Goal: Task Accomplishment & Management: Complete application form

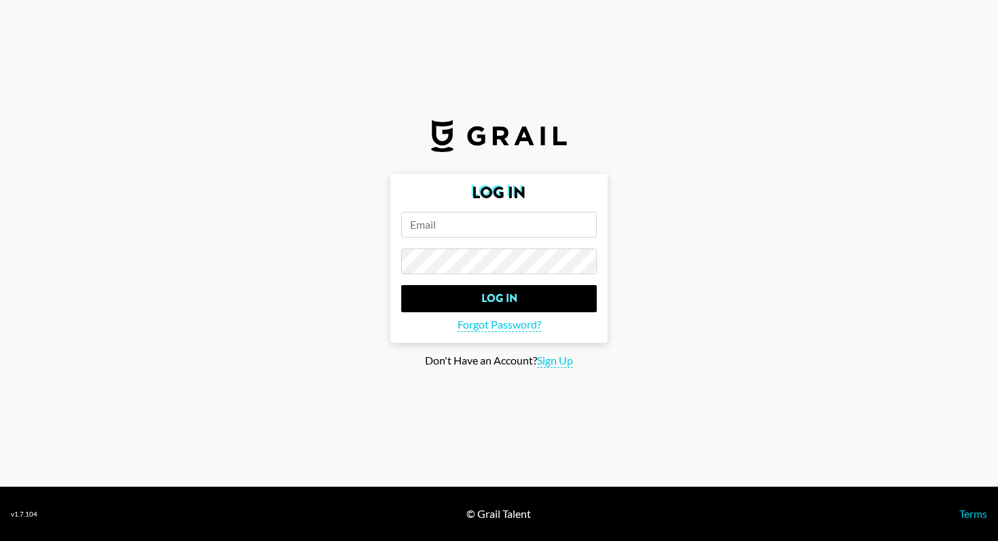
click at [537, 207] on form "Log In Log In Forgot Password?" at bounding box center [498, 258] width 217 height 169
click at [531, 242] on form "Log In Log In Forgot Password?" at bounding box center [498, 258] width 217 height 169
click at [548, 354] on span "Sign Up" at bounding box center [555, 361] width 36 height 14
type input "Sign Up"
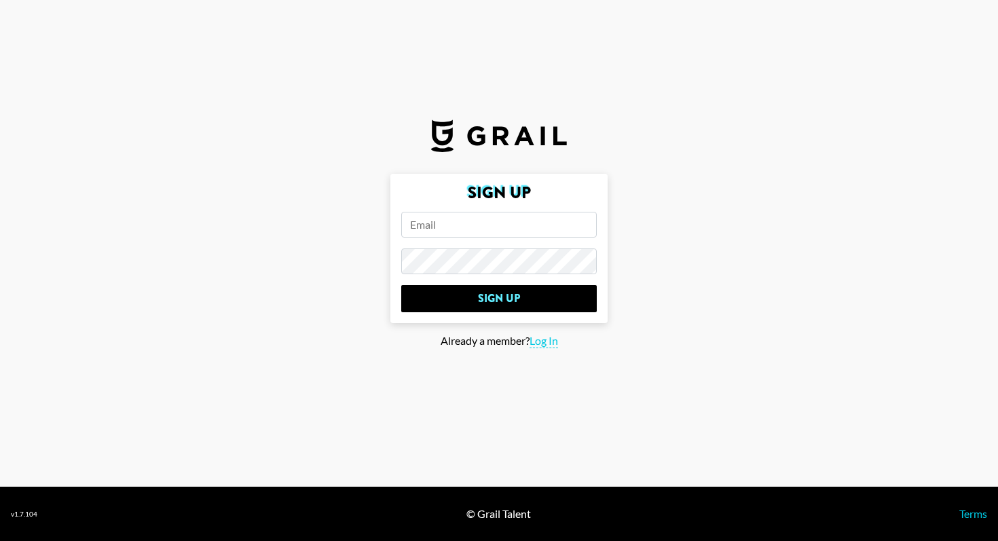
click at [493, 219] on input "email" at bounding box center [498, 225] width 195 height 26
click at [483, 229] on input "email" at bounding box center [498, 225] width 195 height 26
type input "[EMAIL_ADDRESS][DOMAIN_NAME]"
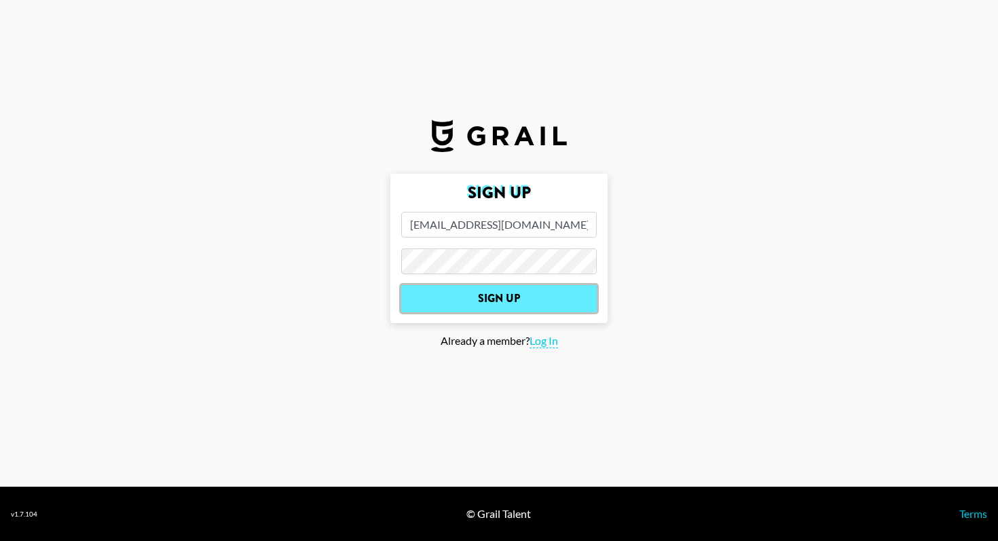
click at [455, 311] on input "Sign Up" at bounding box center [498, 298] width 195 height 27
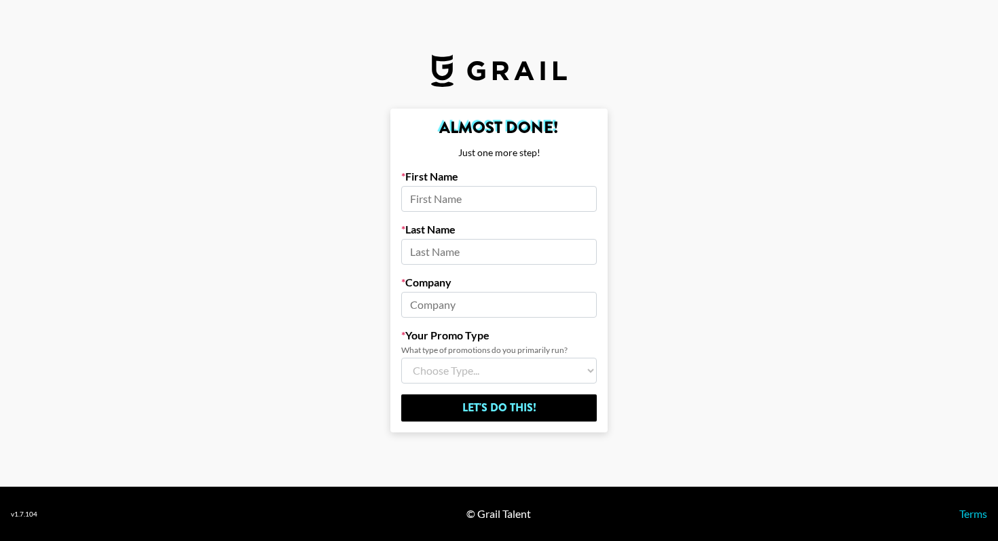
click at [521, 191] on input at bounding box center [498, 199] width 195 height 26
type input "Yijia"
type input "Tu"
drag, startPoint x: 497, startPoint y: 306, endPoint x: 195, endPoint y: 313, distance: 301.5
click at [195, 313] on main "Almost Done! Just one more step! First Name [PERSON_NAME] Last Name Tu Company …" at bounding box center [499, 271] width 976 height 324
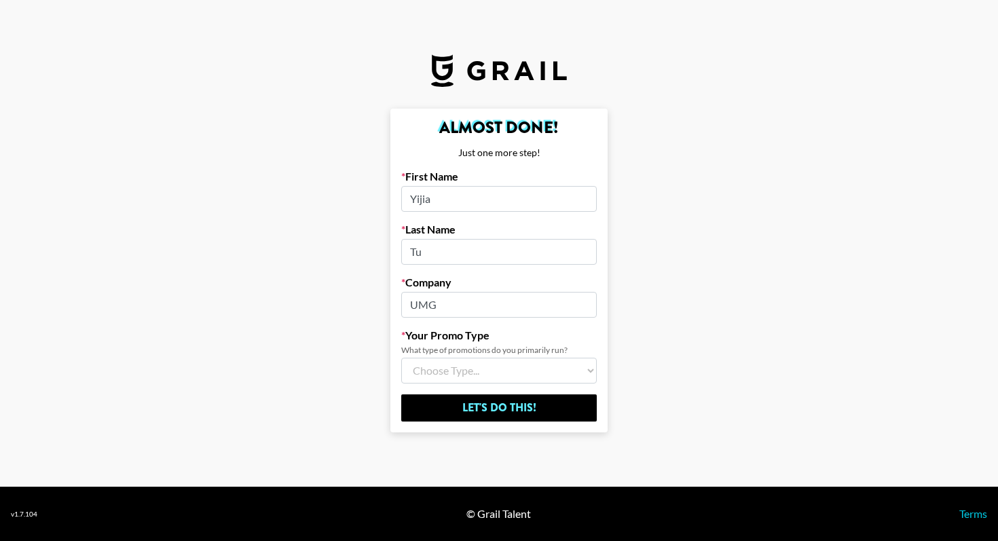
type input "UMG"
click at [427, 375] on select "Choose Type... Song Promos Brand Promos Both (I work at an Agency)" at bounding box center [498, 371] width 195 height 26
select select "Song"
click at [401, 358] on select "Choose Type... Song Promos Brand Promos Both (I work at an Agency)" at bounding box center [498, 371] width 195 height 26
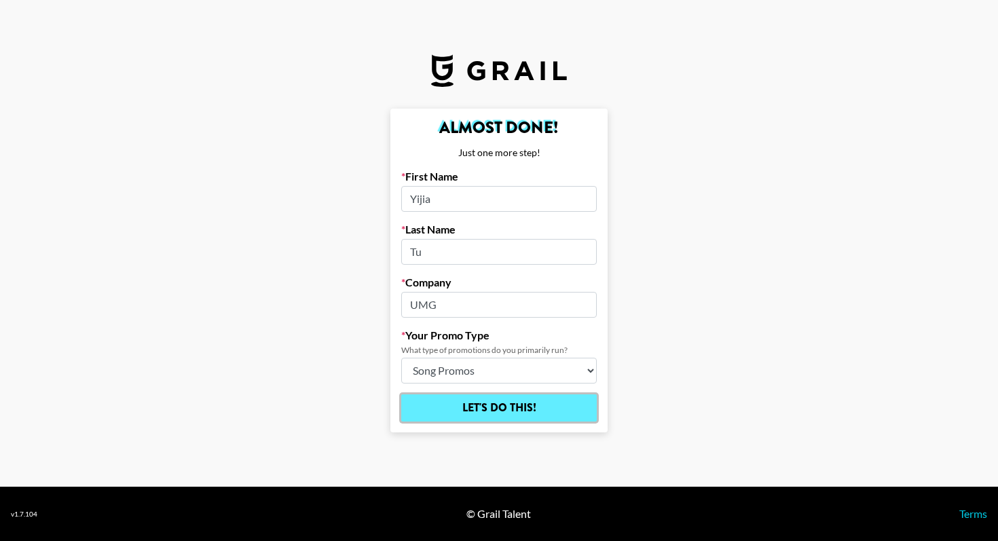
click at [495, 420] on input "Let's Do This!" at bounding box center [498, 407] width 195 height 27
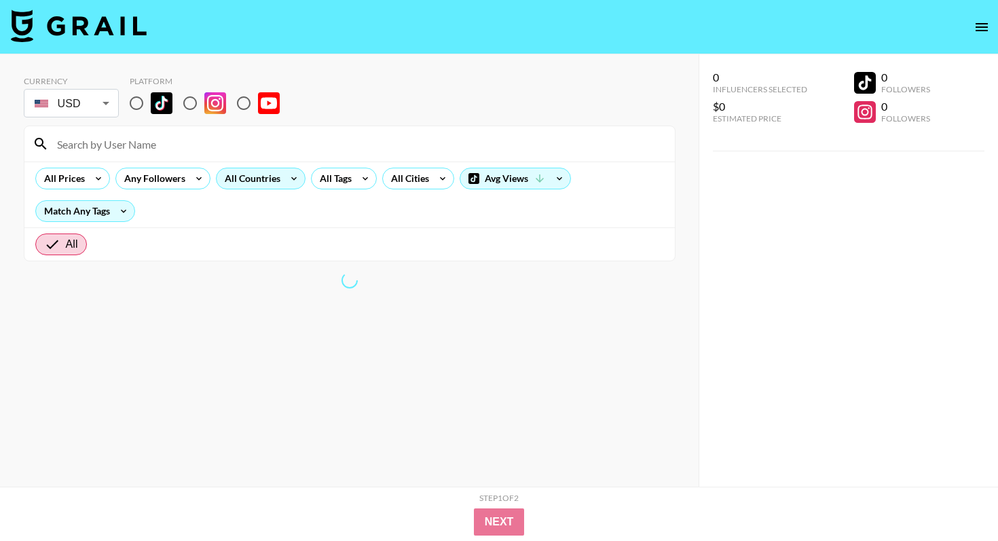
click at [137, 107] on input "radio" at bounding box center [136, 103] width 29 height 29
radio input "true"
click at [137, 105] on input "radio" at bounding box center [136, 103] width 29 height 29
click at [274, 179] on div "All Countries" at bounding box center [250, 178] width 67 height 20
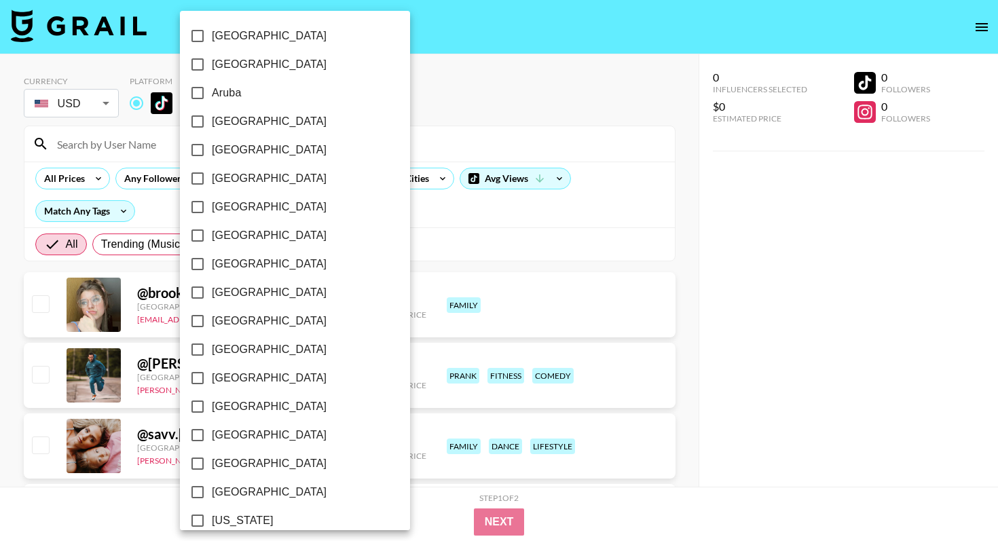
click at [463, 117] on div at bounding box center [499, 270] width 998 height 541
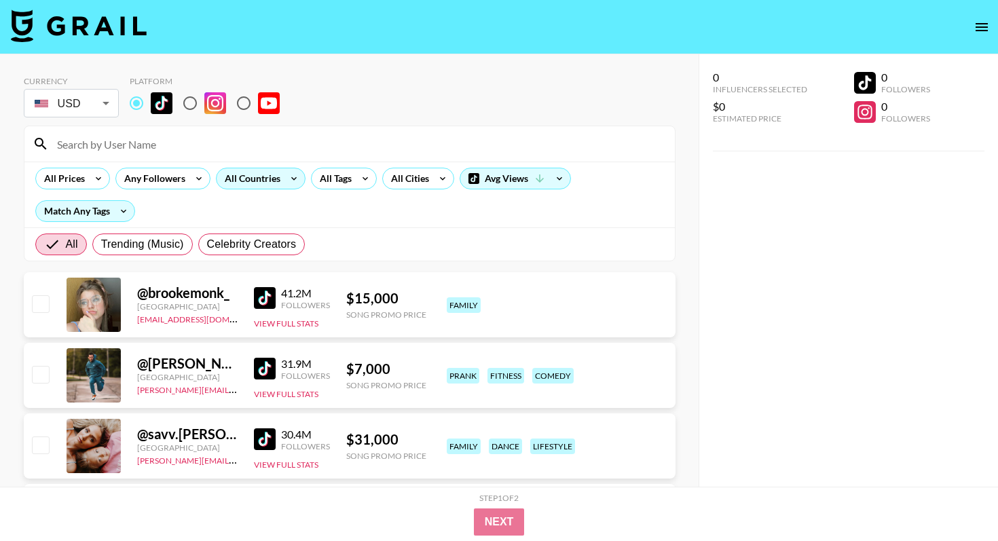
click at [285, 179] on icon at bounding box center [294, 178] width 22 height 20
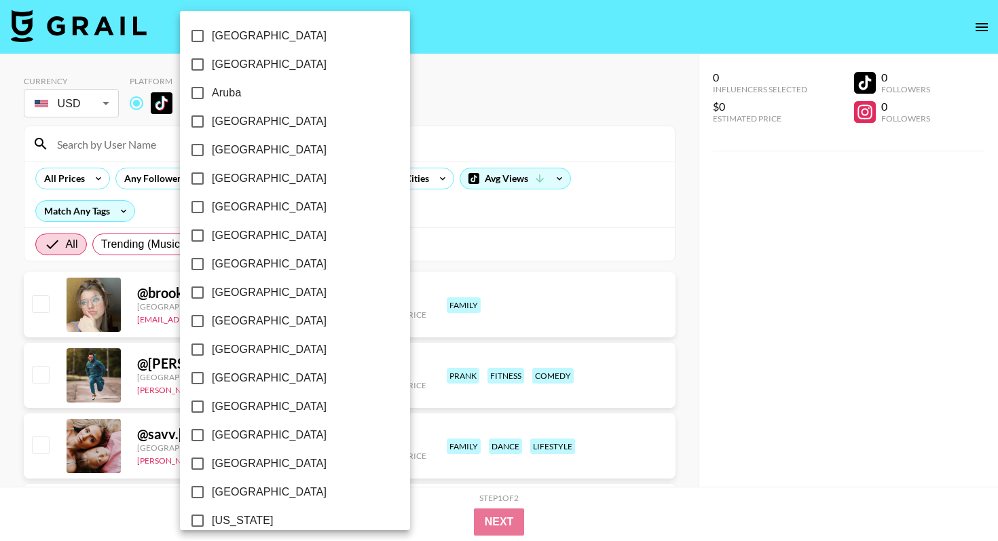
scroll to position [1042, 0]
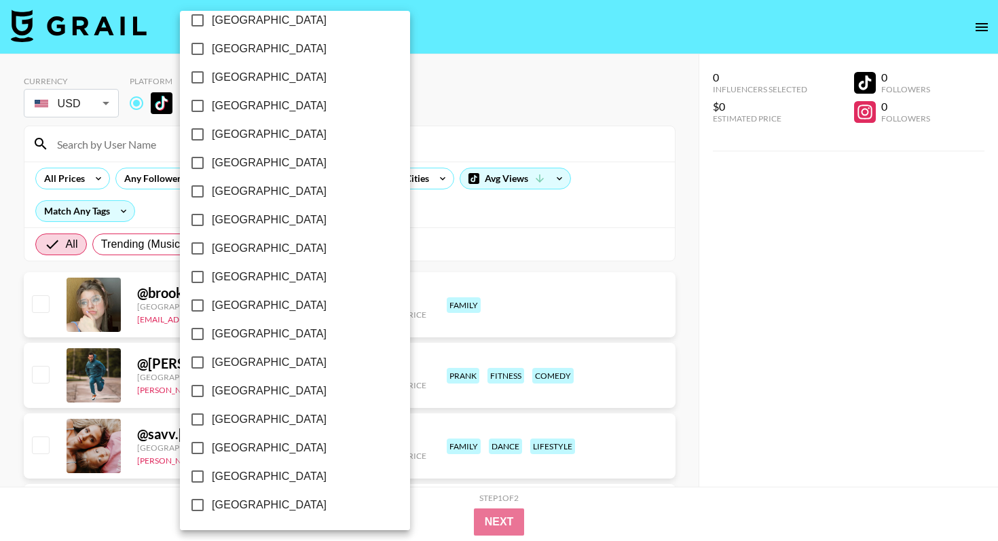
click at [251, 480] on span "[GEOGRAPHIC_DATA]" at bounding box center [269, 476] width 115 height 16
click at [212, 480] on input "[GEOGRAPHIC_DATA]" at bounding box center [197, 476] width 29 height 29
checkbox input "true"
click at [469, 211] on div at bounding box center [499, 270] width 998 height 541
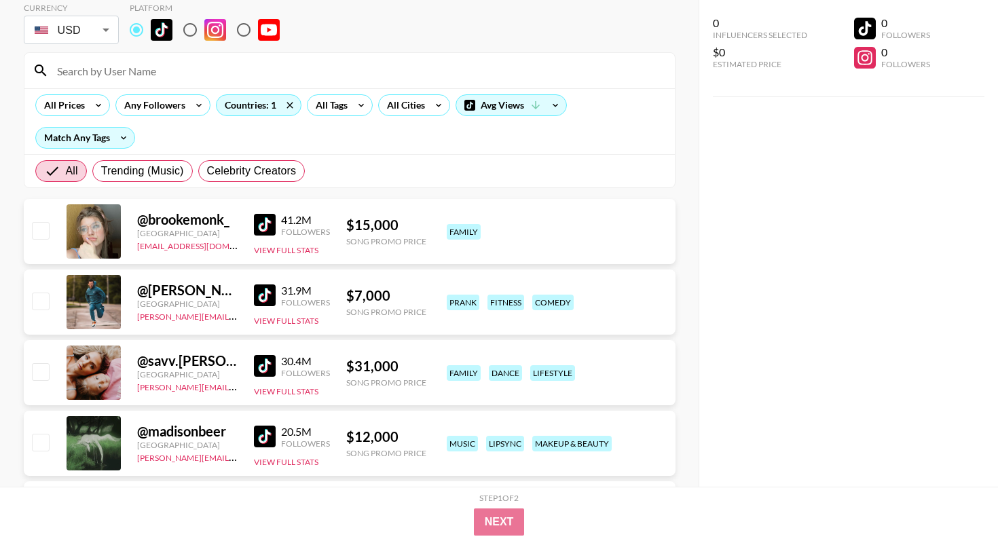
scroll to position [0, 0]
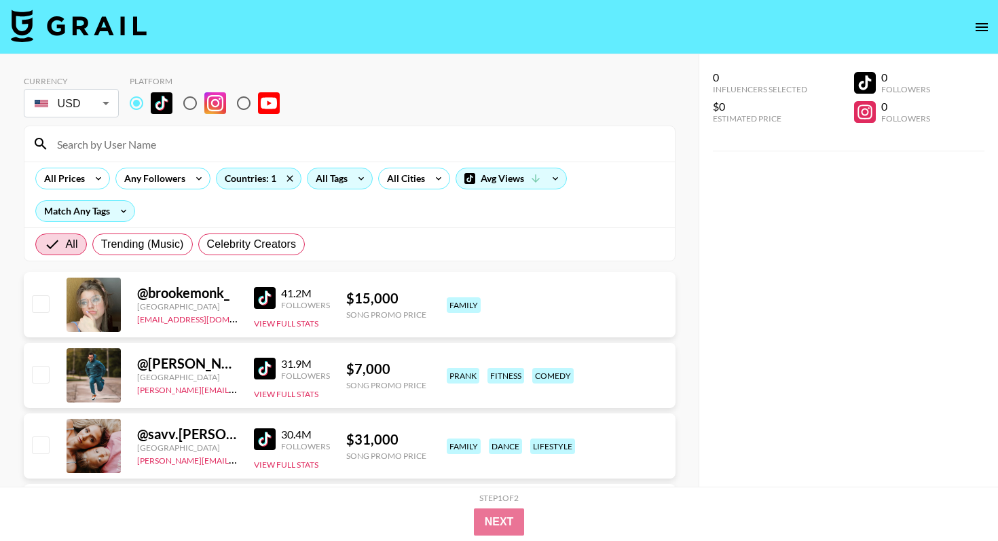
click at [352, 172] on icon at bounding box center [361, 178] width 22 height 20
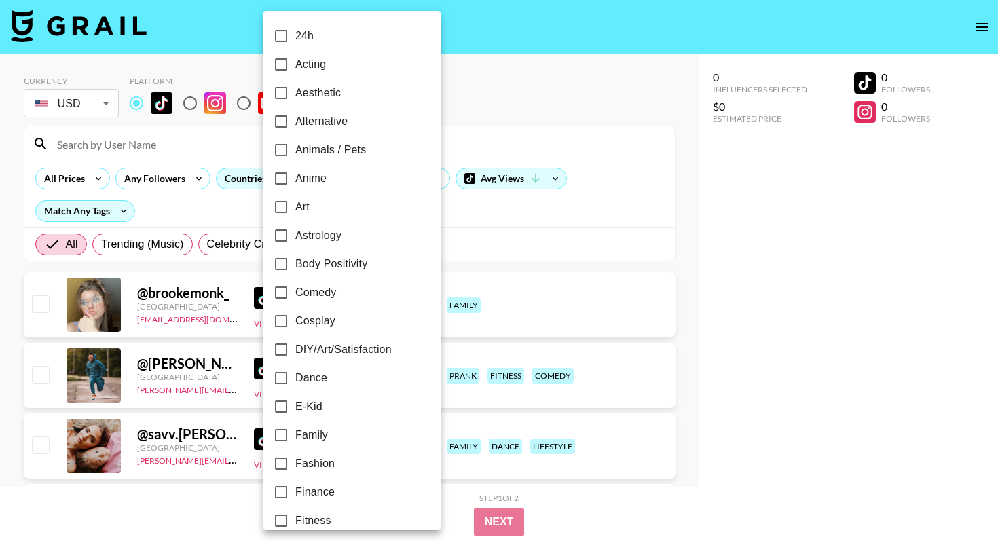
click at [439, 179] on div at bounding box center [499, 270] width 998 height 541
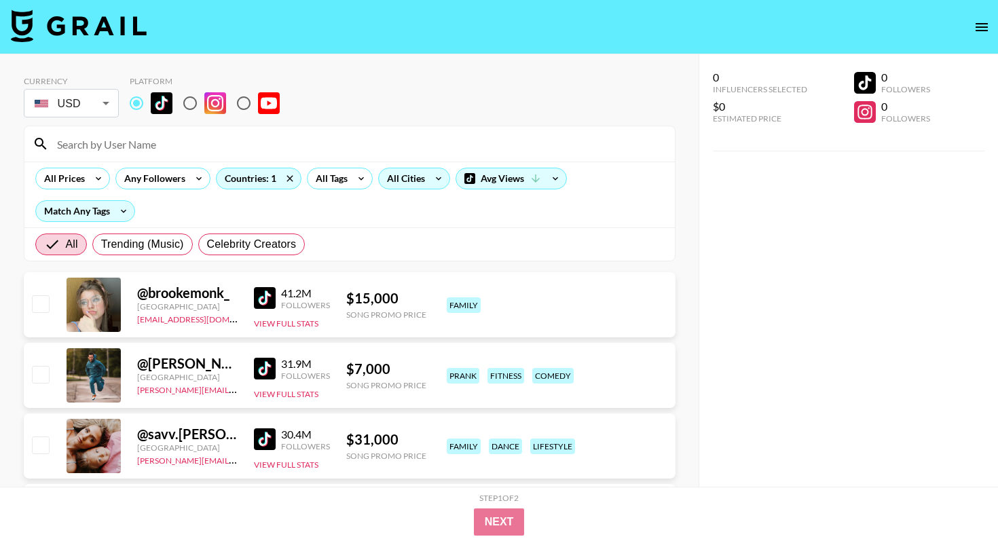
click at [424, 181] on div "All Cities" at bounding box center [403, 178] width 49 height 20
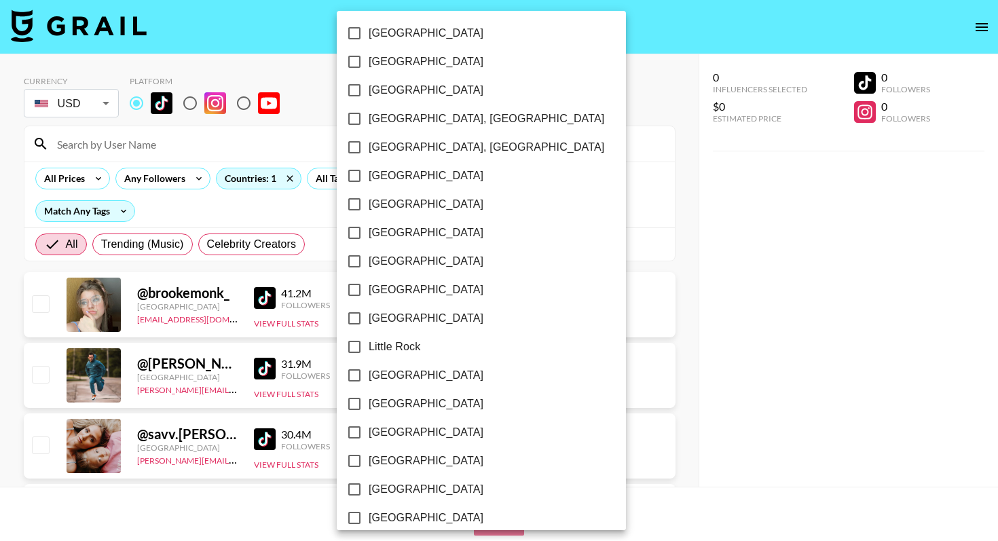
scroll to position [631, 0]
click at [408, 291] on span "[GEOGRAPHIC_DATA]" at bounding box center [426, 288] width 115 height 16
click at [369, 291] on input "[GEOGRAPHIC_DATA]" at bounding box center [354, 288] width 29 height 29
checkbox input "true"
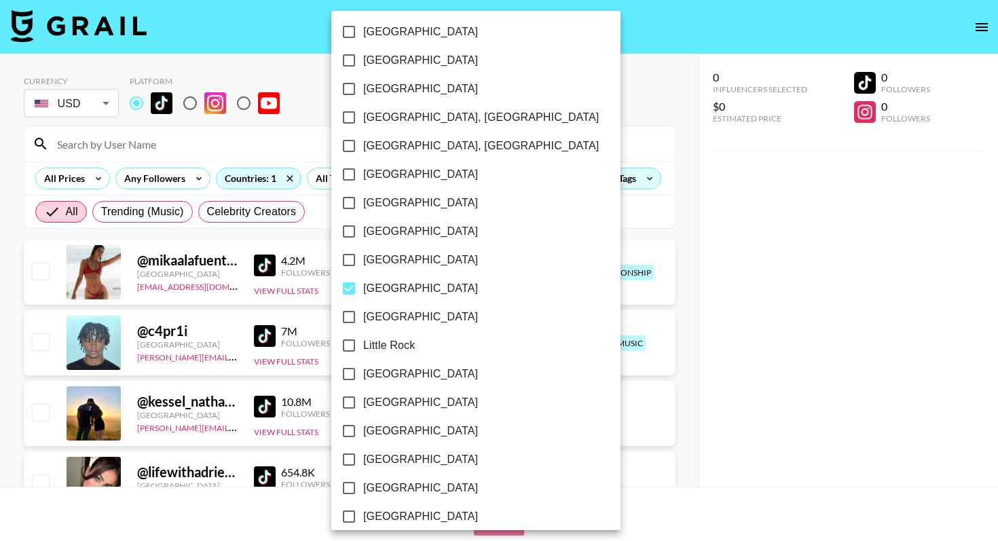
click at [293, 126] on div at bounding box center [499, 270] width 998 height 541
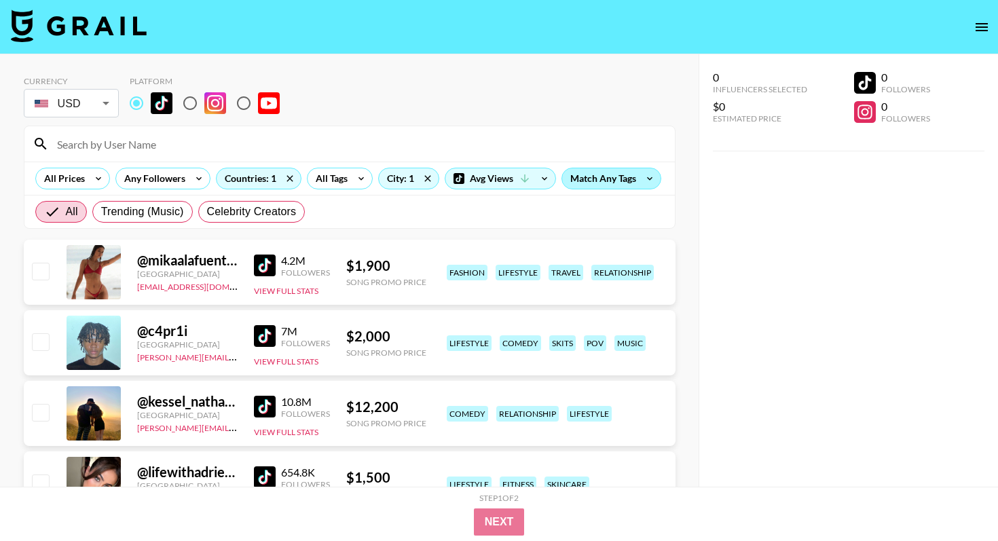
click at [628, 183] on div "Match Any Tags" at bounding box center [611, 178] width 98 height 20
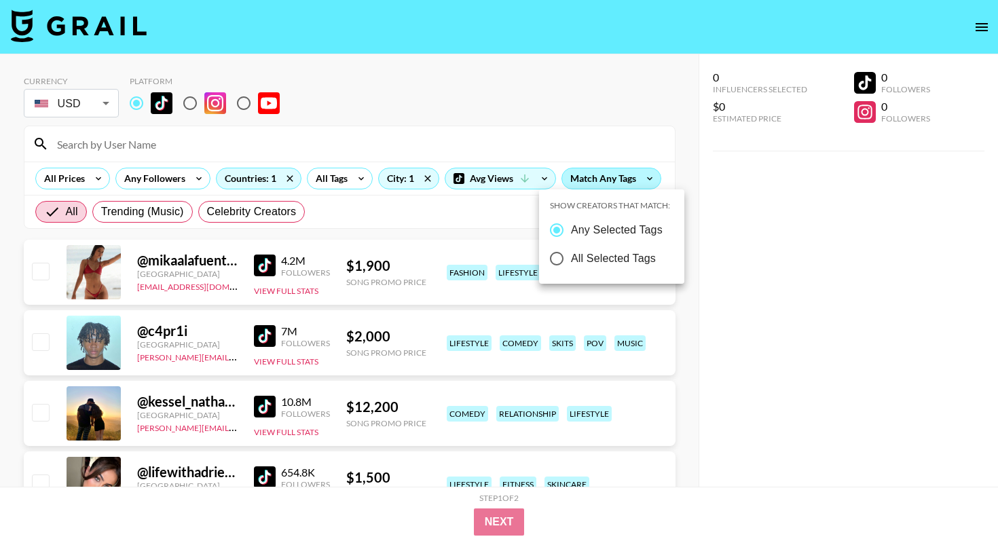
click at [628, 183] on div at bounding box center [499, 270] width 998 height 541
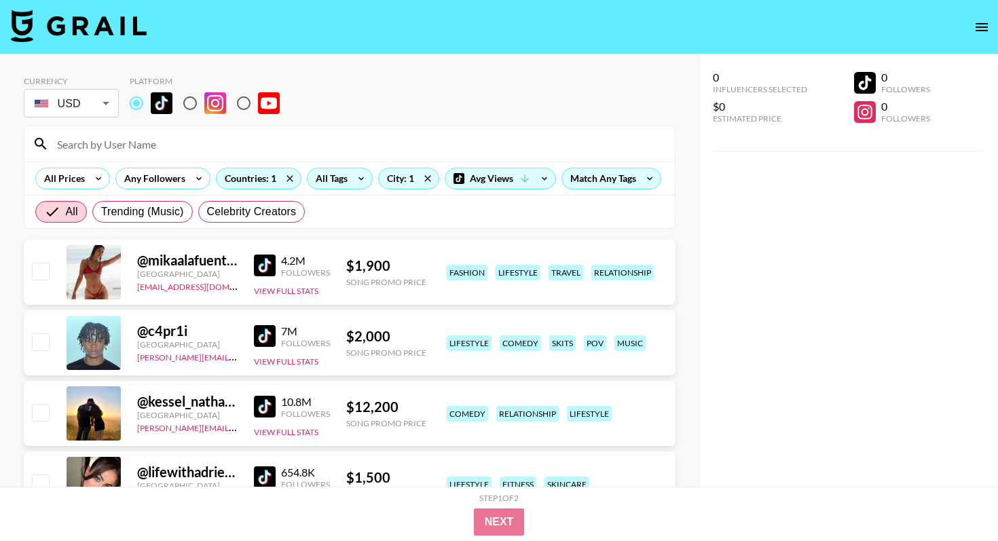
click at [345, 179] on div "All Tags" at bounding box center [328, 178] width 43 height 20
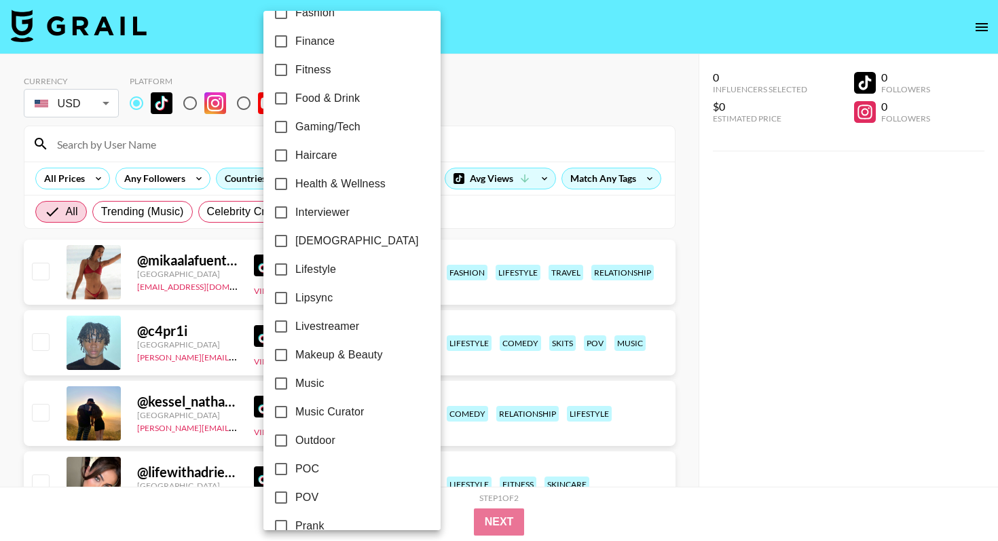
scroll to position [449, 0]
click at [278, 387] on input "Music" at bounding box center [281, 385] width 29 height 29
checkbox input "true"
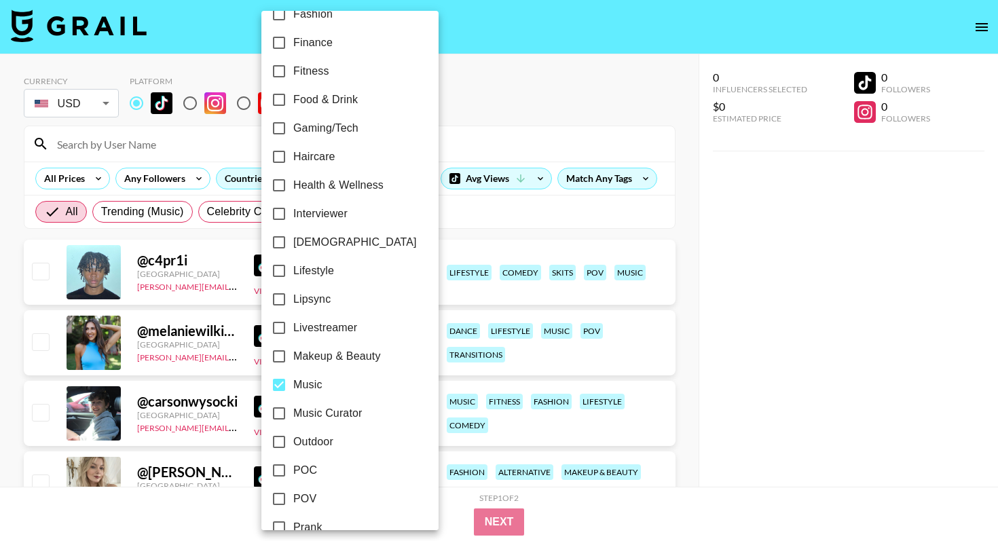
click at [278, 415] on input "Music Curator" at bounding box center [279, 413] width 29 height 29
checkbox input "true"
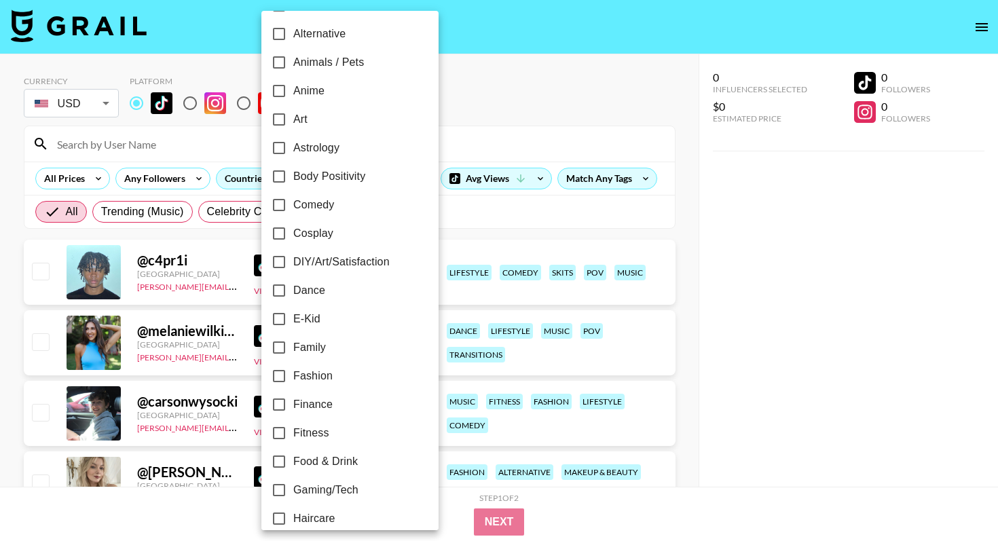
scroll to position [91, 0]
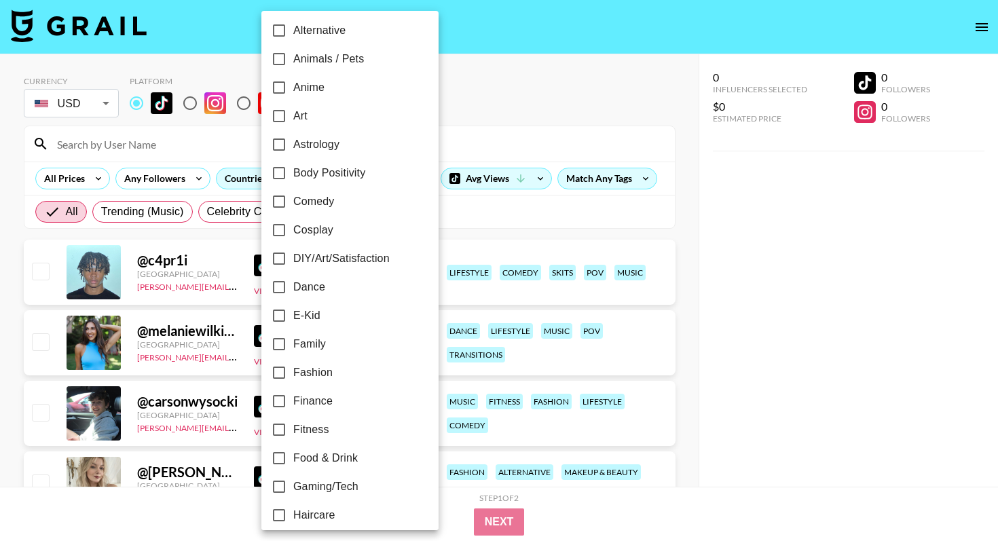
click at [279, 290] on input "Dance" at bounding box center [279, 287] width 29 height 29
checkbox input "true"
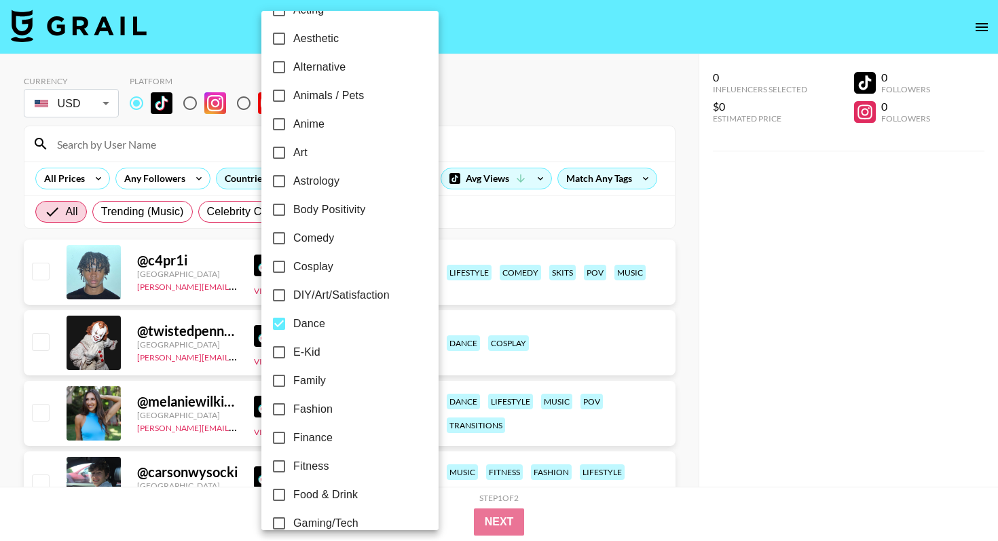
scroll to position [0, 0]
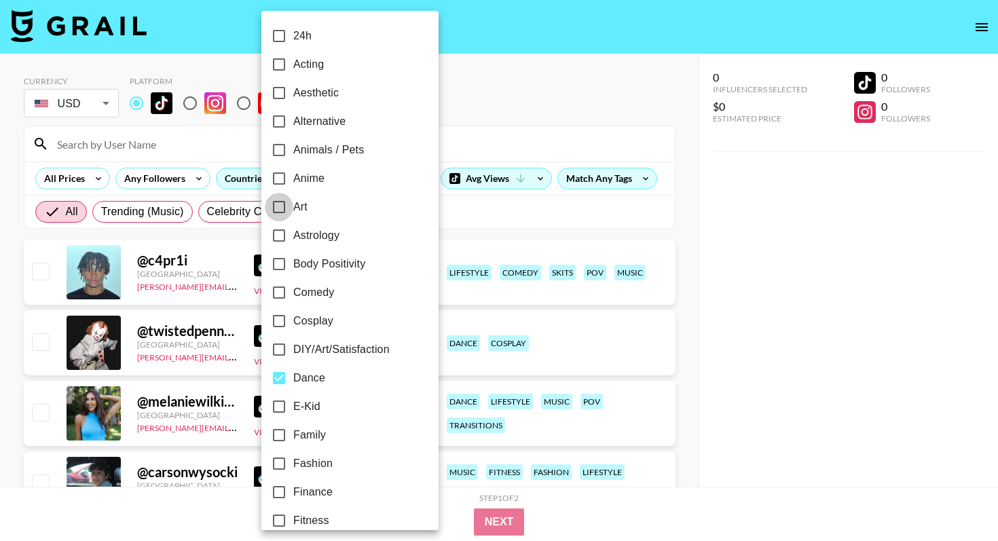
click at [280, 209] on input "Art" at bounding box center [279, 207] width 29 height 29
checkbox input "true"
click at [484, 98] on div at bounding box center [499, 270] width 998 height 541
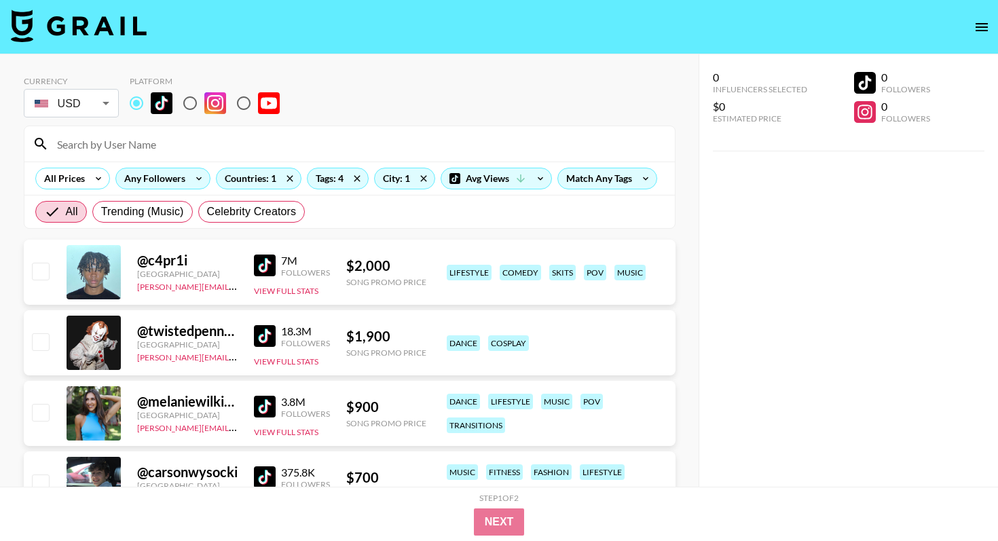
click at [183, 184] on div "Any Followers" at bounding box center [152, 178] width 72 height 20
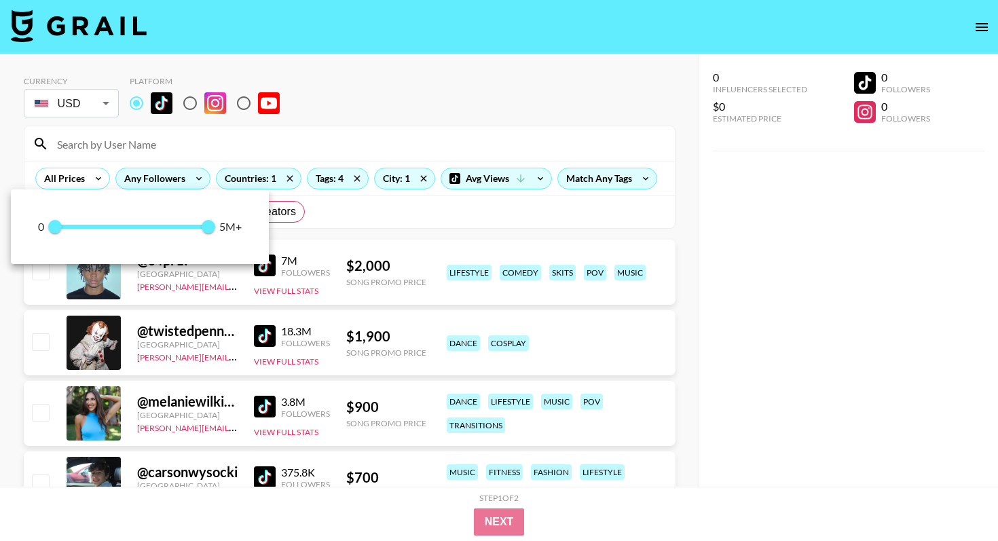
click at [183, 184] on div at bounding box center [499, 270] width 998 height 541
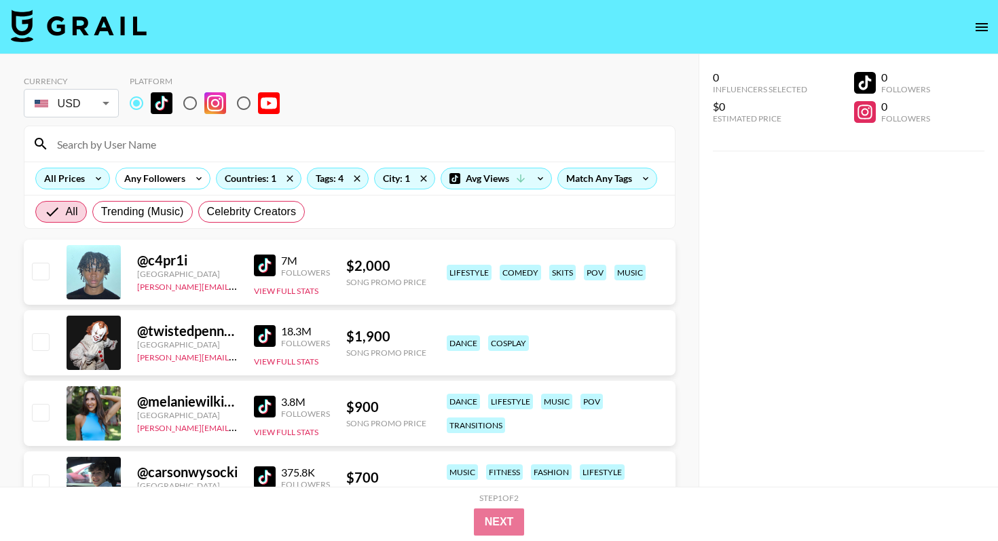
click at [90, 175] on icon at bounding box center [99, 178] width 22 height 20
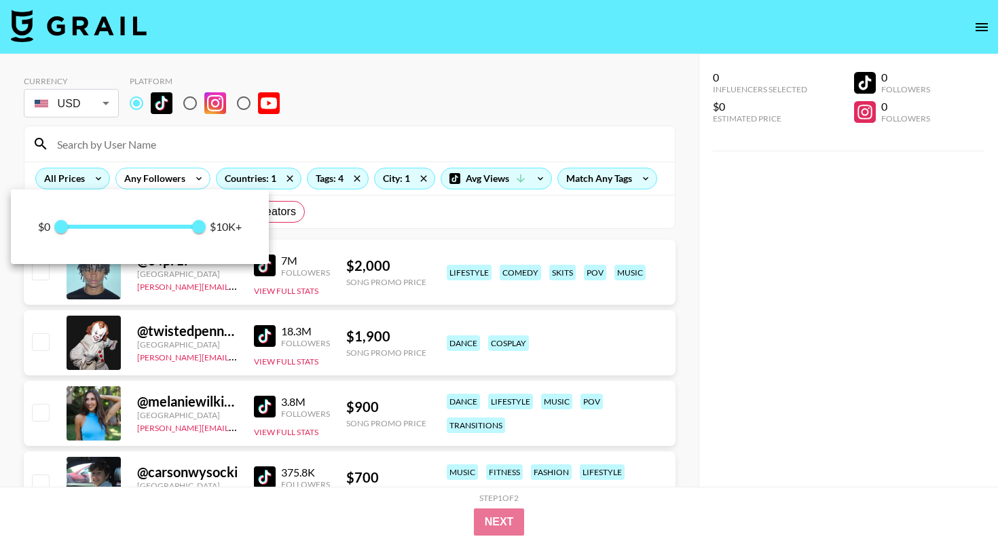
click at [90, 175] on div at bounding box center [499, 270] width 998 height 541
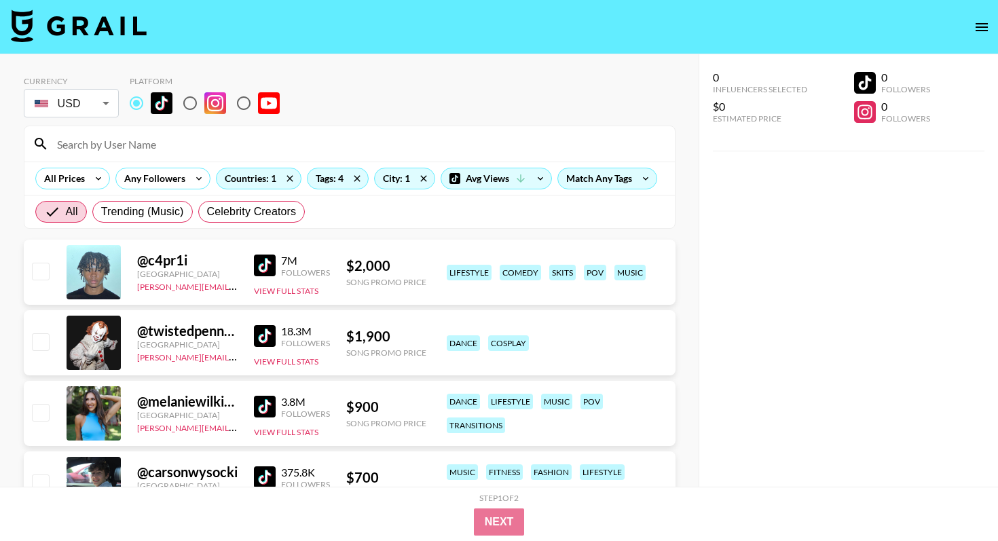
click at [437, 207] on div "All Trending (Music) Celebrity Creators" at bounding box center [349, 211] width 650 height 33
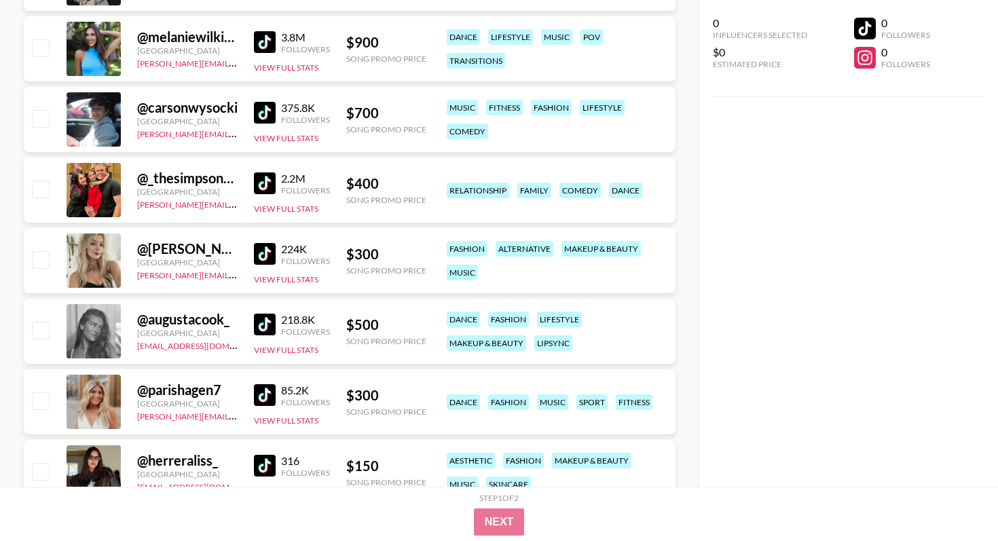
scroll to position [421, 0]
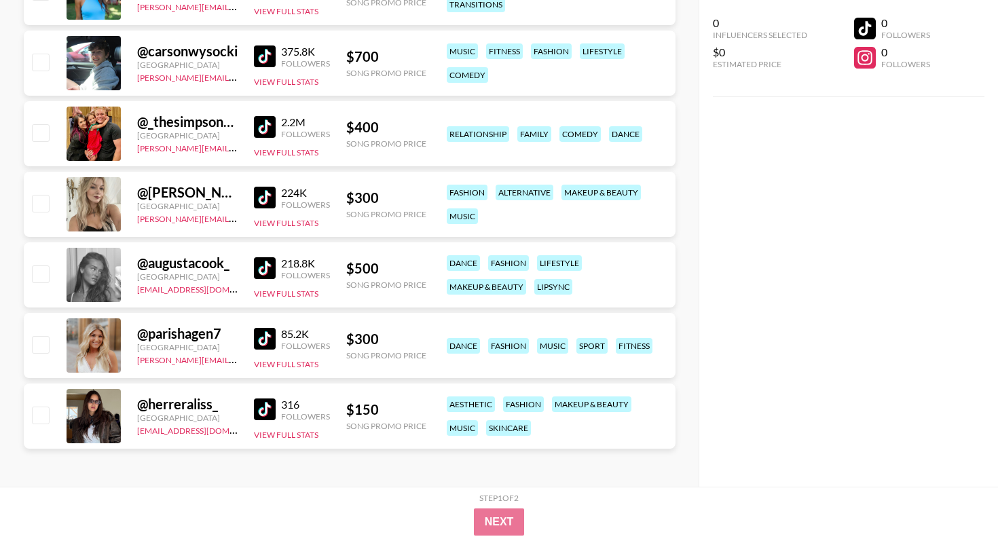
click at [44, 415] on input "checkbox" at bounding box center [40, 415] width 16 height 16
checkbox input "true"
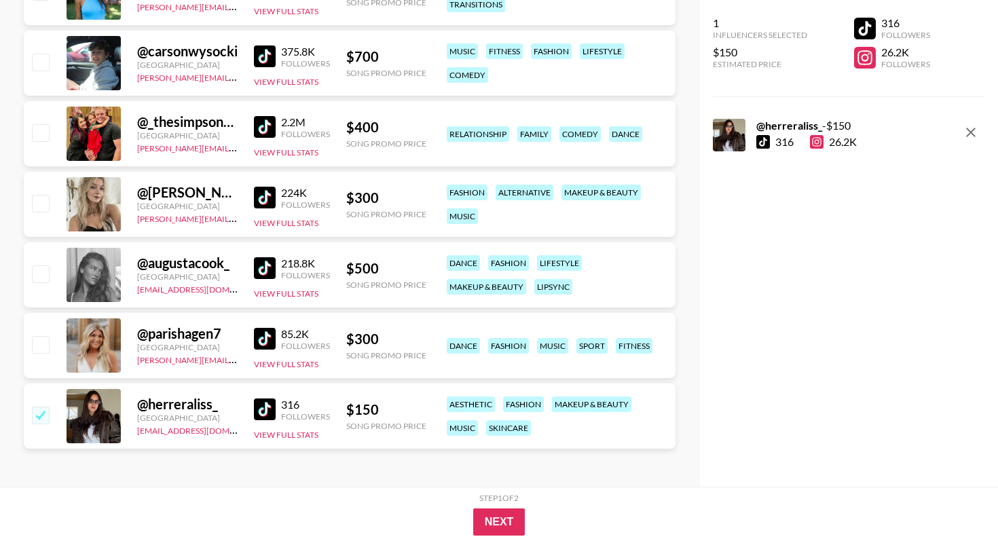
click at [41, 351] on input "checkbox" at bounding box center [40, 344] width 16 height 16
checkbox input "true"
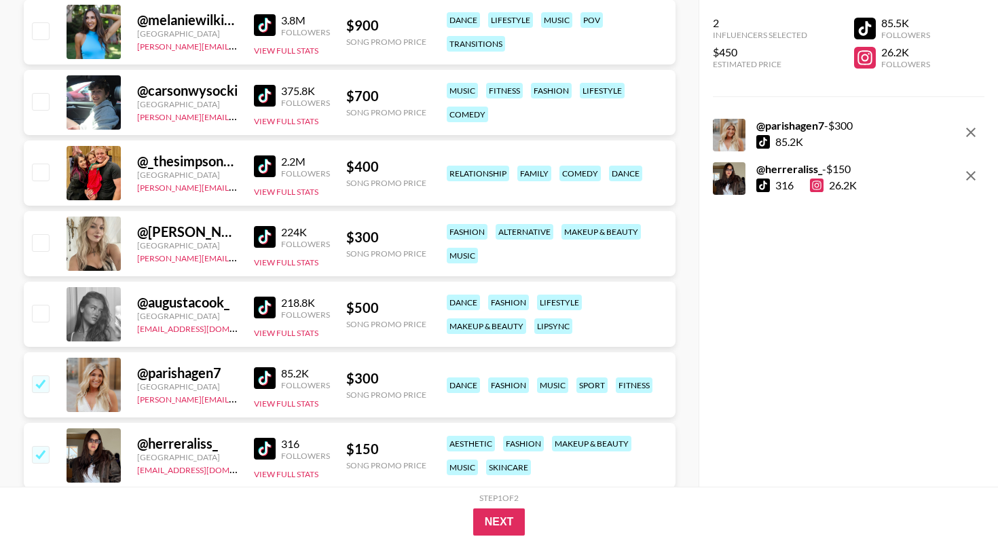
click at [43, 317] on input "checkbox" at bounding box center [40, 313] width 16 height 16
checkbox input "true"
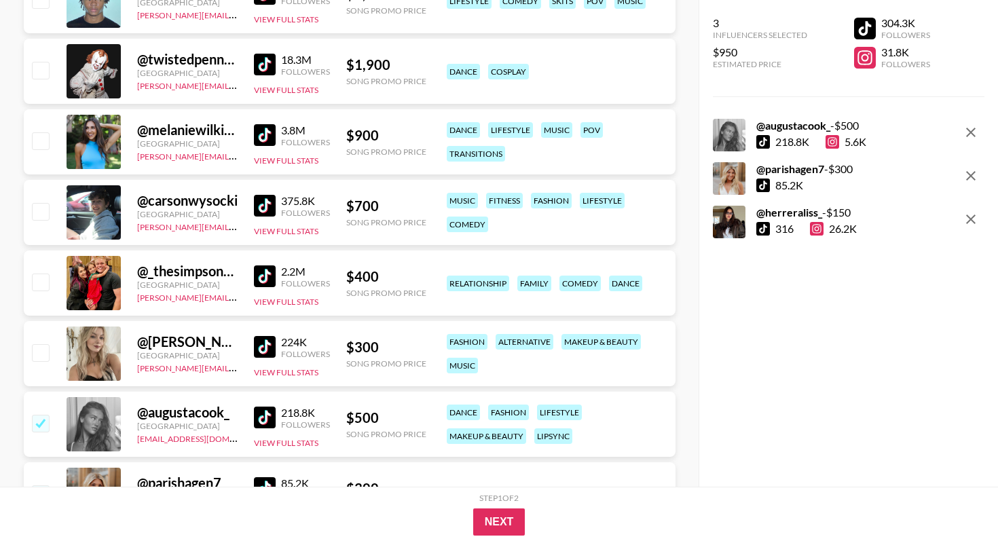
click at [47, 359] on input "checkbox" at bounding box center [40, 352] width 16 height 16
checkbox input "true"
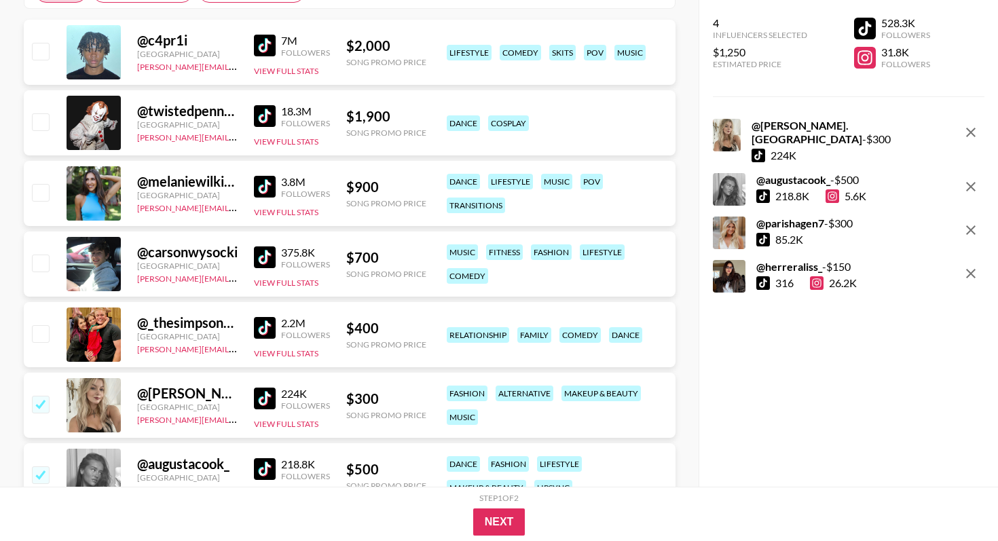
scroll to position [162, 0]
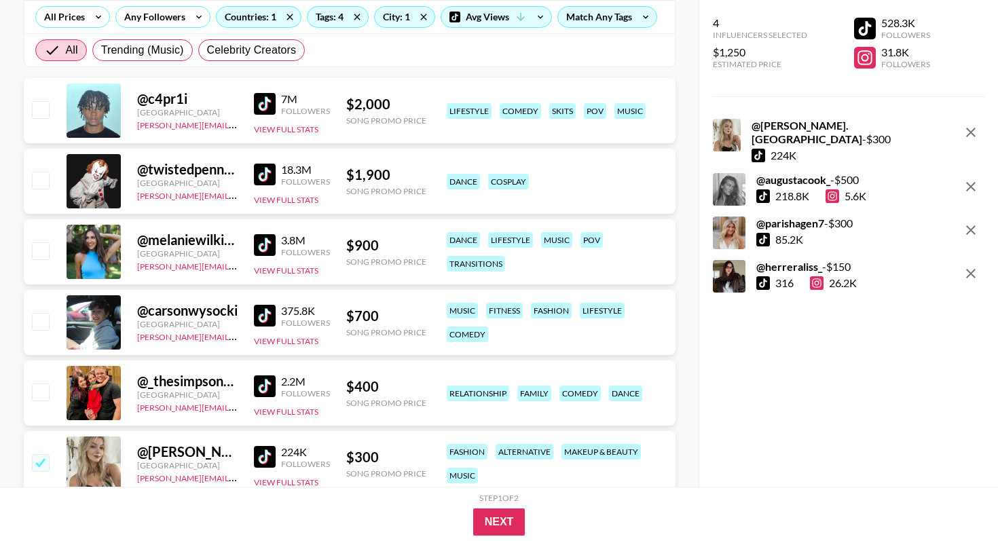
click at [41, 389] on input "checkbox" at bounding box center [40, 392] width 16 height 16
checkbox input "true"
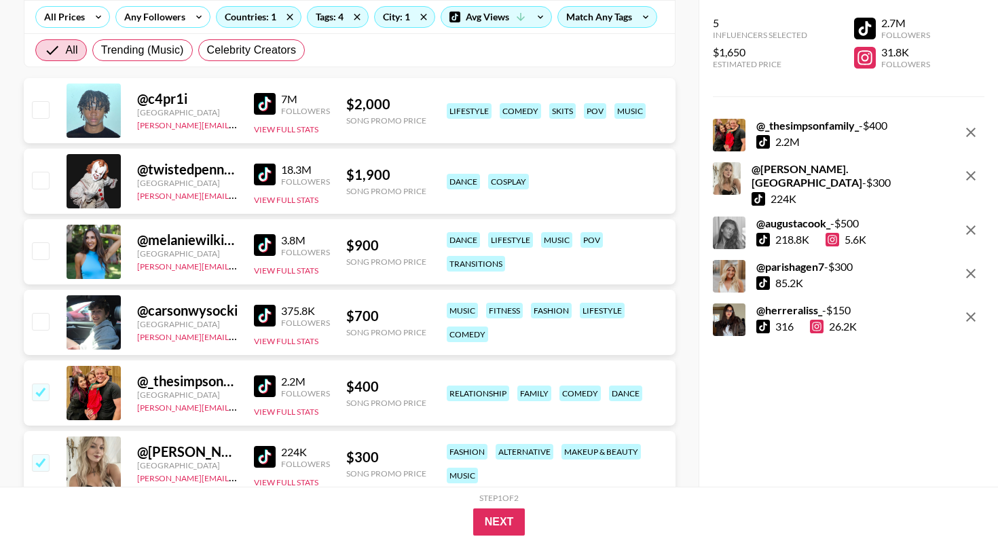
click at [39, 335] on div "@ carsonwysocki [GEOGRAPHIC_DATA] [PERSON_NAME][EMAIL_ADDRESS][DOMAIN_NAME] 375…" at bounding box center [350, 322] width 652 height 65
click at [40, 319] on input "checkbox" at bounding box center [40, 321] width 16 height 16
checkbox input "true"
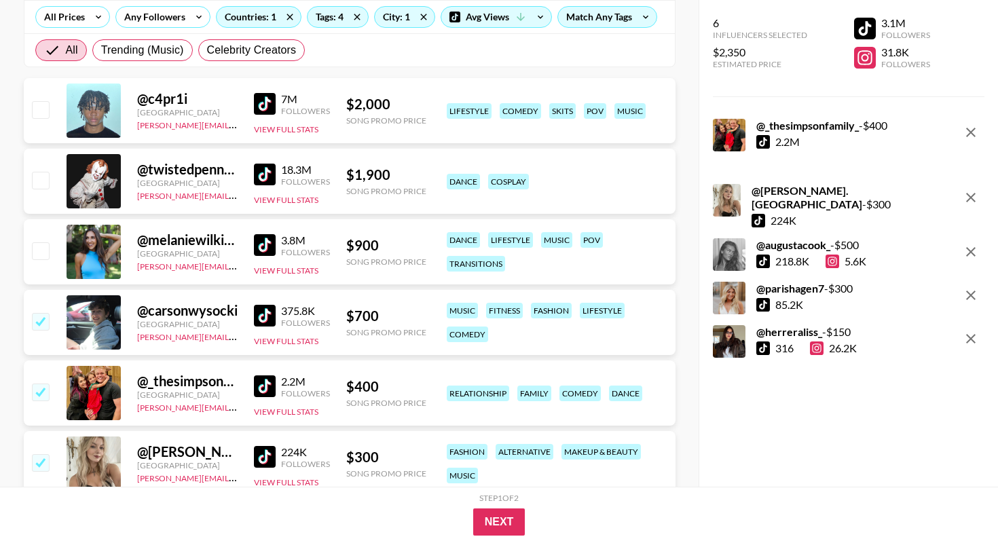
click at [46, 245] on input "checkbox" at bounding box center [40, 250] width 16 height 16
checkbox input "true"
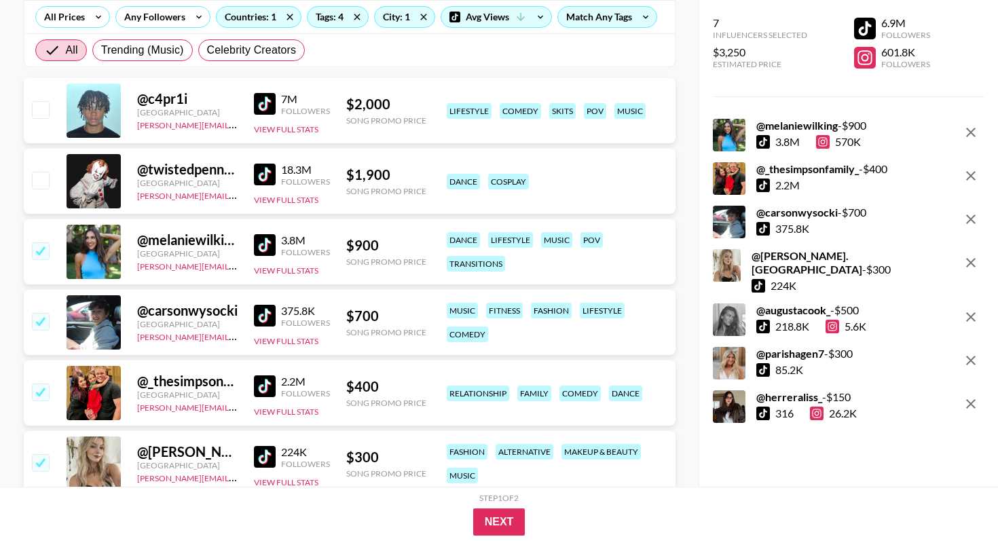
click at [44, 185] on input "checkbox" at bounding box center [40, 180] width 16 height 16
checkbox input "true"
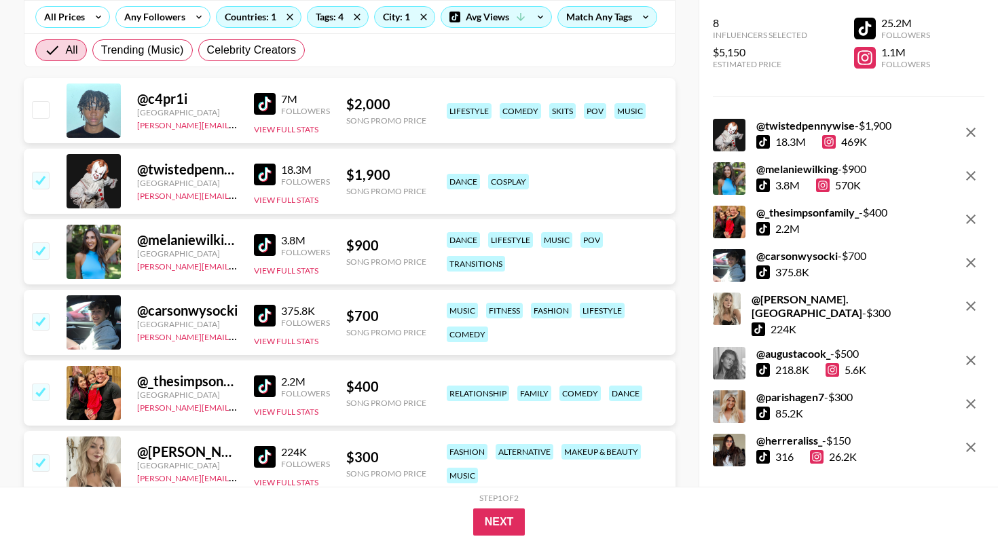
click at [48, 119] on div at bounding box center [39, 110] width 21 height 23
click at [41, 109] on input "checkbox" at bounding box center [40, 109] width 16 height 16
checkbox input "true"
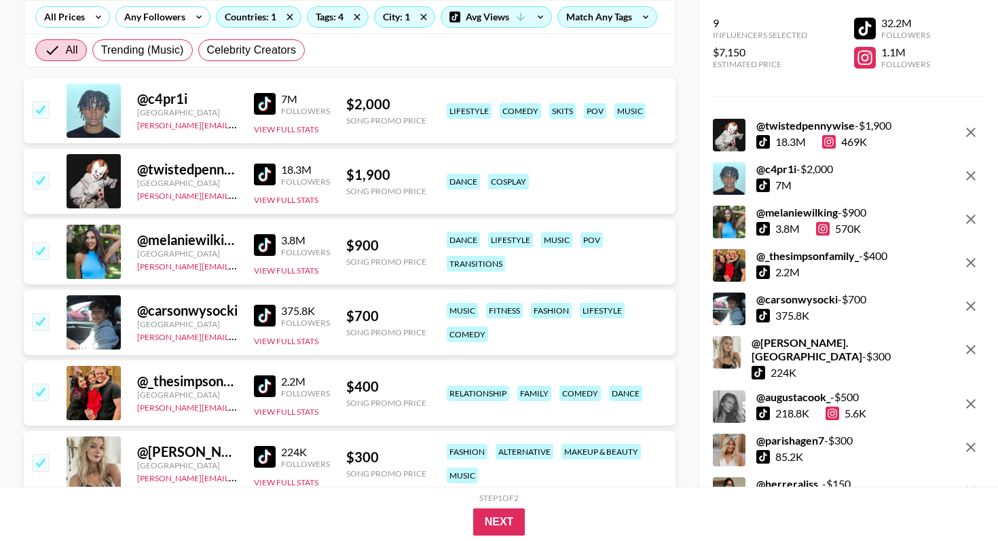
scroll to position [0, 0]
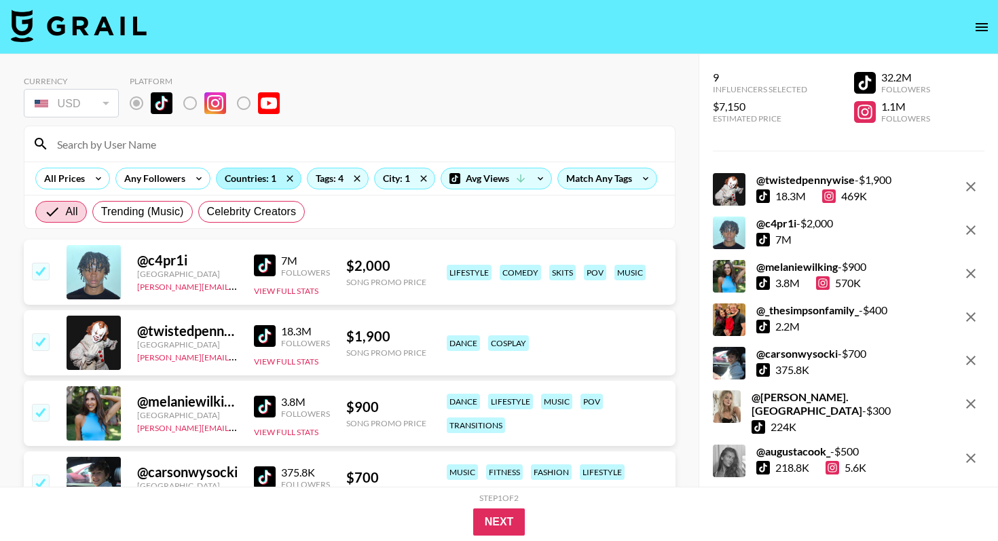
click at [255, 179] on div "Countries: 1" at bounding box center [259, 178] width 84 height 20
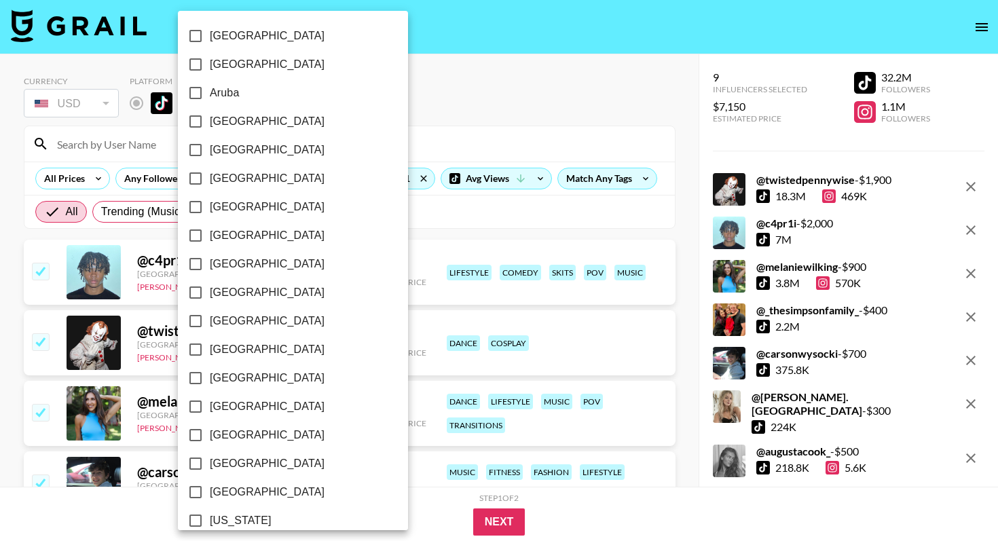
click at [521, 209] on div at bounding box center [499, 270] width 998 height 541
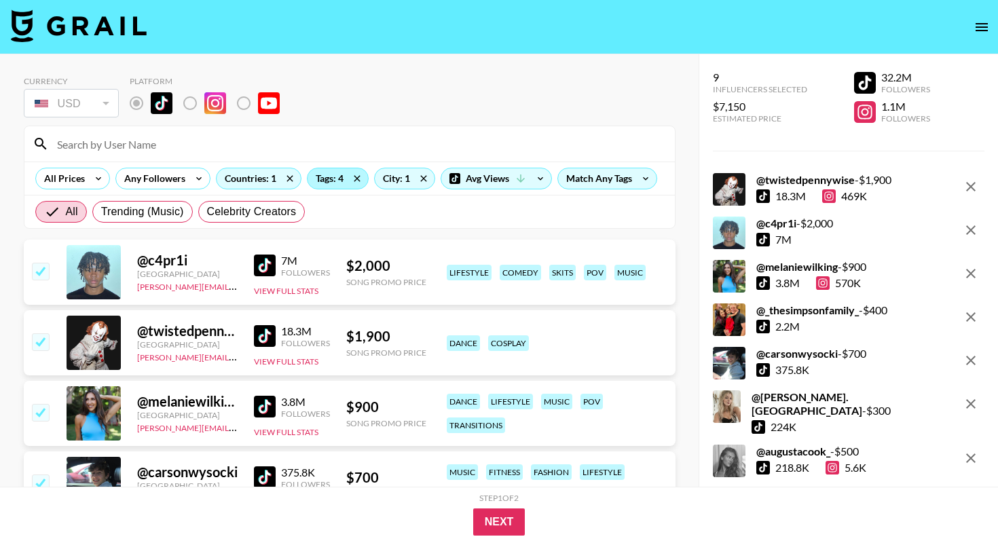
click at [335, 183] on div "Tags: 4" at bounding box center [337, 178] width 60 height 20
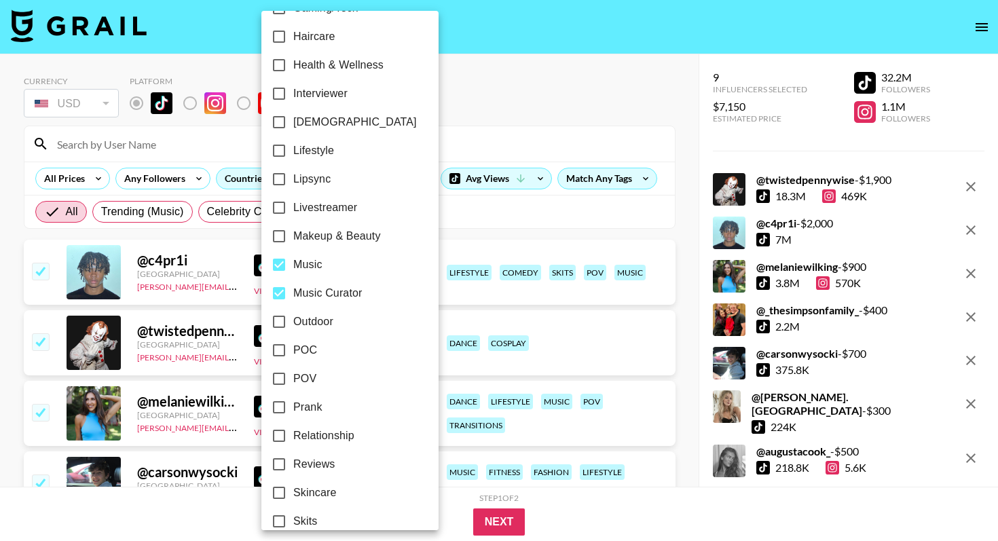
scroll to position [757, 0]
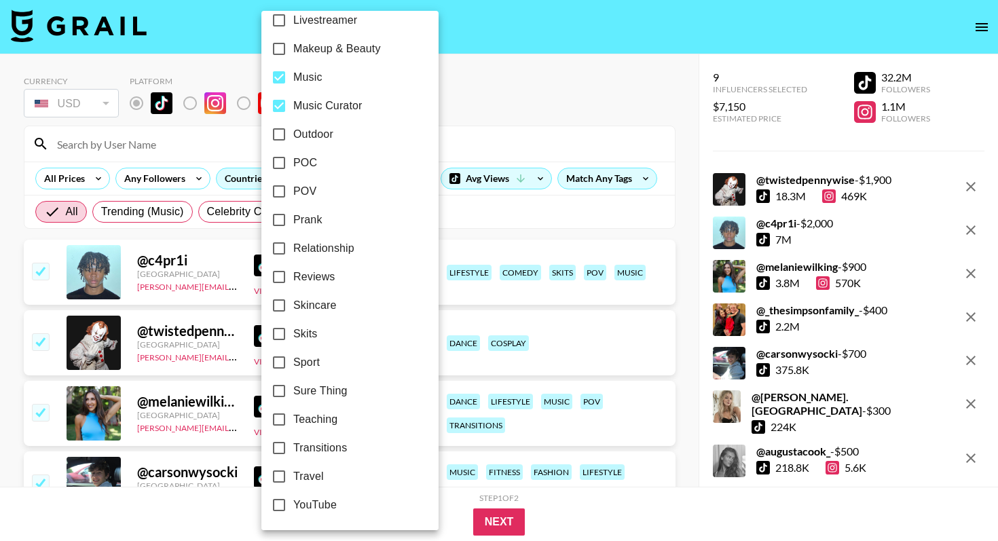
click at [278, 276] on input "Reviews" at bounding box center [279, 277] width 29 height 29
checkbox input "true"
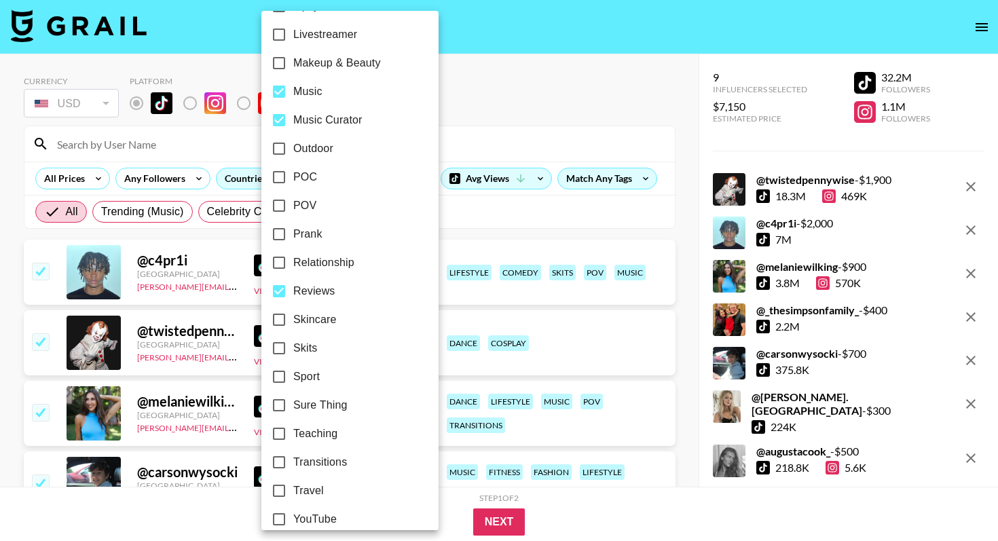
scroll to position [736, 0]
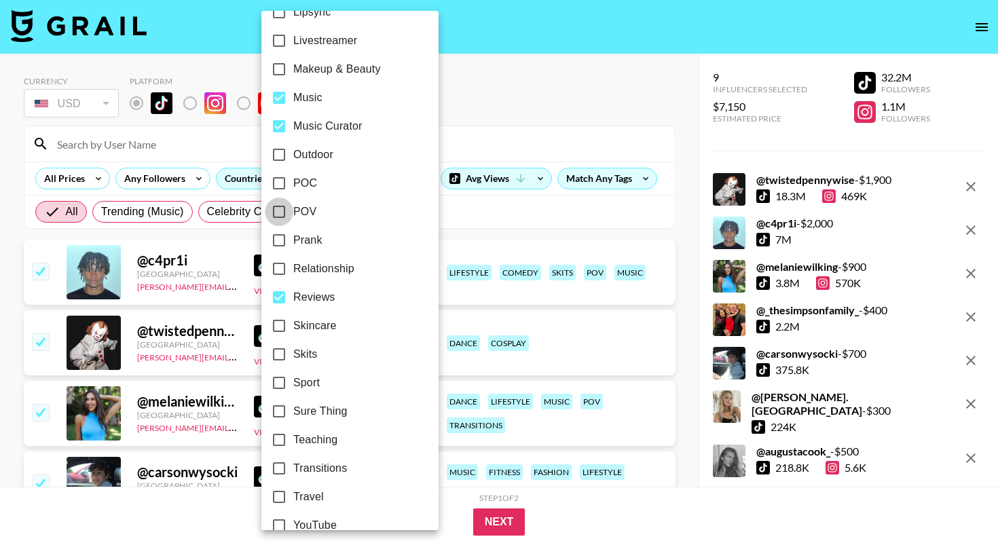
click at [281, 214] on input "POV" at bounding box center [279, 212] width 29 height 29
checkbox input "true"
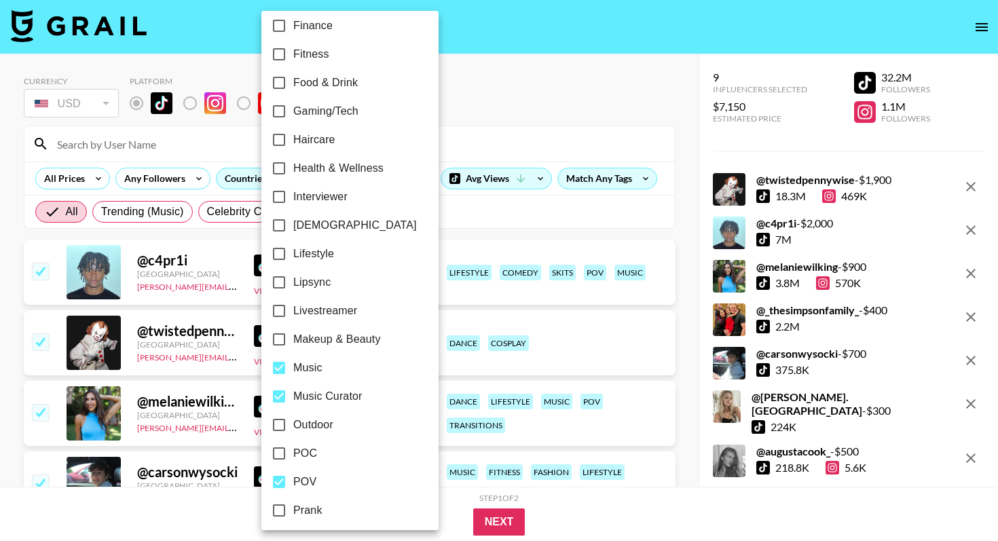
scroll to position [402, 0]
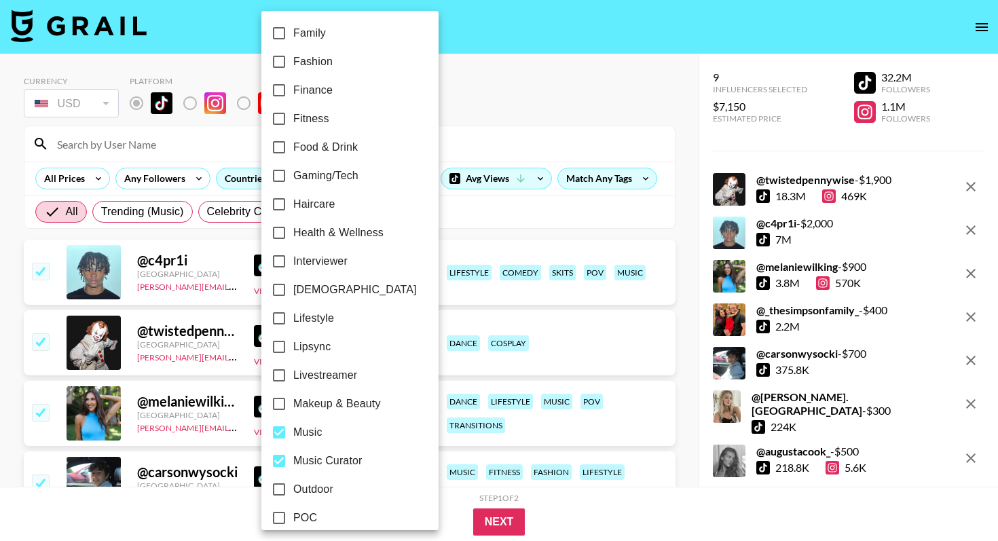
click at [282, 319] on input "Lifestyle" at bounding box center [279, 318] width 29 height 29
checkbox input "true"
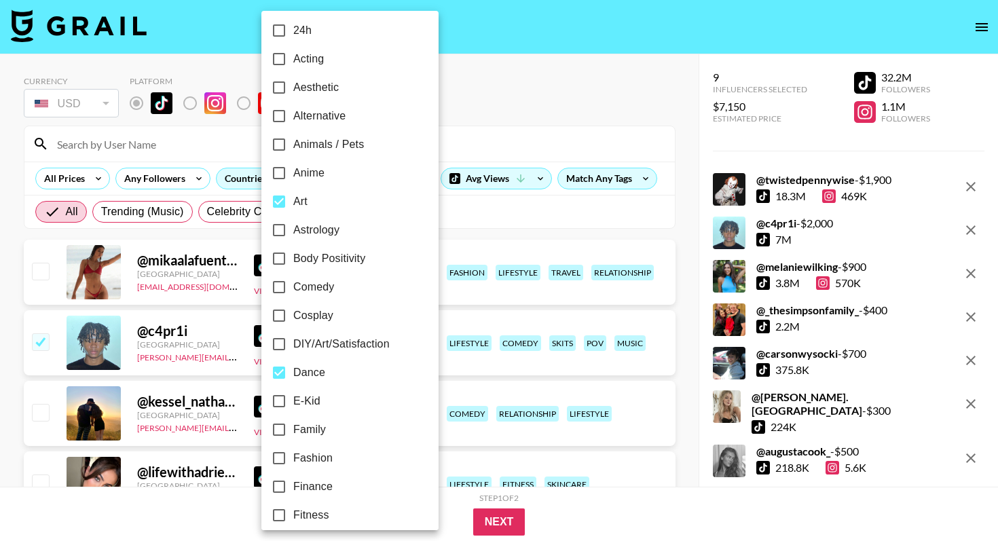
scroll to position [0, 0]
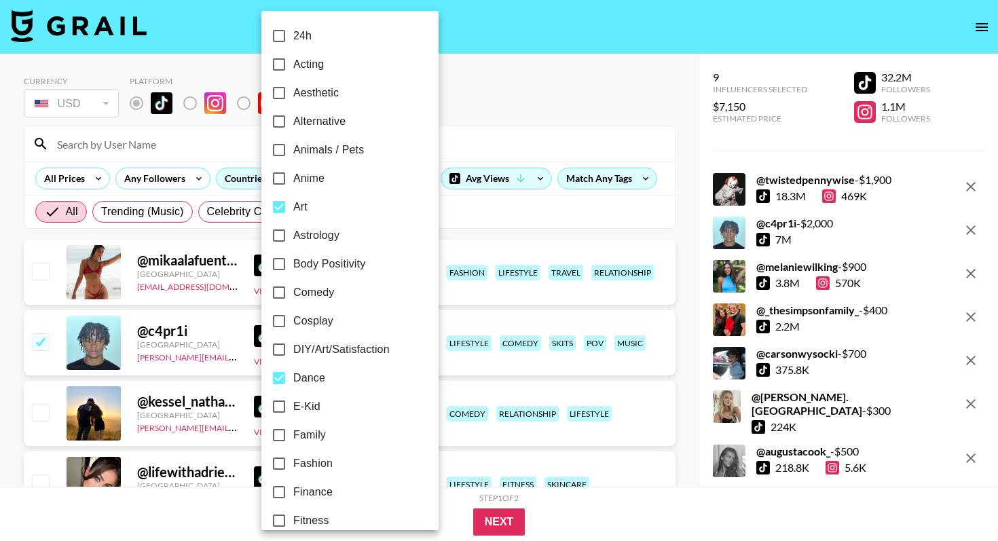
click at [468, 217] on div at bounding box center [499, 270] width 998 height 541
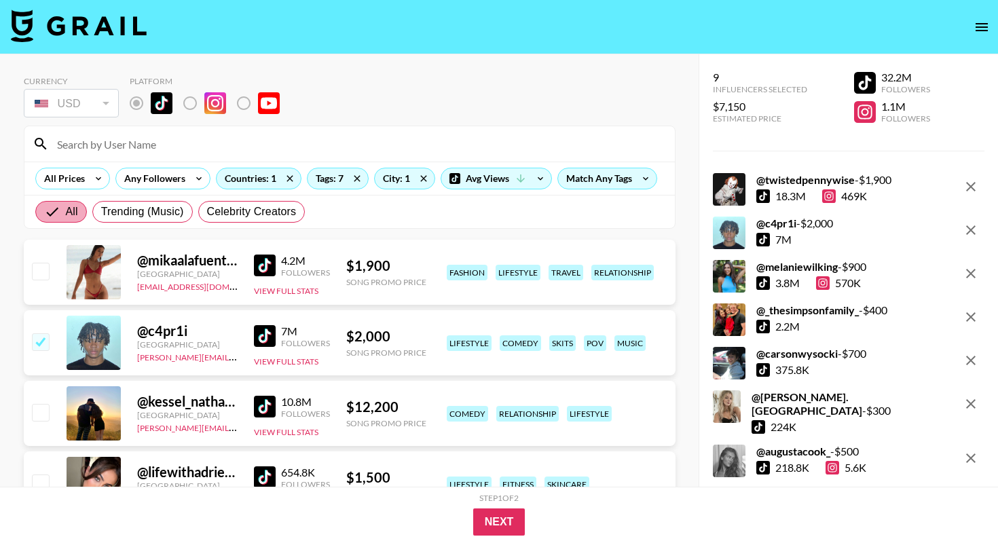
click at [54, 216] on input "All" at bounding box center [55, 212] width 22 height 16
click at [56, 215] on input "All" at bounding box center [55, 212] width 22 height 16
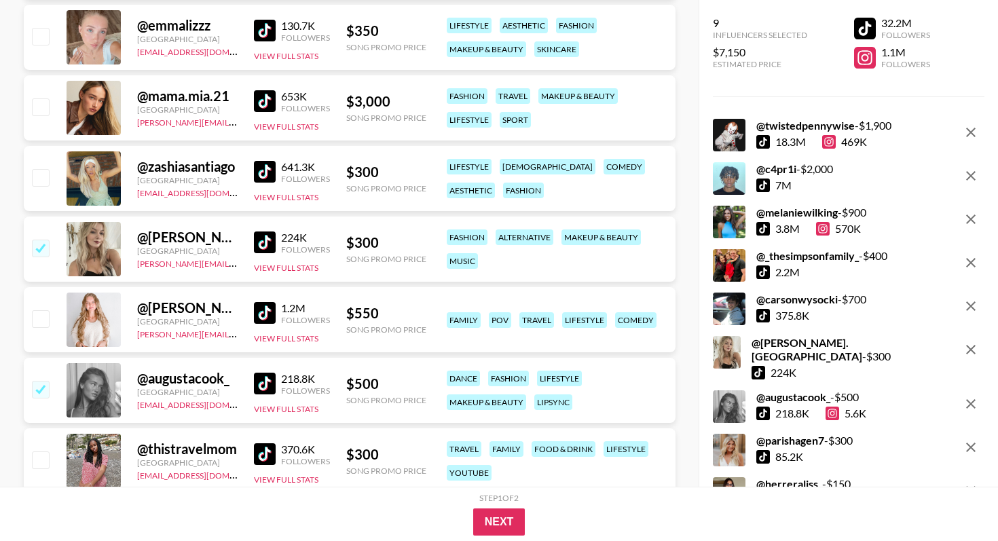
scroll to position [2115, 0]
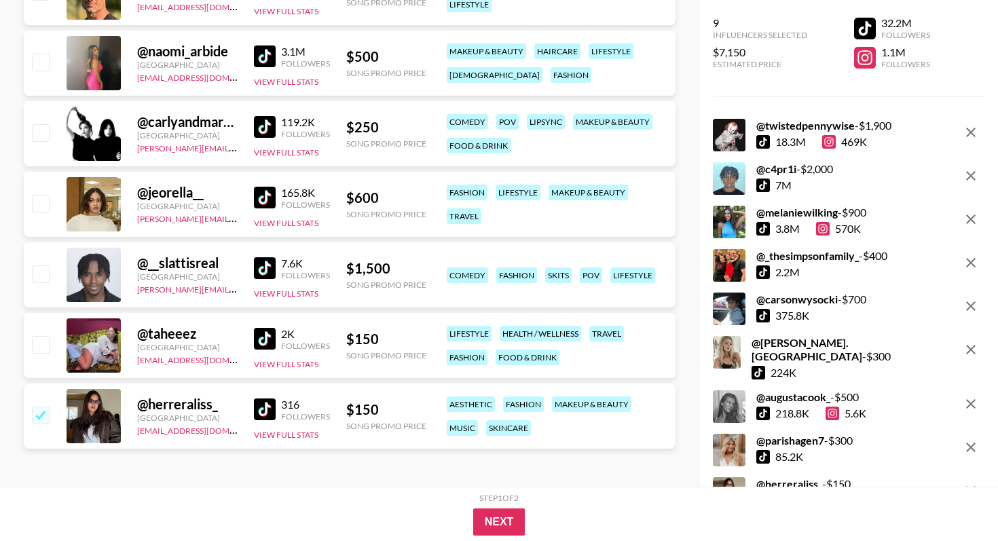
click at [41, 346] on input "checkbox" at bounding box center [40, 344] width 16 height 16
checkbox input "true"
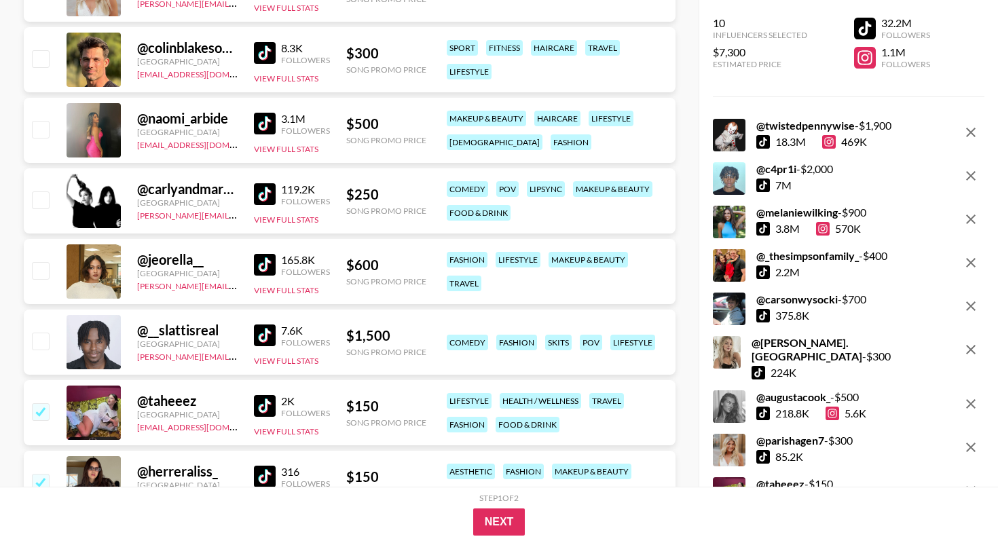
click at [39, 343] on input "checkbox" at bounding box center [40, 341] width 16 height 16
checkbox input "true"
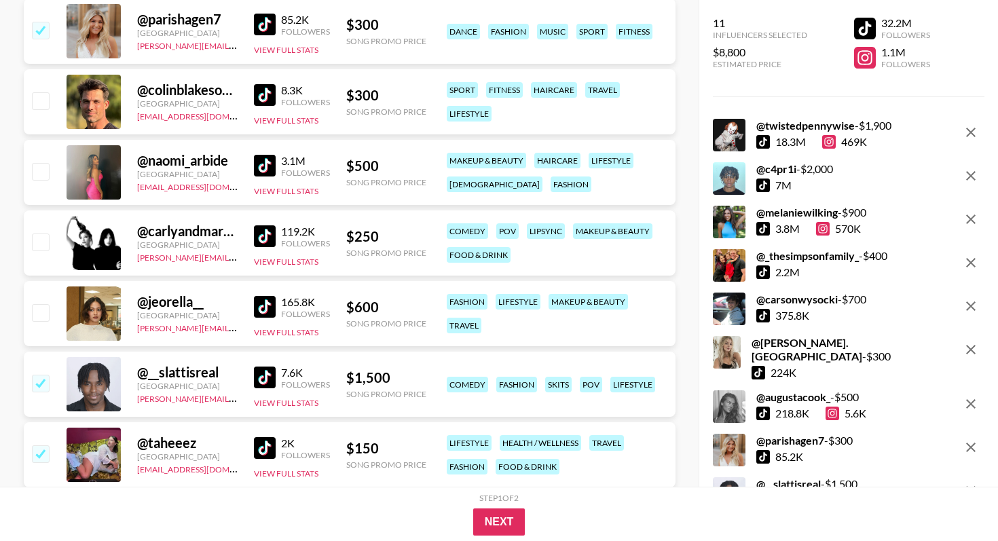
click at [42, 312] on input "checkbox" at bounding box center [40, 312] width 16 height 16
checkbox input "true"
click at [50, 235] on div "@ carlyandmartina [GEOGRAPHIC_DATA] [PERSON_NAME][EMAIL_ADDRESS][DOMAIN_NAME] 1…" at bounding box center [350, 242] width 652 height 65
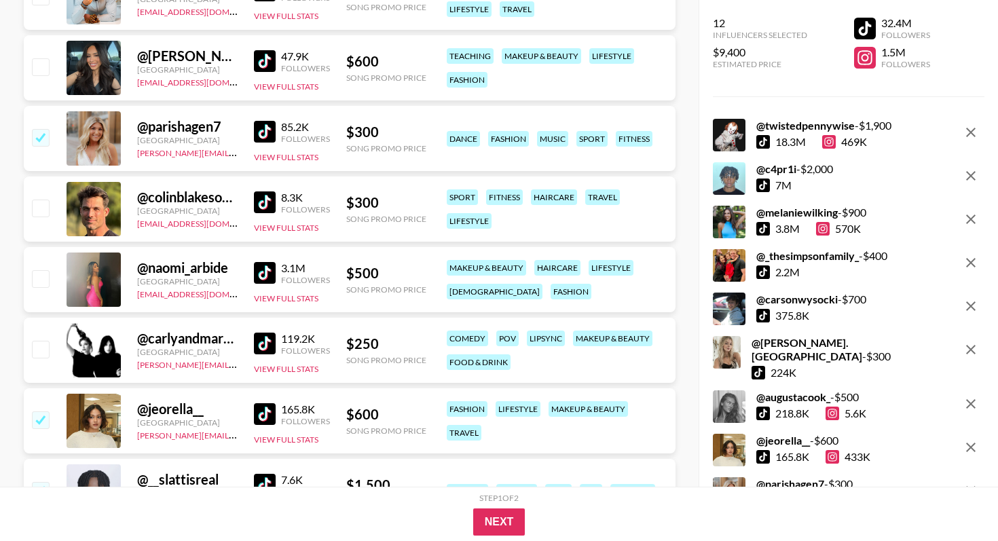
scroll to position [1867, 0]
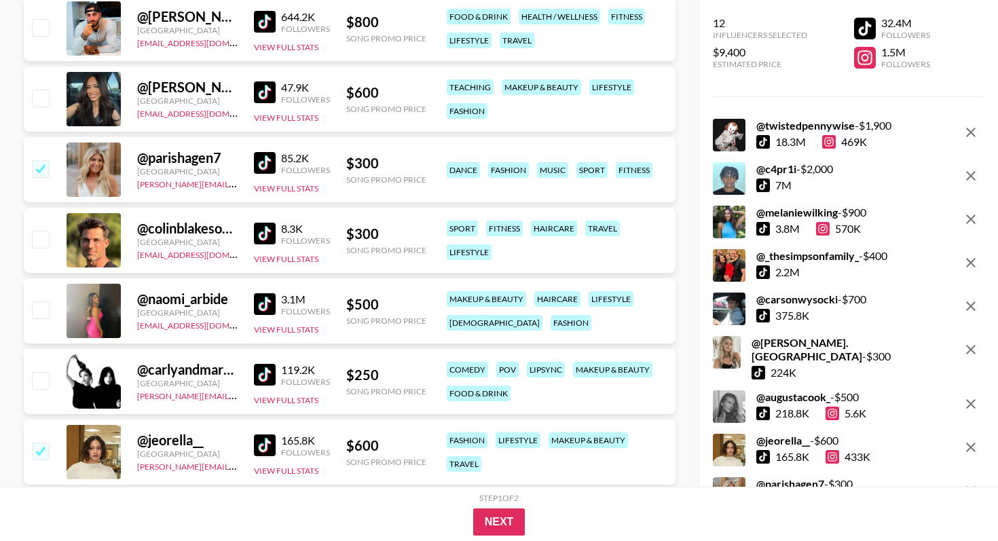
click at [39, 384] on input "checkbox" at bounding box center [40, 380] width 16 height 16
checkbox input "true"
click at [39, 301] on div at bounding box center [39, 310] width 21 height 23
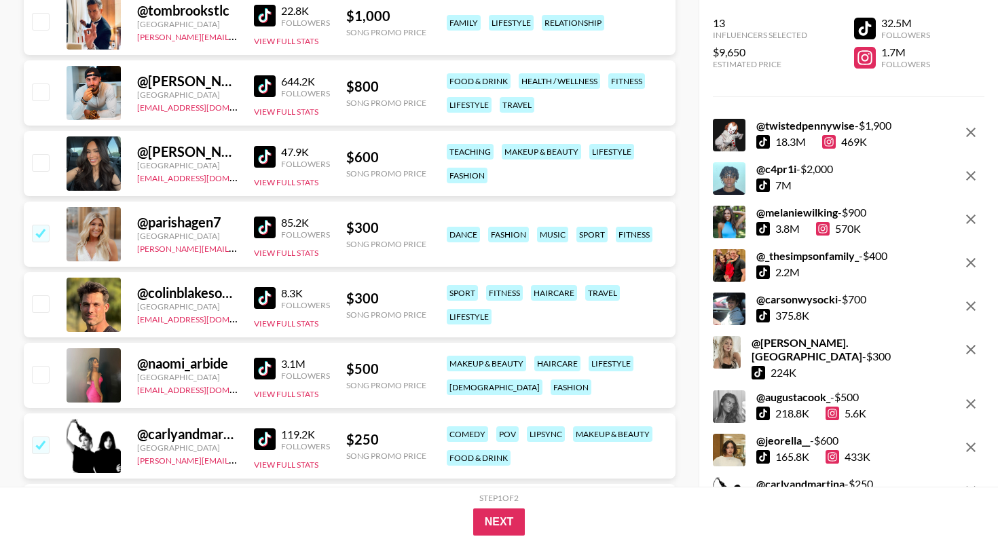
scroll to position [1791, 0]
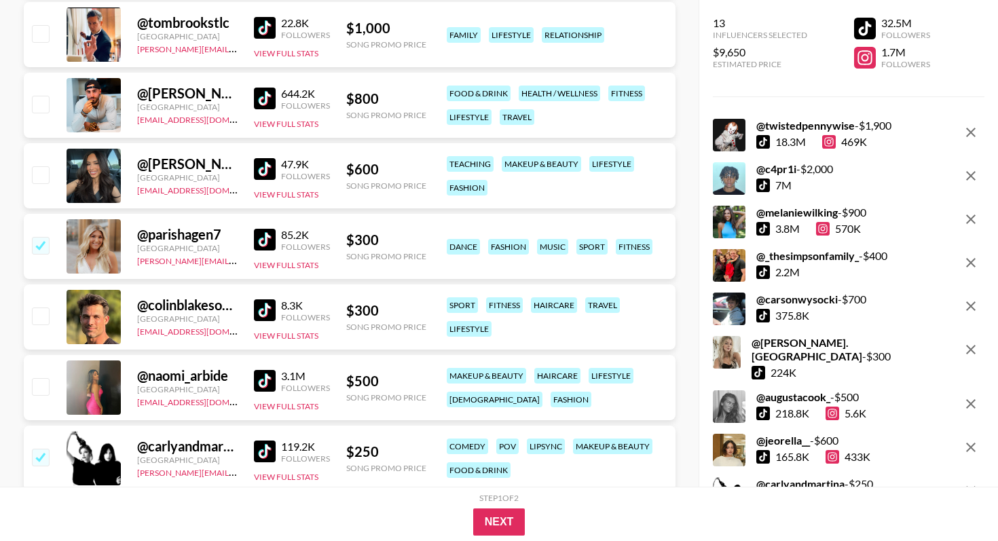
click at [37, 317] on input "checkbox" at bounding box center [40, 315] width 16 height 16
checkbox input "true"
click at [41, 389] on input "checkbox" at bounding box center [40, 386] width 16 height 16
checkbox input "true"
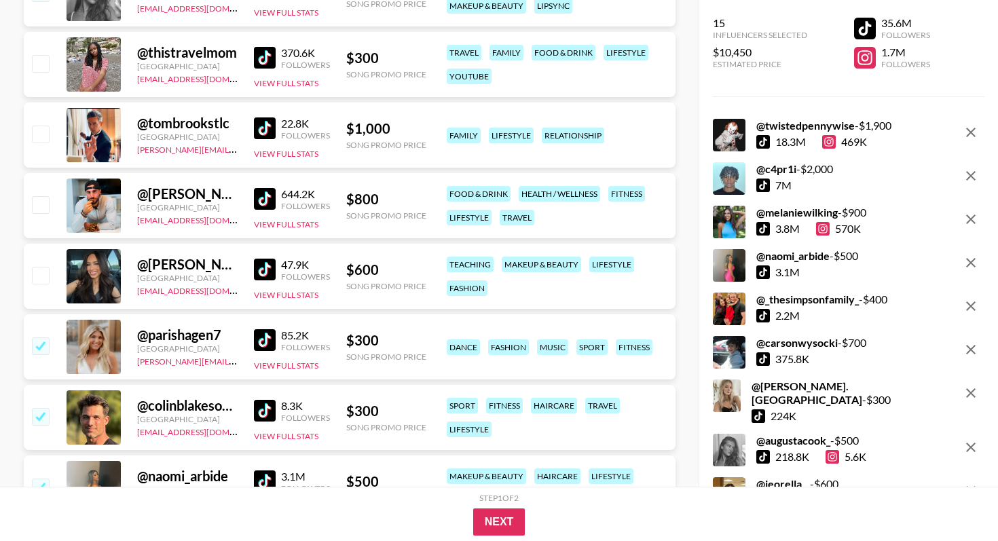
scroll to position [1662, 0]
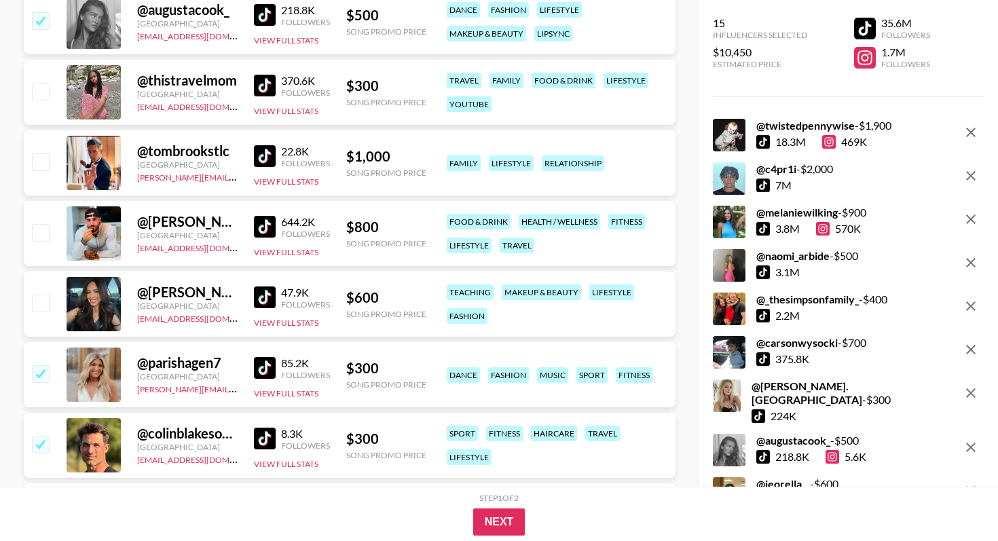
click at [43, 314] on div at bounding box center [39, 304] width 21 height 23
click at [42, 303] on input "checkbox" at bounding box center [40, 303] width 16 height 16
checkbox input "true"
click at [44, 239] on input "checkbox" at bounding box center [40, 232] width 16 height 16
checkbox input "true"
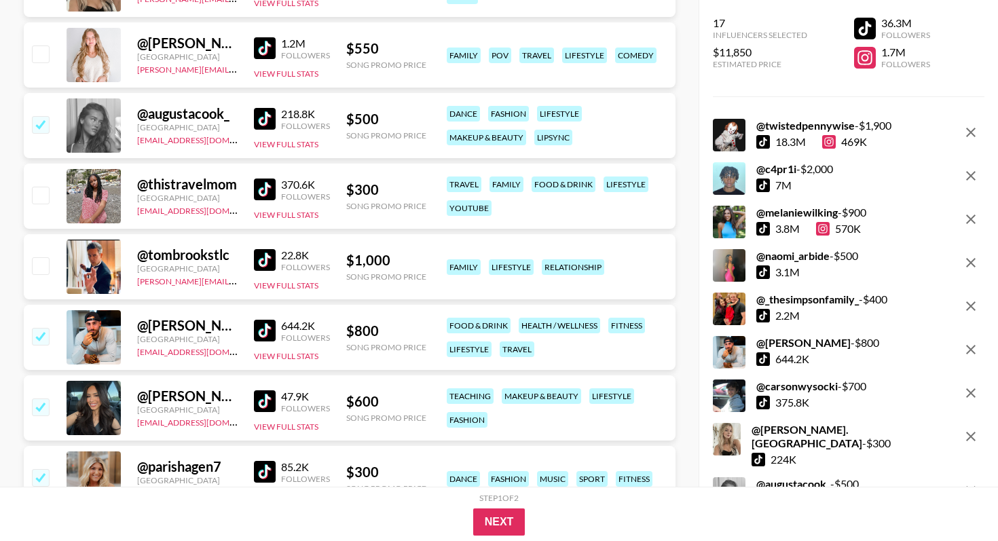
scroll to position [1544, 0]
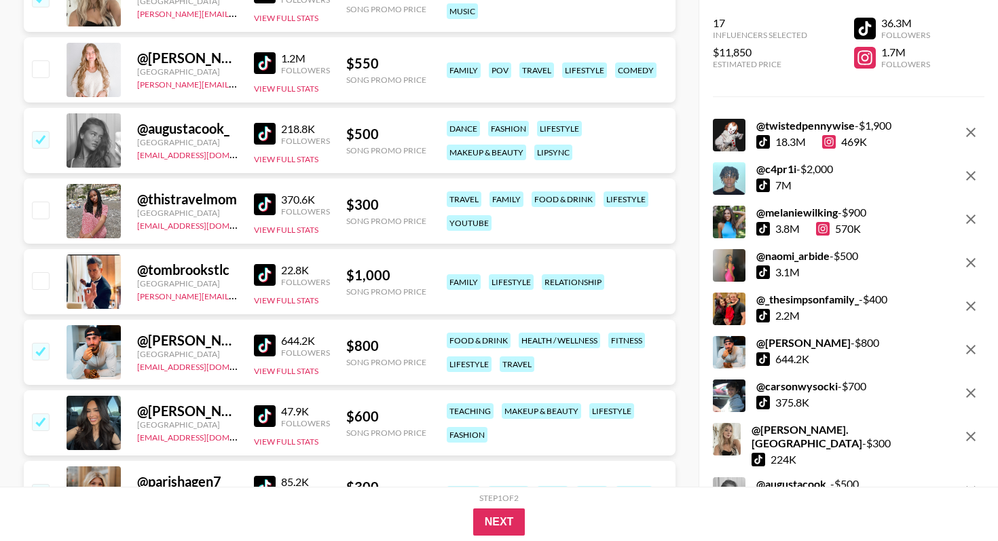
click at [41, 283] on input "checkbox" at bounding box center [40, 280] width 16 height 16
checkbox input "true"
click at [40, 216] on input "checkbox" at bounding box center [40, 210] width 16 height 16
checkbox input "true"
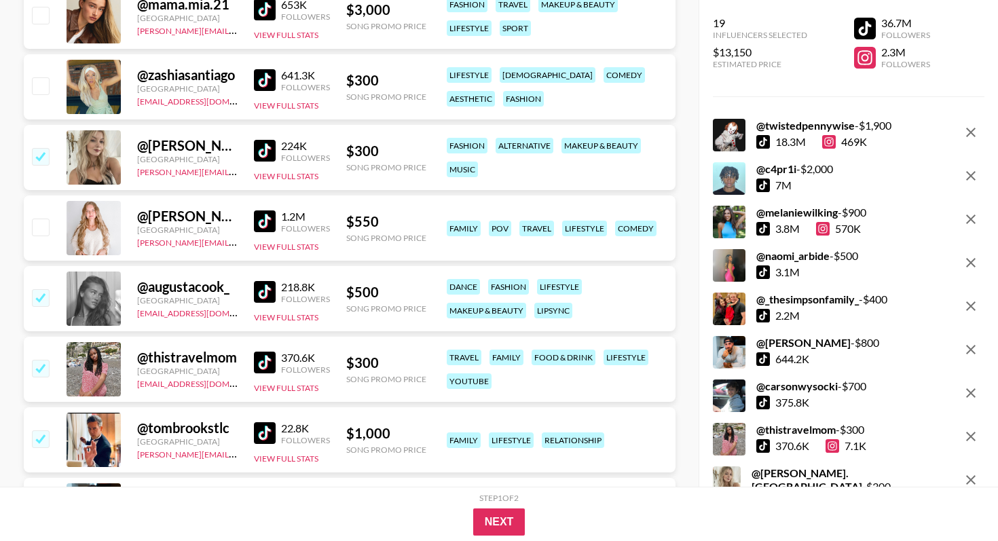
click at [41, 230] on input "checkbox" at bounding box center [40, 227] width 16 height 16
checkbox input "true"
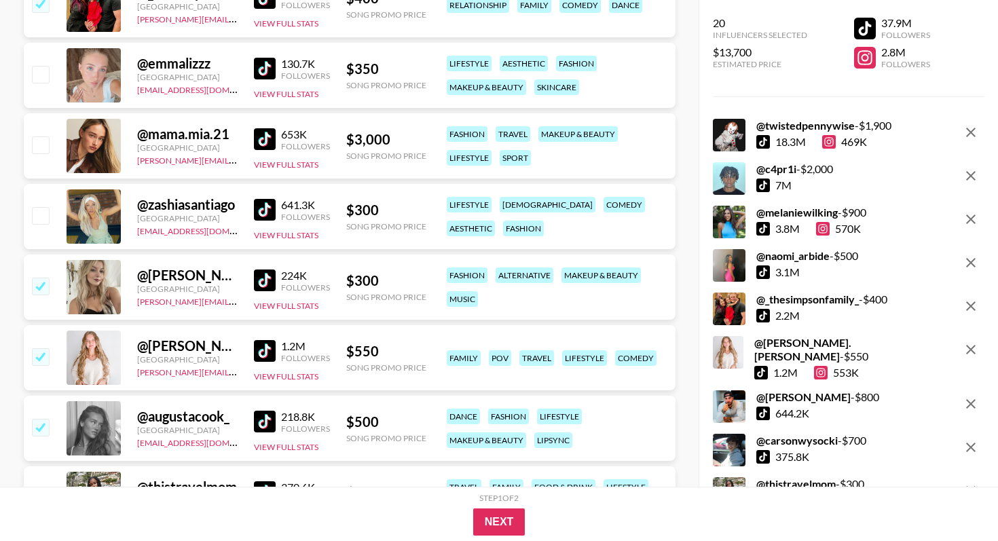
click at [41, 217] on input "checkbox" at bounding box center [40, 215] width 16 height 16
checkbox input "true"
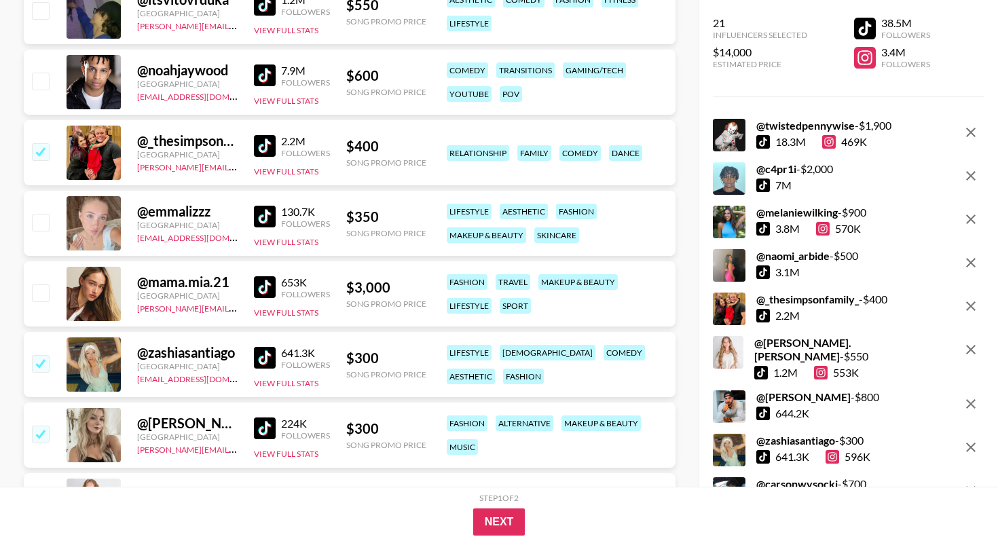
scroll to position [1077, 0]
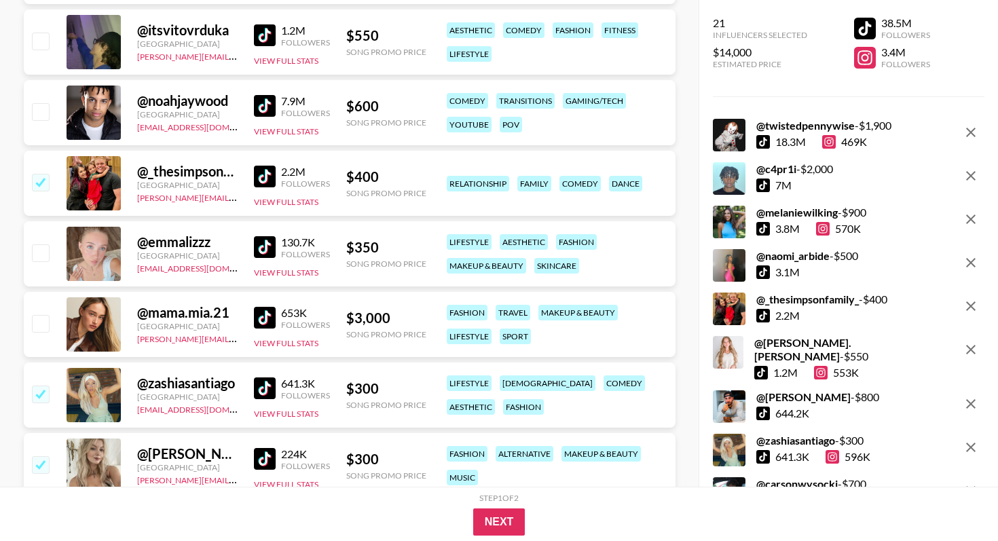
click at [41, 322] on input "checkbox" at bounding box center [40, 323] width 16 height 16
checkbox input "true"
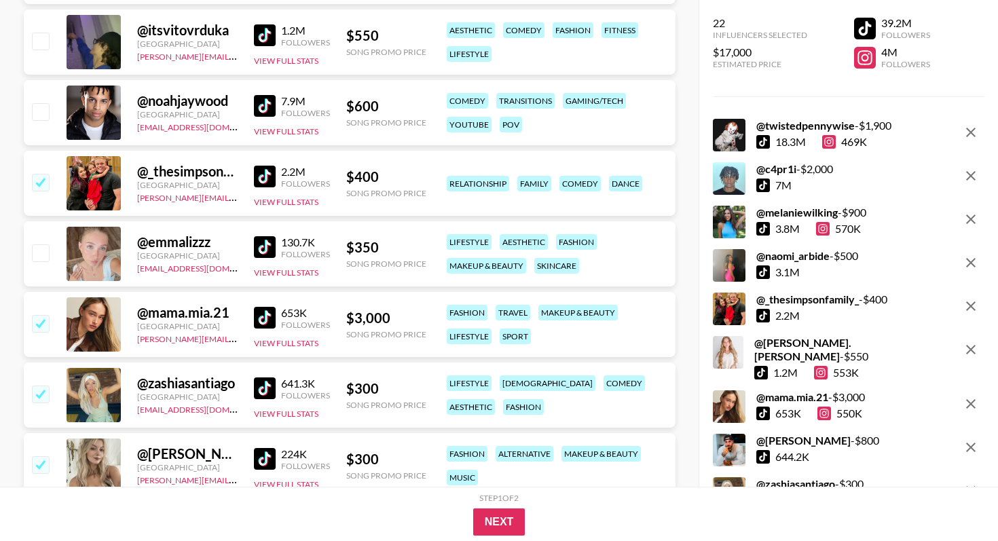
click at [41, 254] on input "checkbox" at bounding box center [40, 252] width 16 height 16
checkbox input "true"
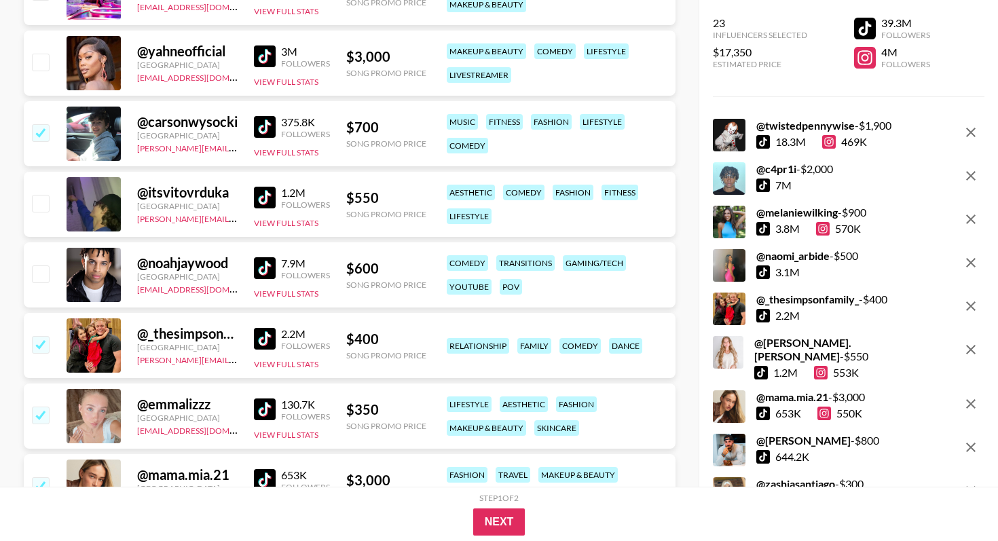
scroll to position [866, 0]
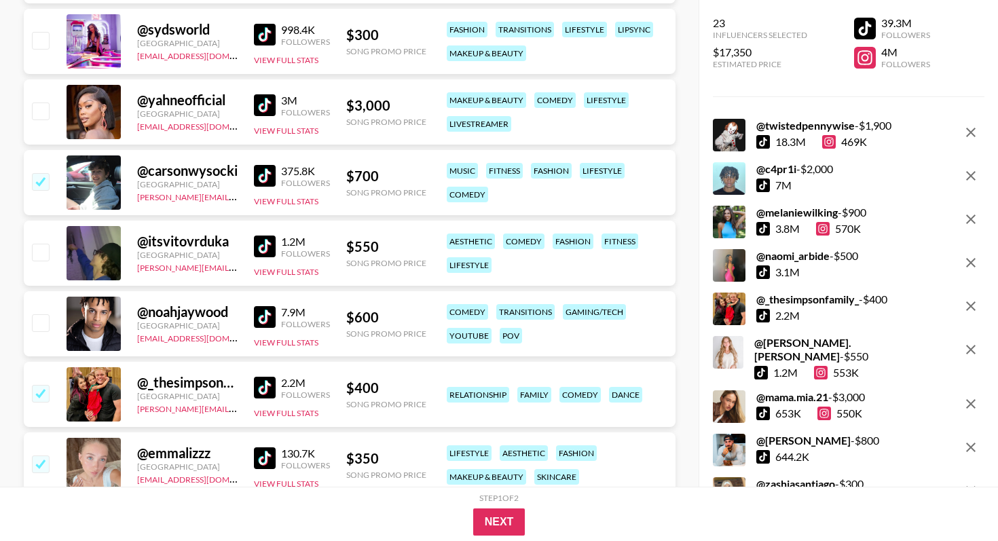
click at [42, 320] on input "checkbox" at bounding box center [40, 322] width 16 height 16
checkbox input "true"
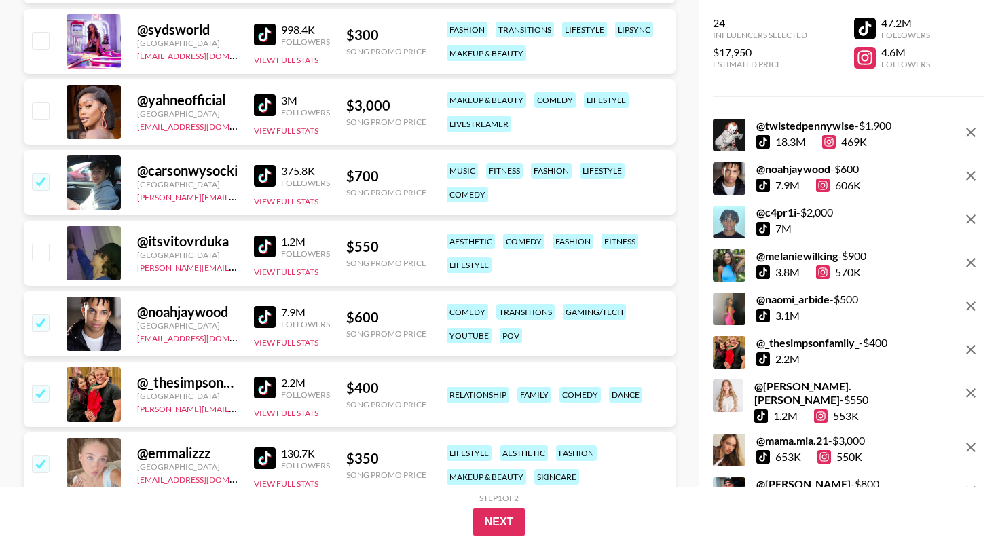
click at [43, 259] on input "checkbox" at bounding box center [40, 252] width 16 height 16
checkbox input "true"
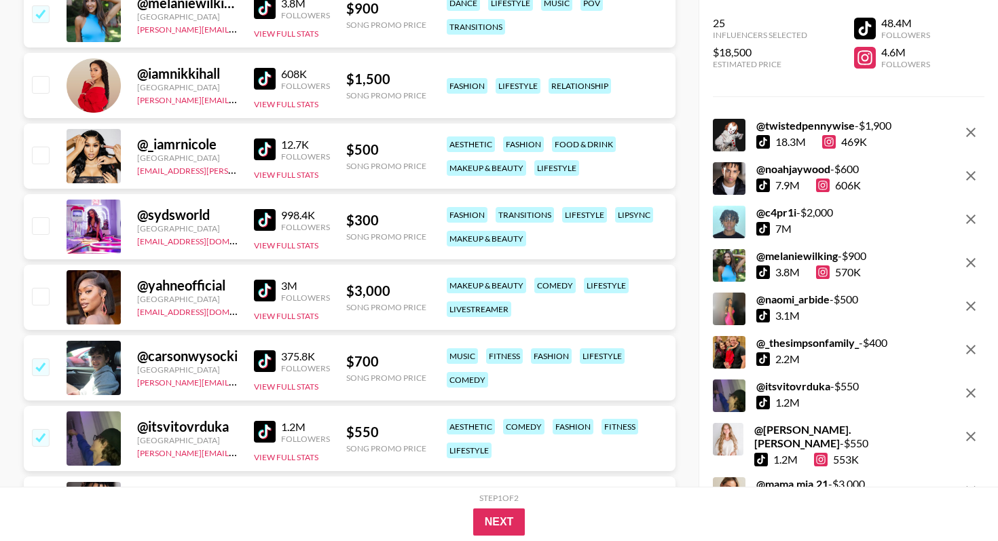
scroll to position [559, 0]
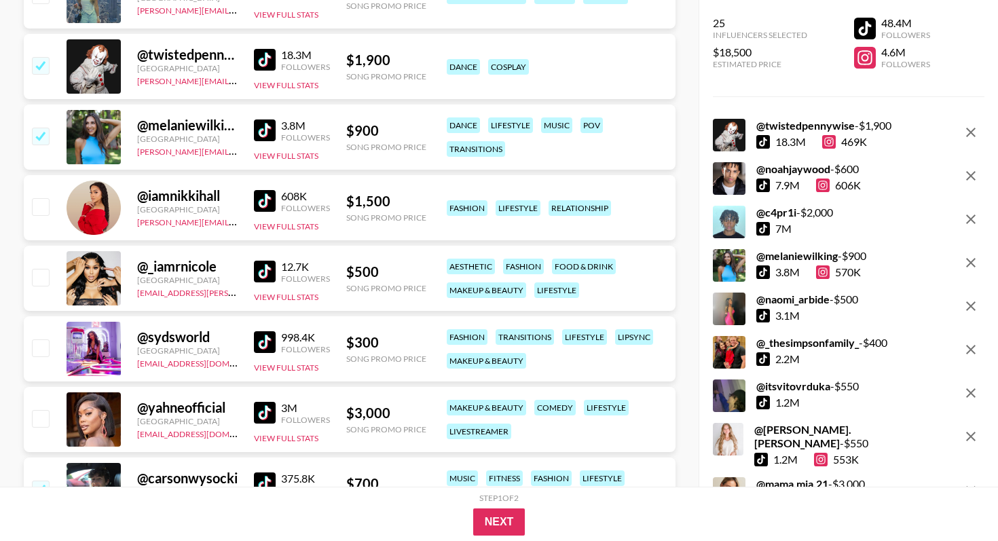
click at [41, 424] on input "checkbox" at bounding box center [40, 418] width 16 height 16
checkbox input "true"
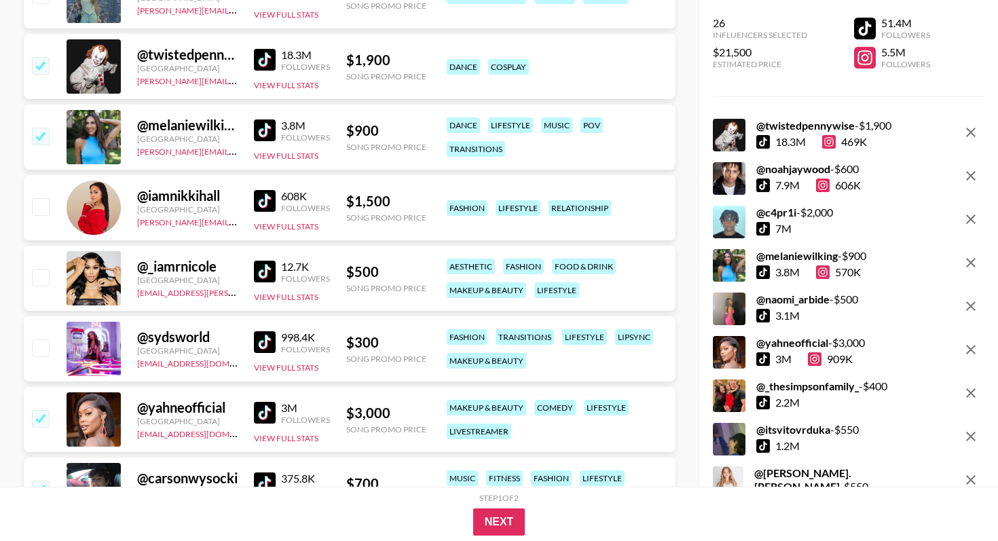
click at [43, 349] on input "checkbox" at bounding box center [40, 347] width 16 height 16
checkbox input "true"
click at [44, 288] on div at bounding box center [39, 278] width 21 height 23
click at [44, 273] on input "checkbox" at bounding box center [40, 277] width 16 height 16
checkbox input "true"
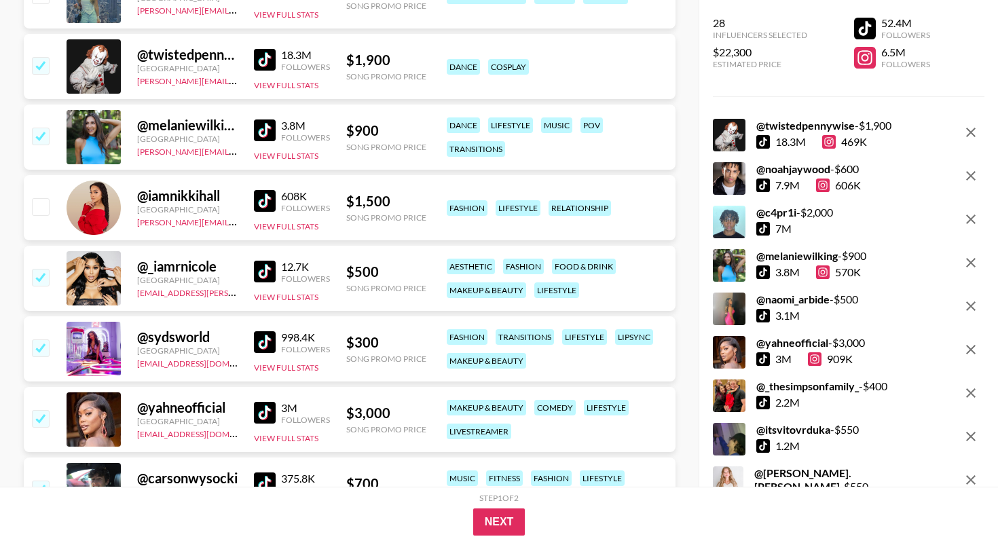
click at [40, 215] on input "checkbox" at bounding box center [40, 206] width 16 height 16
checkbox input "true"
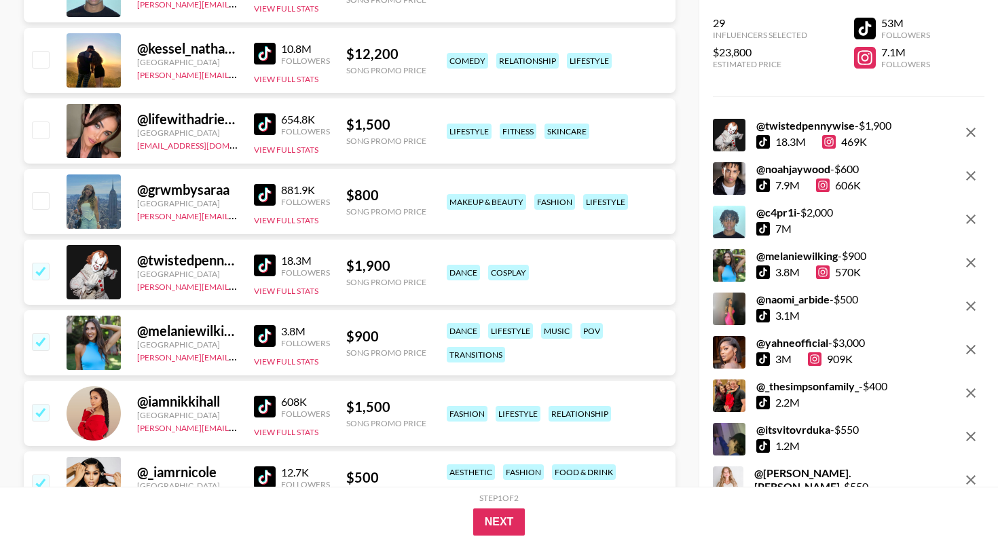
scroll to position [343, 0]
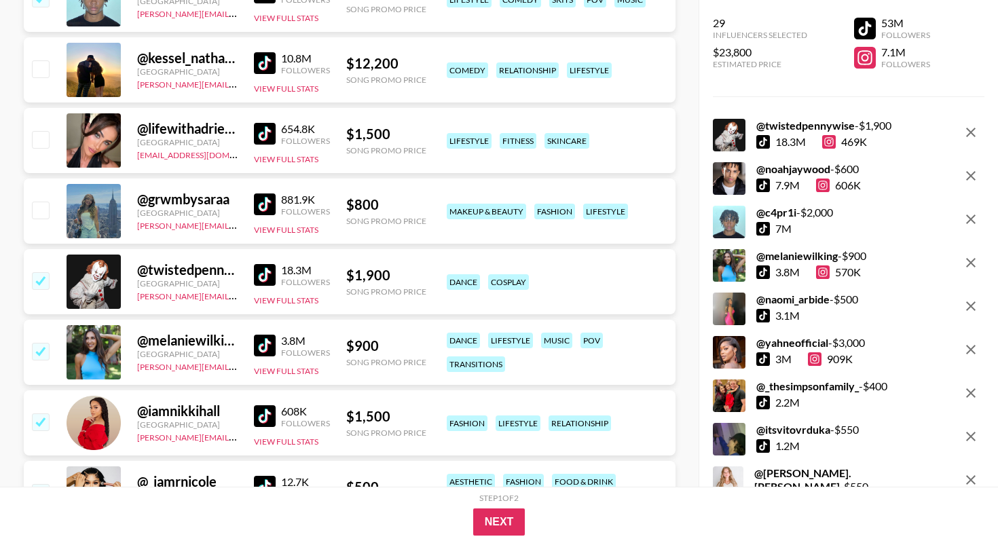
click at [41, 217] on input "checkbox" at bounding box center [40, 210] width 16 height 16
checkbox input "true"
click at [39, 147] on input "checkbox" at bounding box center [40, 139] width 16 height 16
checkbox input "true"
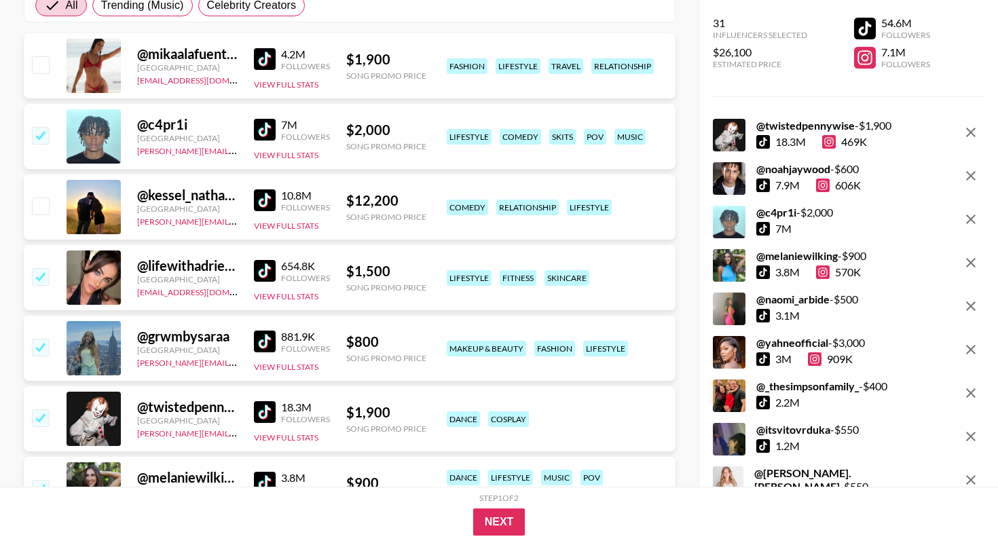
click at [43, 212] on input "checkbox" at bounding box center [40, 206] width 16 height 16
checkbox input "true"
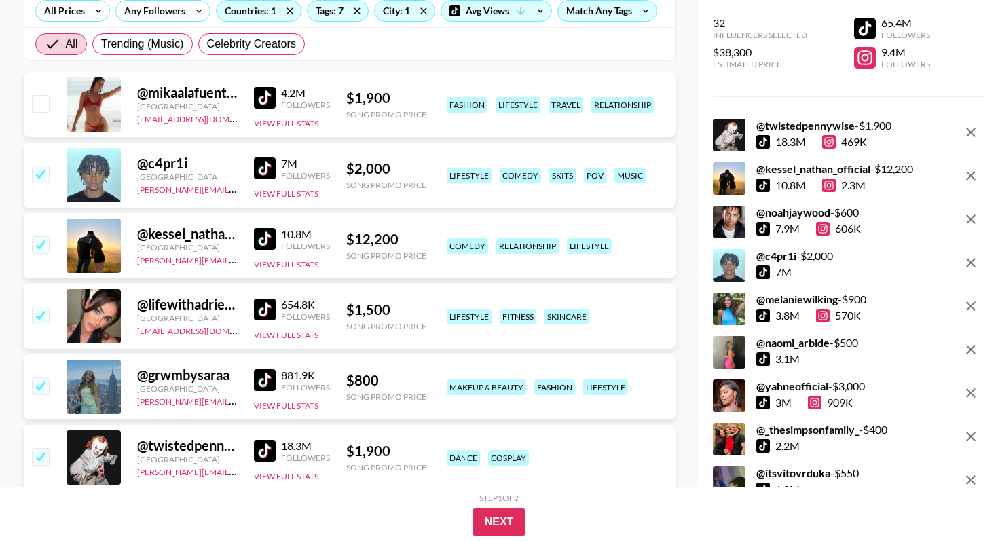
scroll to position [128, 0]
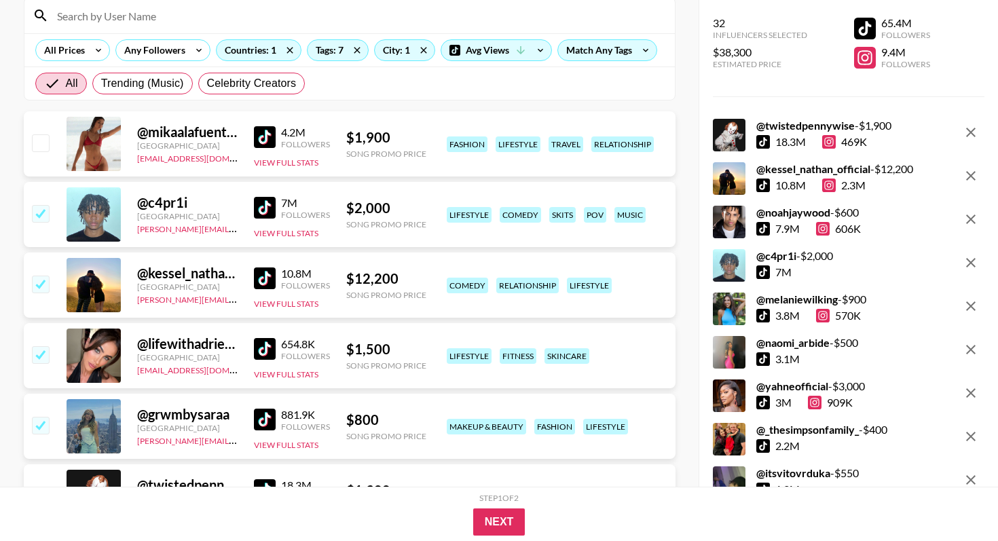
click at [41, 148] on input "checkbox" at bounding box center [40, 142] width 16 height 16
checkbox input "true"
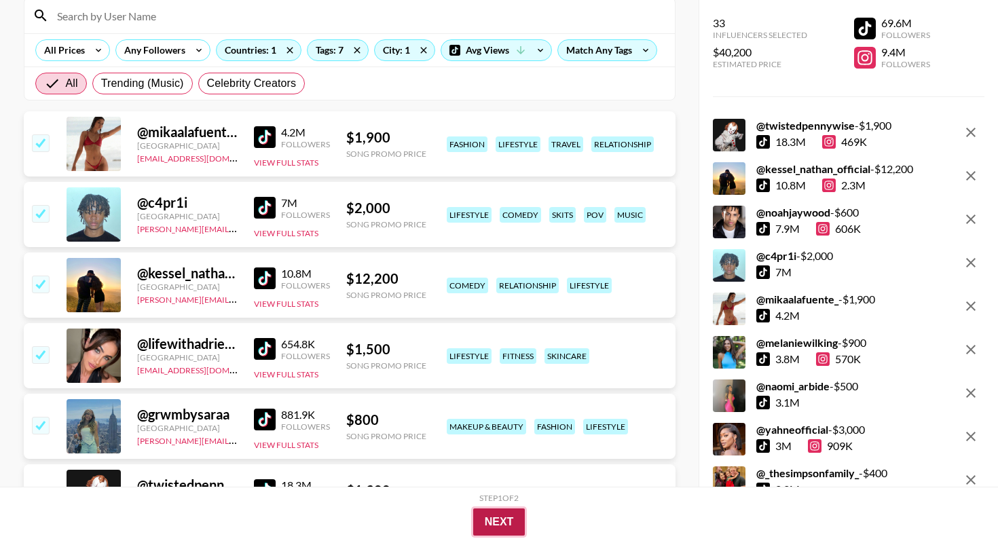
click at [486, 520] on button "Next" at bounding box center [499, 521] width 52 height 27
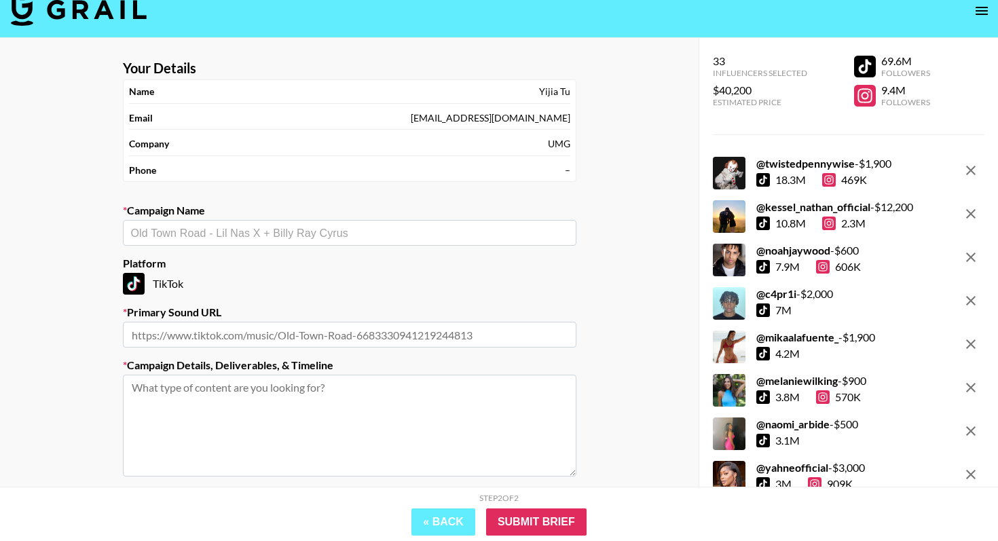
scroll to position [0, 0]
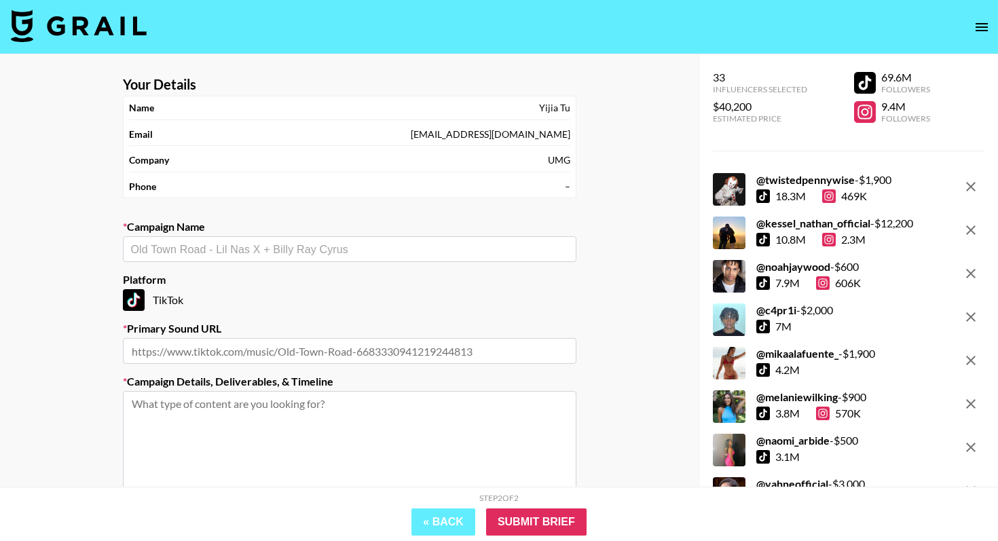
click at [284, 248] on input "text" at bounding box center [349, 250] width 437 height 16
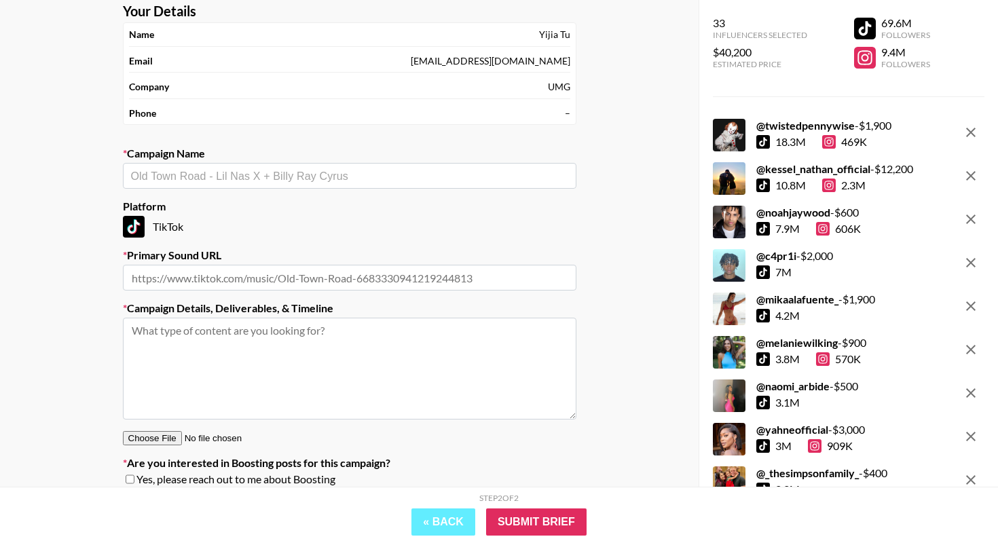
scroll to position [79, 0]
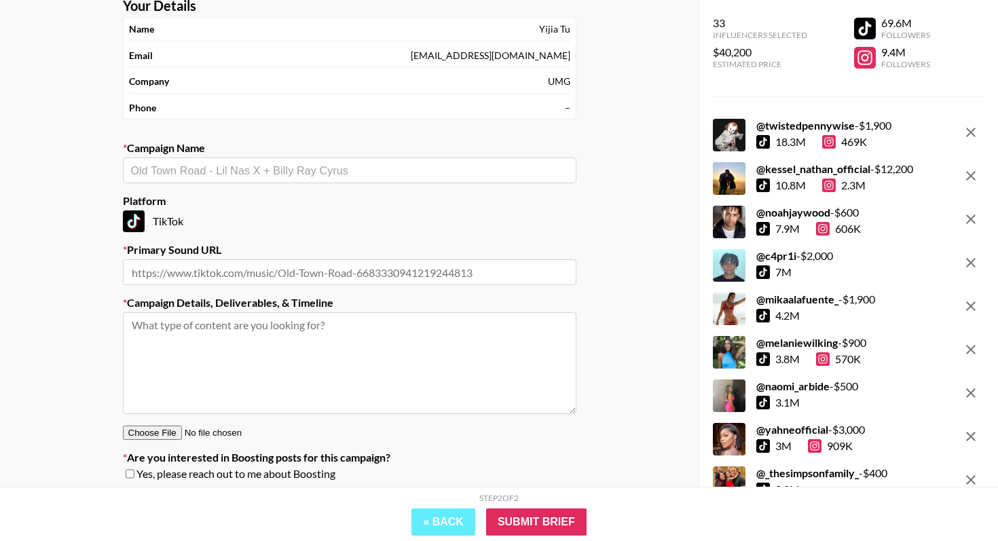
click at [255, 343] on textarea at bounding box center [349, 363] width 453 height 102
paste textarea "Do you have any [DEMOGRAPHIC_DATA] creators contacts? So sorry I’ve got a very …"
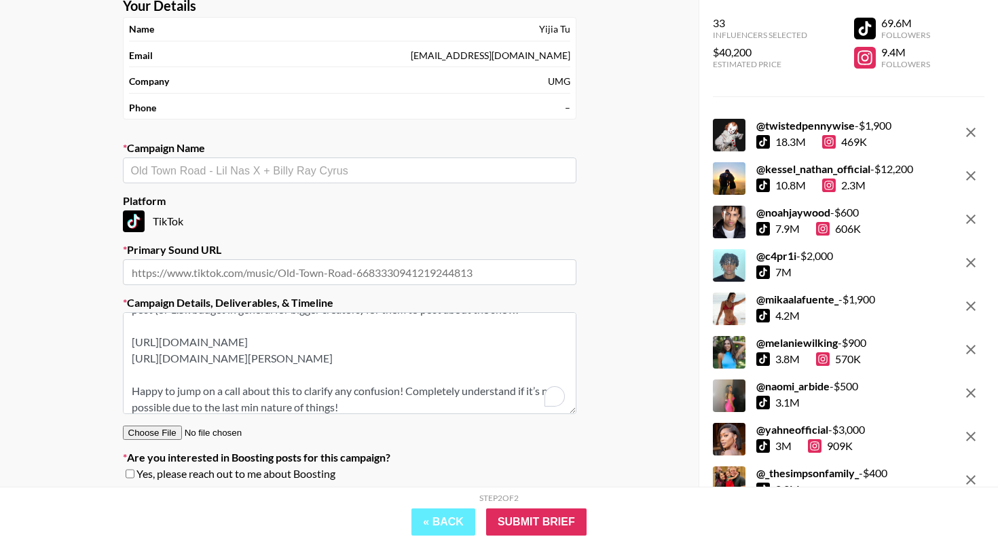
scroll to position [0, 0]
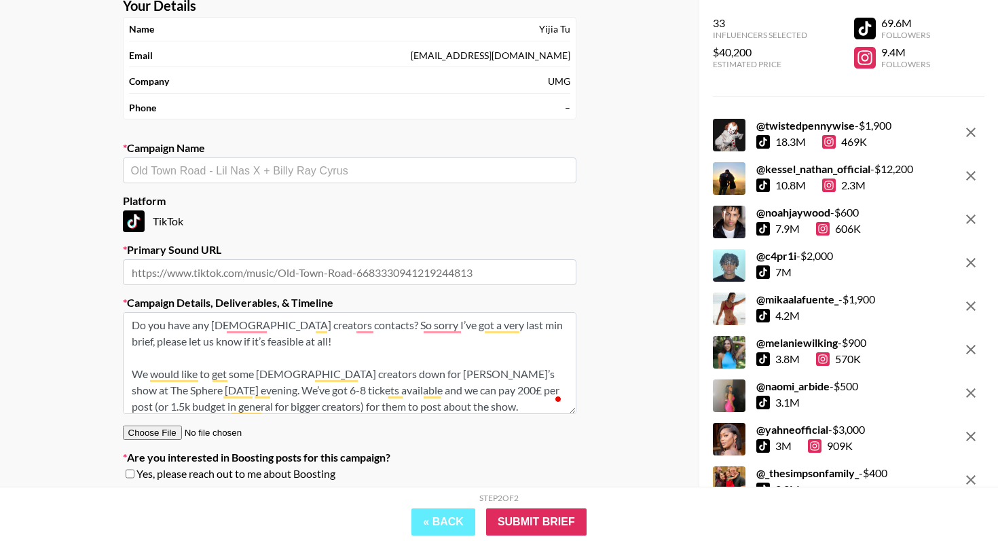
drag, startPoint x: 303, startPoint y: 346, endPoint x: 81, endPoint y: 299, distance: 226.9
click at [81, 299] on div "Your Details Name [PERSON_NAME] Email [EMAIL_ADDRESS][DOMAIN_NAME] Company UMG …" at bounding box center [349, 276] width 698 height 600
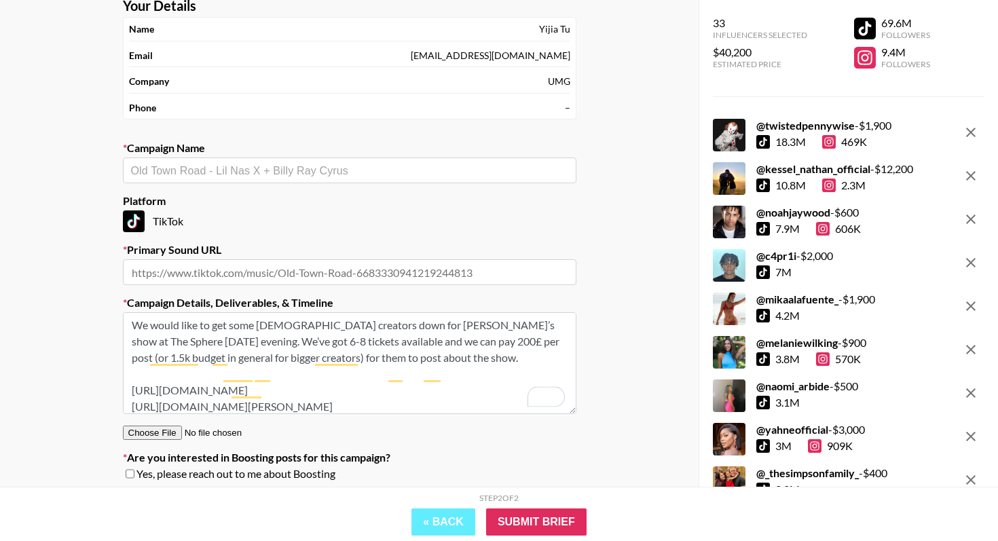
drag, startPoint x: 134, startPoint y: 356, endPoint x: 134, endPoint y: 288, distance: 67.2
click at [134, 288] on section "Your Details Name [PERSON_NAME] Email [EMAIL_ADDRESS][DOMAIN_NAME] Company UMG …" at bounding box center [349, 264] width 475 height 557
click at [262, 324] on textarea "We would like to get some [DEMOGRAPHIC_DATA] creators down for [PERSON_NAME]’s …" at bounding box center [349, 363] width 453 height 102
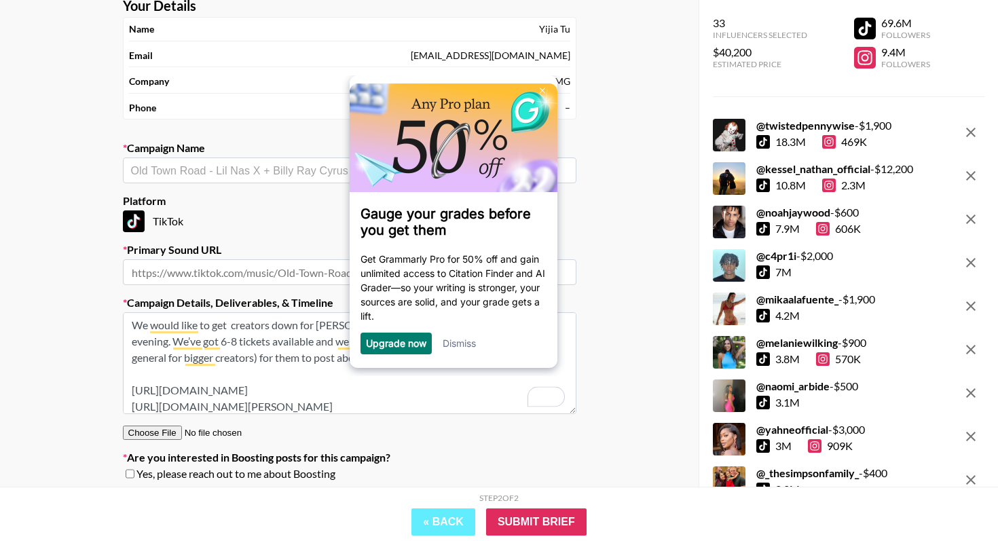
click at [302, 330] on textarea "We would like to get creators down for [PERSON_NAME]’s show at The Sphere [DATE…" at bounding box center [349, 363] width 453 height 102
drag, startPoint x: 316, startPoint y: 328, endPoint x: 233, endPoint y: 327, distance: 82.8
click at [233, 327] on textarea "We would like to get creators down for [PERSON_NAME]’s show at The Sphere [DATE…" at bounding box center [349, 363] width 453 height 102
click at [543, 88] on img at bounding box center [541, 91] width 5 height 6
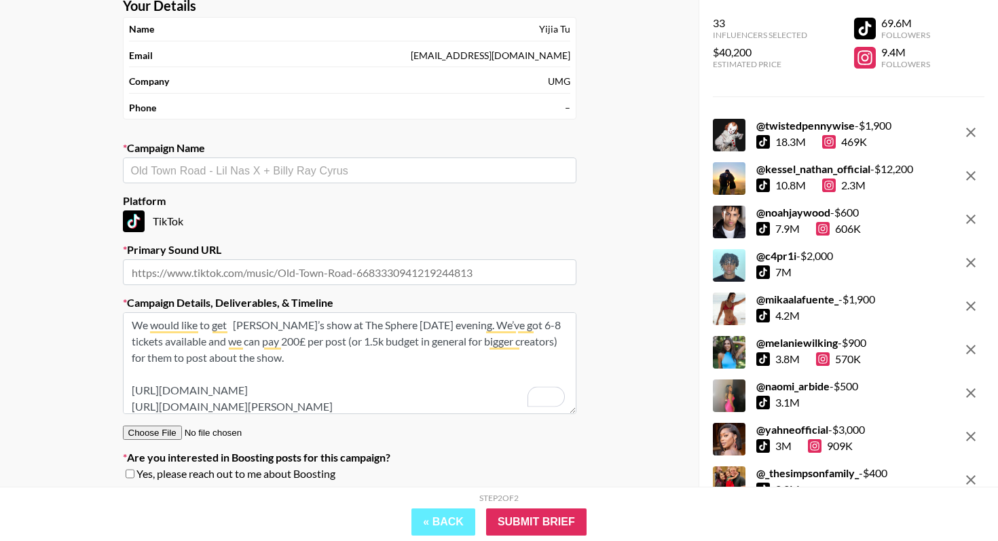
click at [238, 322] on textarea "We would like to get [PERSON_NAME]’s show at The Sphere [DATE] evening. We’ve g…" at bounding box center [349, 363] width 453 height 102
click at [231, 328] on textarea "We would like to get [PERSON_NAME]’s show at The Sphere [DATE] evening. We’ve g…" at bounding box center [349, 363] width 453 height 102
drag, startPoint x: 523, startPoint y: 329, endPoint x: 439, endPoint y: 321, distance: 85.2
click at [439, 321] on textarea "We would like to invite you for [PERSON_NAME]’s show at [GEOGRAPHIC_DATA] [DATE…" at bounding box center [349, 363] width 453 height 102
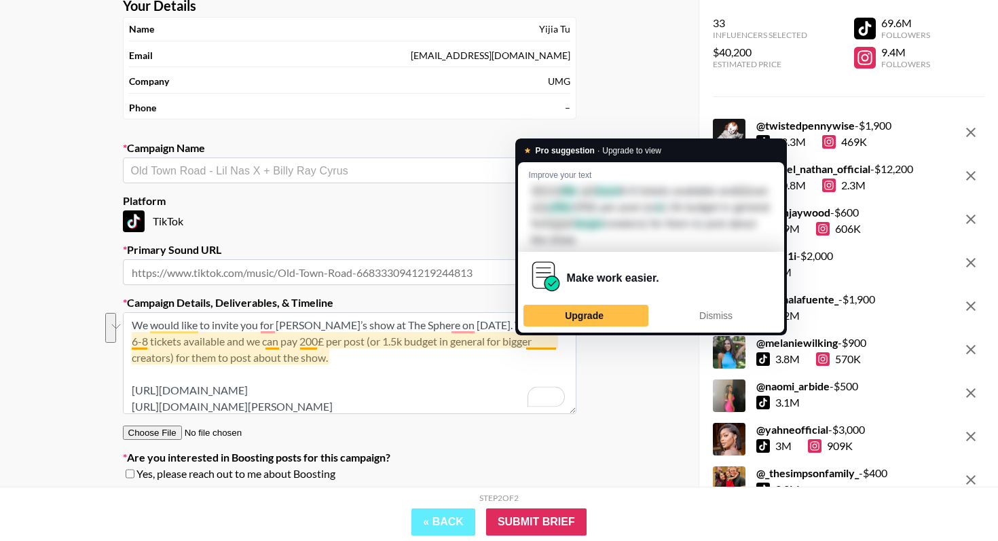
drag, startPoint x: 245, startPoint y: 341, endPoint x: 521, endPoint y: 334, distance: 275.7
click at [521, 334] on html "Your Details Name [PERSON_NAME] Email [EMAIL_ADDRESS][DOMAIN_NAME] Company UMG …" at bounding box center [499, 275] width 998 height 709
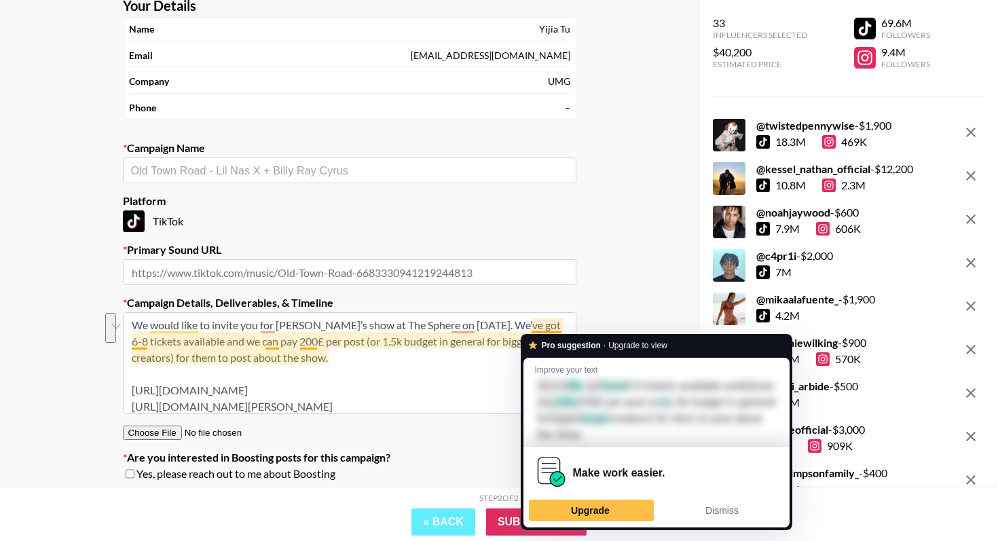
drag, startPoint x: 532, startPoint y: 327, endPoint x: 264, endPoint y: 335, distance: 268.2
click at [264, 335] on textarea "We would like to invite you for [PERSON_NAME]’s show at The Sphere on [DATE]. W…" at bounding box center [349, 363] width 453 height 102
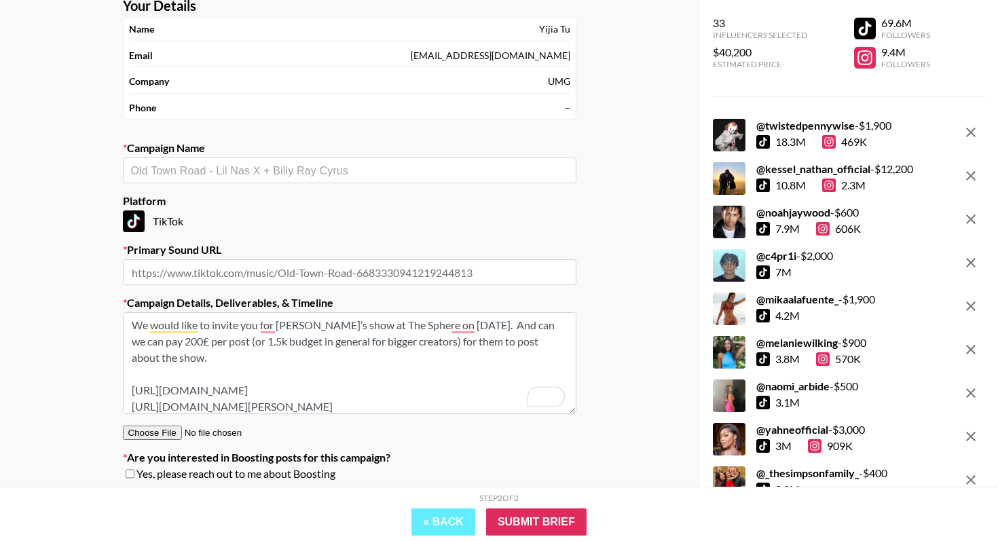
click at [155, 342] on textarea "We would like to invite you for [PERSON_NAME]’s show at The Sphere on [DATE]. A…" at bounding box center [349, 363] width 453 height 102
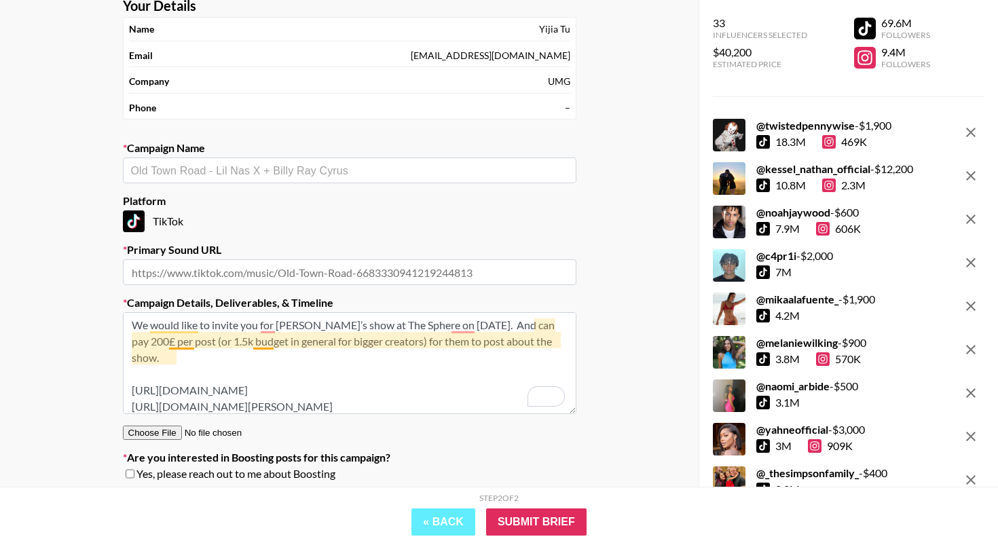
click at [187, 341] on textarea "We would like to invite you for [PERSON_NAME]’s show at The Sphere on [DATE]. A…" at bounding box center [349, 363] width 453 height 102
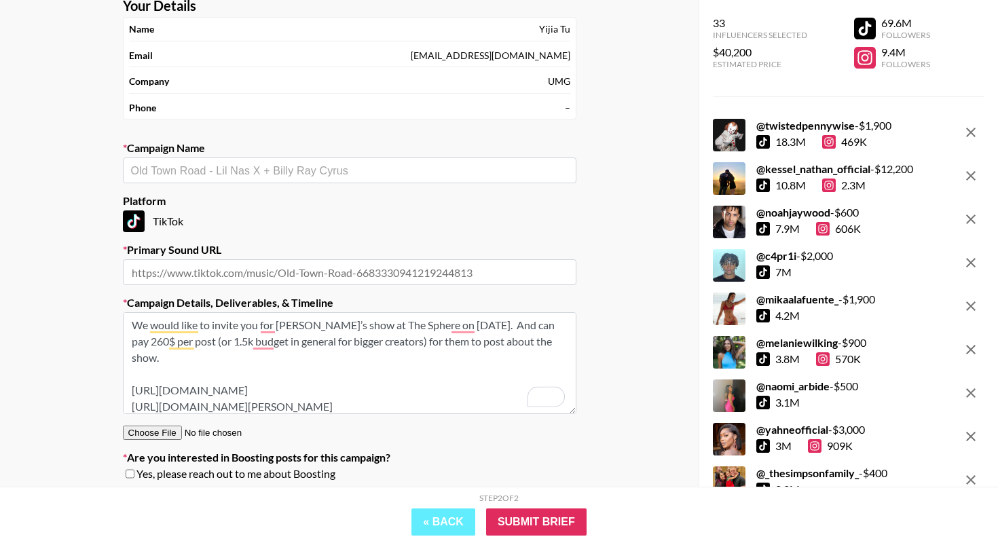
click at [269, 362] on textarea "We would like to invite you for [PERSON_NAME]’s show at The Sphere on [DATE]. A…" at bounding box center [349, 363] width 453 height 102
drag, startPoint x: 265, startPoint y: 358, endPoint x: 259, endPoint y: 338, distance: 20.4
click at [259, 338] on textarea "We would like to invite you for [PERSON_NAME]’s show at The Sphere on [DATE]. A…" at bounding box center [349, 363] width 453 height 102
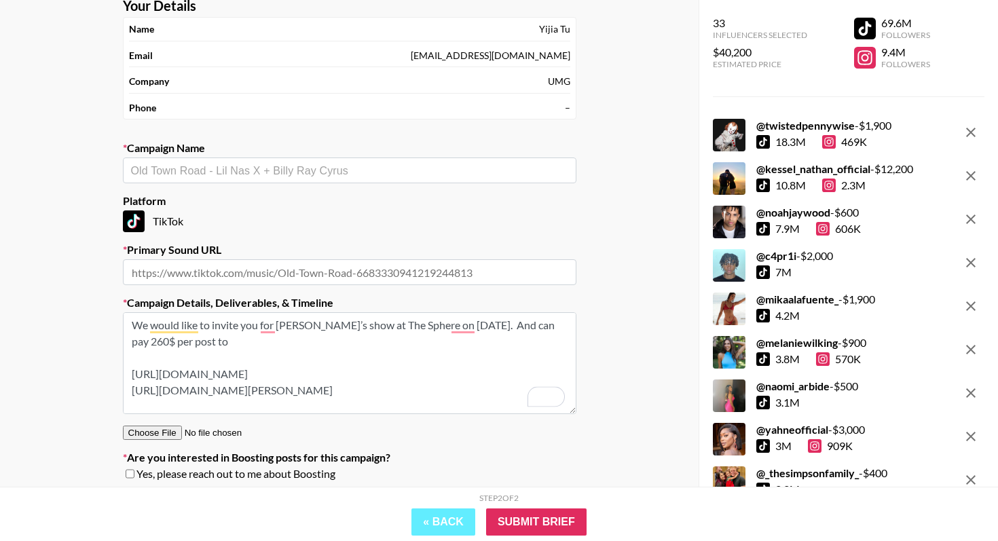
click at [543, 327] on textarea "We would like to invite you for [PERSON_NAME]’s show at The Sphere on [DATE]. A…" at bounding box center [349, 363] width 453 height 102
click at [143, 343] on textarea "We would like to invite you for [PERSON_NAME]’s show at The Sphere on [DATE]. W…" at bounding box center [349, 363] width 453 height 102
click at [236, 339] on textarea "We would like to invite you for [PERSON_NAME]’s show at The Sphere on [DATE]. W…" at bounding box center [349, 363] width 453 height 102
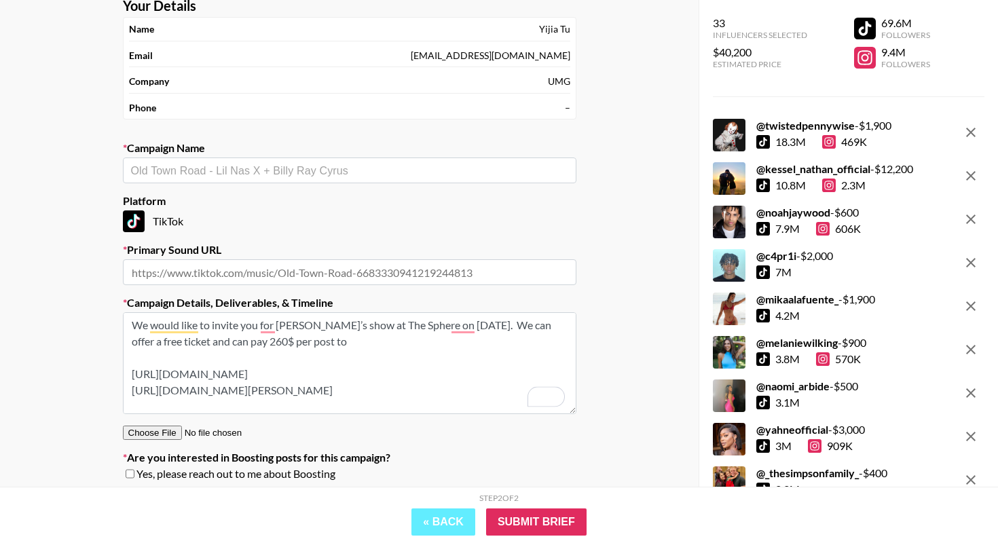
click at [375, 344] on textarea "We would like to invite you for [PERSON_NAME]’s show at The Sphere on [DATE]. W…" at bounding box center [349, 363] width 453 height 102
click at [330, 342] on textarea "We would like to invite you for [PERSON_NAME]’s show at The Sphere on [DATE]. W…" at bounding box center [349, 363] width 453 height 102
click at [374, 343] on textarea "We would like to invite you for [PERSON_NAME]’s show at The Sphere on [DATE]. W…" at bounding box center [349, 363] width 453 height 102
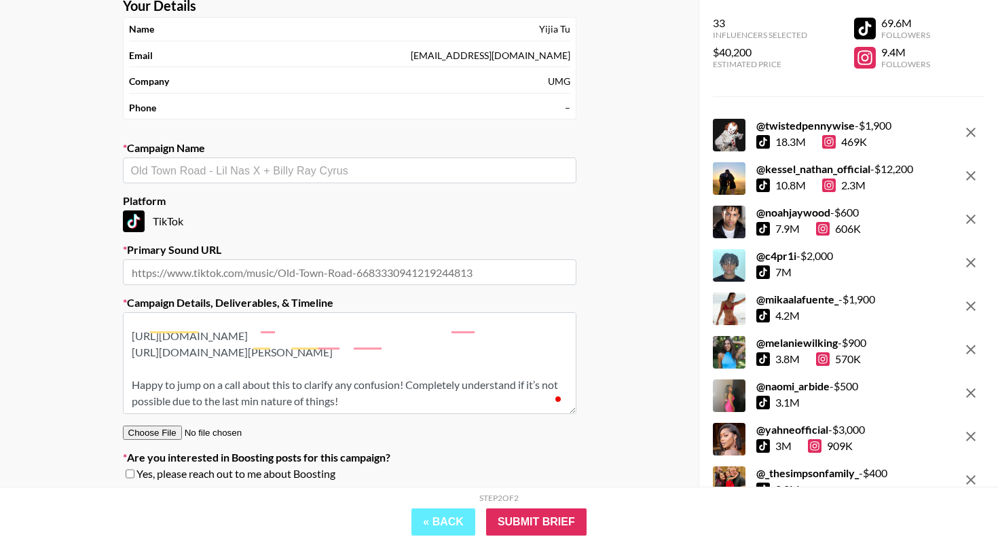
scroll to position [38, 0]
drag, startPoint x: 388, startPoint y: 401, endPoint x: 128, endPoint y: 384, distance: 260.5
click at [128, 384] on html "Your Details Name [PERSON_NAME] Email [EMAIL_ADDRESS][DOMAIN_NAME] Company UMG …" at bounding box center [499, 275] width 998 height 709
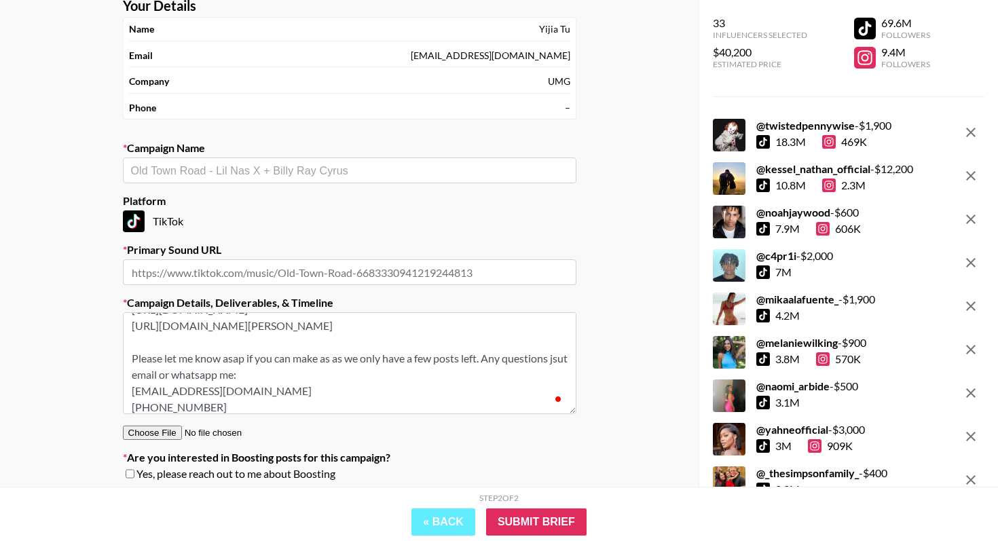
scroll to position [0, 0]
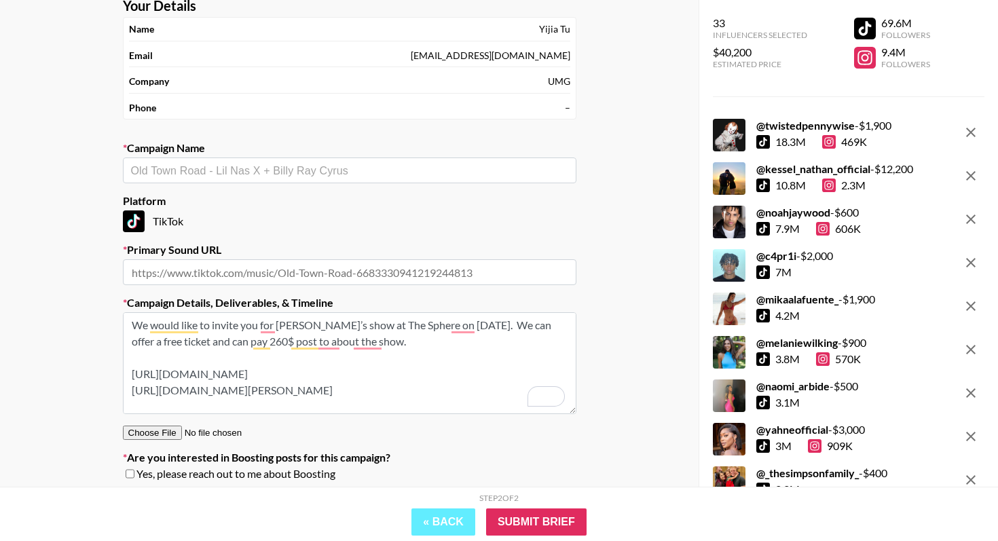
click at [276, 324] on textarea "We would like to invite you for [PERSON_NAME]’s show at The Sphere on [DATE]. W…" at bounding box center [349, 363] width 453 height 102
click at [427, 324] on textarea "We would like to invite you for the Tomorrowland [PERSON_NAME]’s show at The Sp…" at bounding box center [349, 363] width 453 height 102
click at [271, 324] on textarea "We would like to invite you for the Tomorrowland [PERSON_NAME] x MEDUZA show at…" at bounding box center [349, 363] width 453 height 102
click at [342, 365] on textarea "We would like to invite you to join the Tomorrowland [PERSON_NAME] x MEDUZA sho…" at bounding box center [349, 363] width 453 height 102
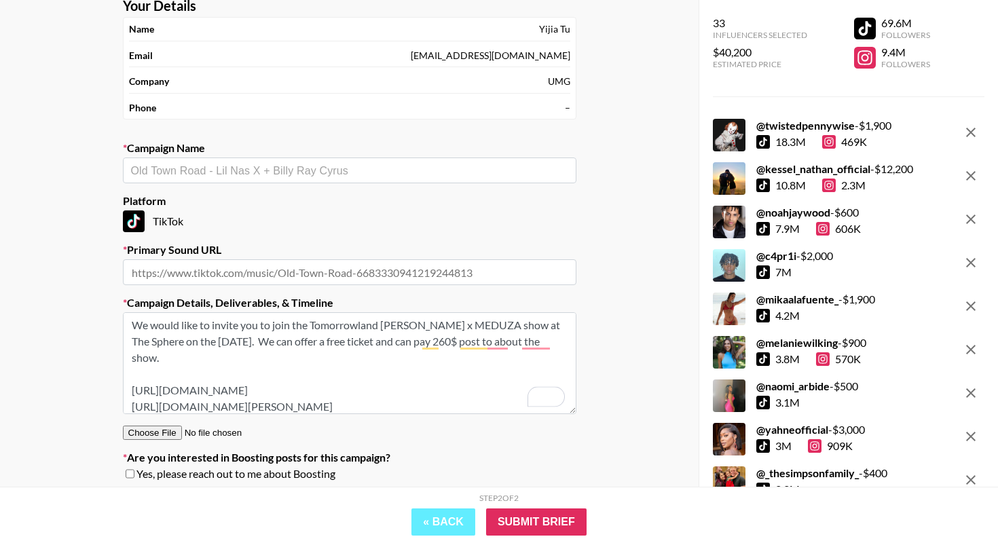
click at [303, 369] on textarea "We would like to invite you to join the Tomorrowland [PERSON_NAME] x MEDUZA sho…" at bounding box center [349, 363] width 453 height 102
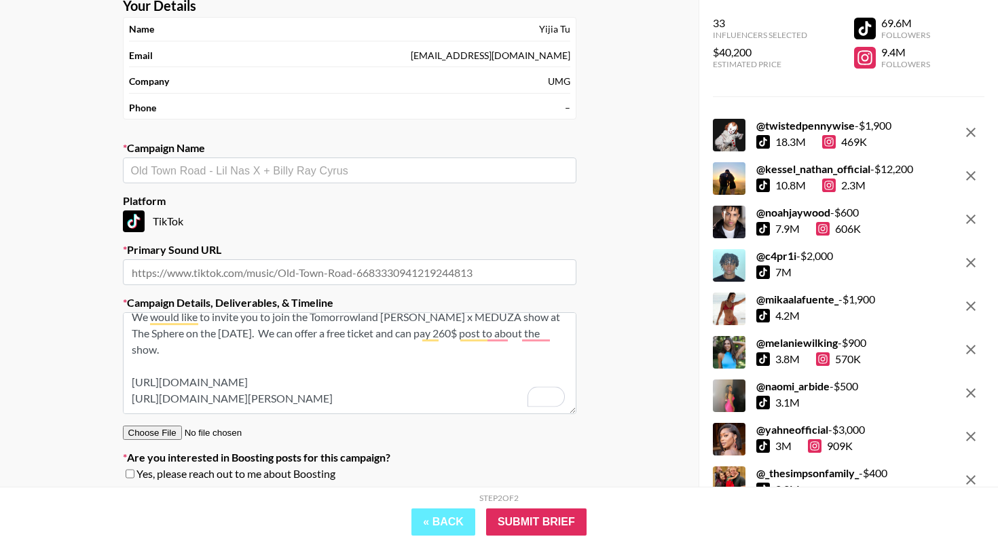
click at [460, 332] on textarea "We would like to invite you to join the Tomorrowland [PERSON_NAME] x MEDUZA sho…" at bounding box center [349, 363] width 453 height 102
click at [502, 329] on textarea "We would like to invite you to join the Tomorrowland [PERSON_NAME] x MEDUZA sho…" at bounding box center [349, 363] width 453 height 102
click at [496, 334] on textarea "We would like to invite you to join the Tomorrowland [PERSON_NAME] x MEDUZA sho…" at bounding box center [349, 363] width 453 height 102
click at [520, 335] on textarea "We would like to invite you to join the Tomorrowland [PERSON_NAME] x MEDUZA sho…" at bounding box center [349, 363] width 453 height 102
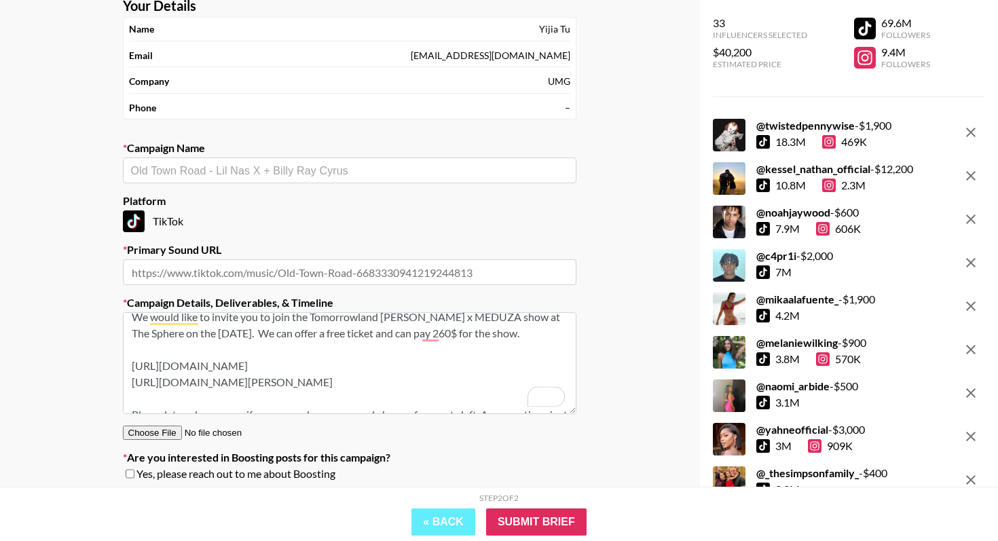
click at [451, 335] on textarea "We would like to invite you to join the Tomorrowland [PERSON_NAME] x MEDUZA sho…" at bounding box center [349, 363] width 453 height 102
click at [491, 332] on textarea "We would like to invite you to join the Tomorrowland [PERSON_NAME] x MEDUZA sho…" at bounding box center [349, 363] width 453 height 102
click at [510, 331] on textarea "We would like to invite you to join the Tomorrowland [PERSON_NAME] x MEDUZA sho…" at bounding box center [349, 363] width 453 height 102
click at [376, 362] on textarea "We would like to invite you to join the Tomorrowland [PERSON_NAME] x MEDUZA sho…" at bounding box center [349, 363] width 453 height 102
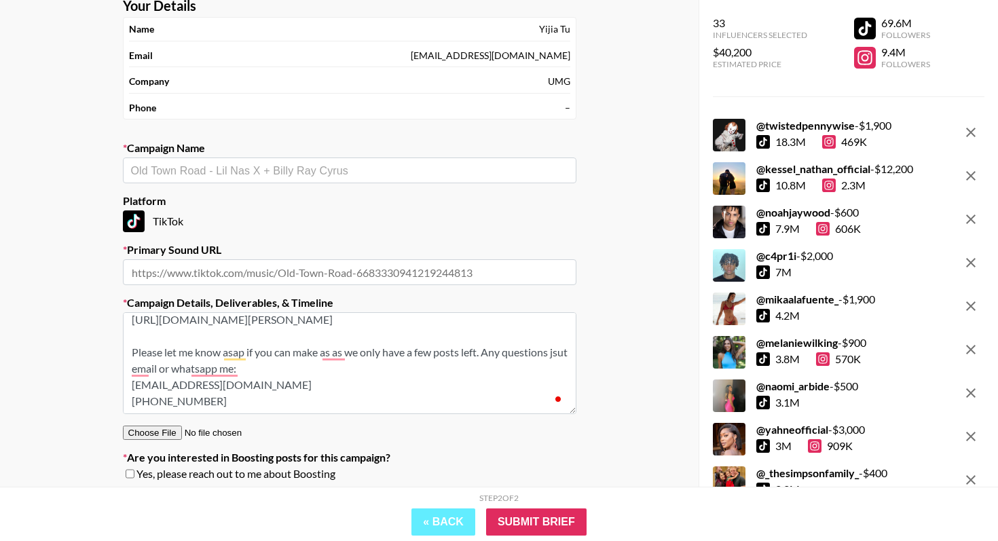
click at [333, 356] on textarea "We would like to invite you to join the Tomorrowland [PERSON_NAME] x MEDUZA sho…" at bounding box center [349, 363] width 453 height 102
click at [138, 371] on textarea "We would like to invite you to join the Tomorrowland [PERSON_NAME] x MEDUZA sho…" at bounding box center [349, 363] width 453 height 102
click at [215, 373] on textarea "We would like to invite you to join the Tomorrowland [PERSON_NAME] x MEDUZA sho…" at bounding box center [349, 363] width 453 height 102
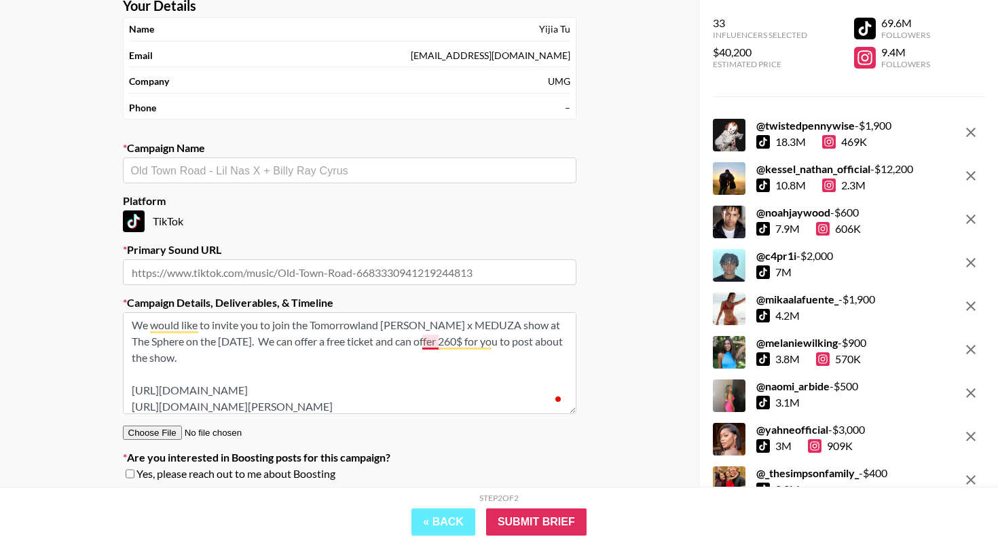
click at [430, 340] on textarea "We would like to invite you to join the Tomorrowland [PERSON_NAME] x MEDUZA sho…" at bounding box center [349, 363] width 453 height 102
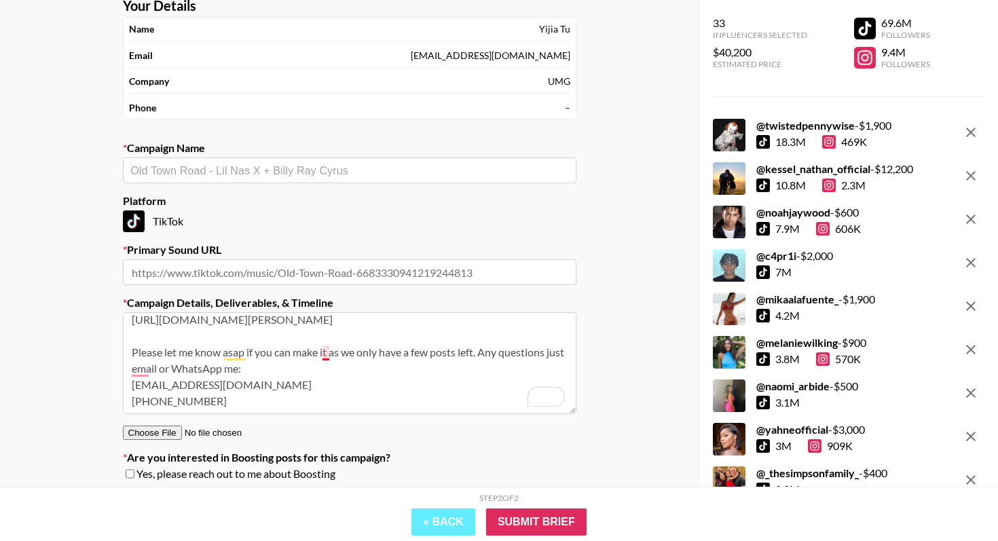
click at [327, 351] on textarea "We would like to invite you to join the Tomorrowland [PERSON_NAME] x MEDUZA sho…" at bounding box center [349, 363] width 453 height 102
click at [136, 369] on textarea "We would like to invite you to join the Tomorrowland [PERSON_NAME] x MEDUZA sho…" at bounding box center [349, 363] width 453 height 102
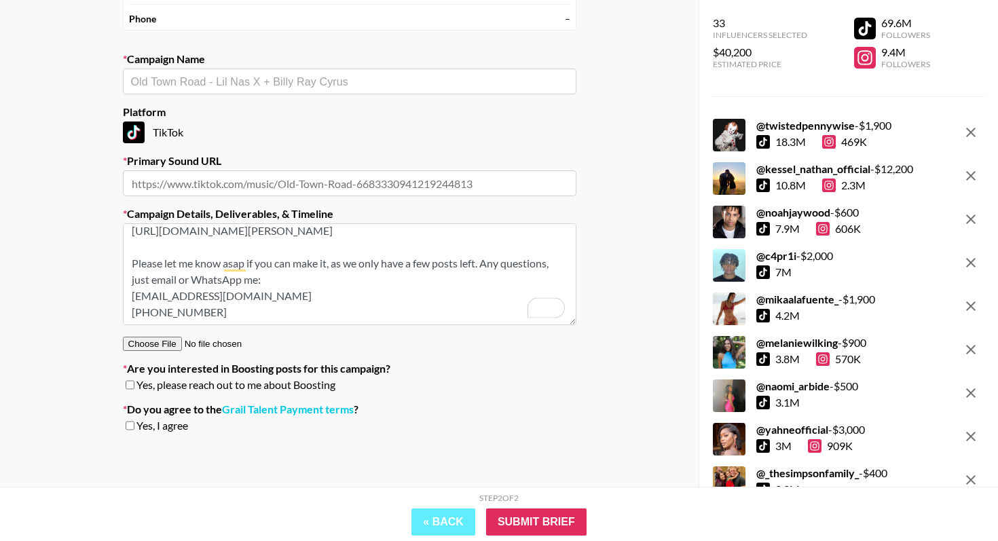
type textarea "We would like to invite you to join the Tomorrowland [PERSON_NAME] x MEDUZA sho…"
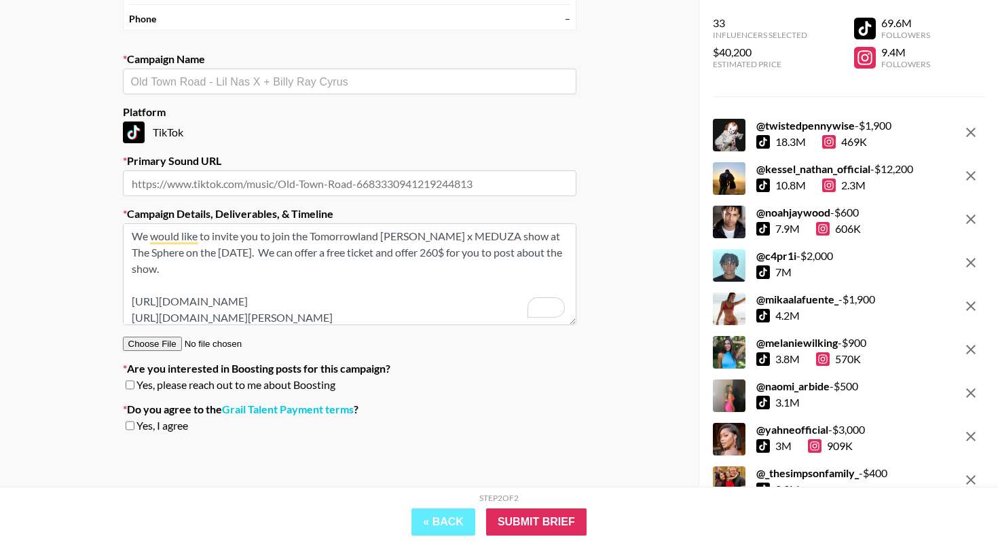
scroll to position [87, 0]
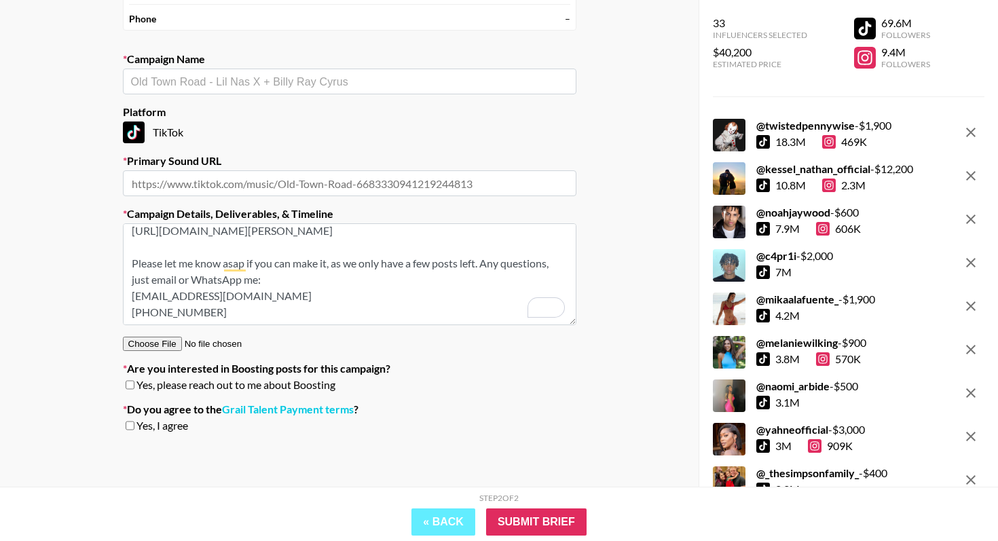
click at [121, 416] on section "Your Details Name [PERSON_NAME] Email [EMAIL_ADDRESS][DOMAIN_NAME] Company UMG …" at bounding box center [349, 176] width 475 height 557
click at [128, 422] on input "checkbox" at bounding box center [130, 426] width 9 height 10
checkbox input "true"
click at [131, 385] on input "checkbox" at bounding box center [130, 385] width 9 height 10
checkbox input "true"
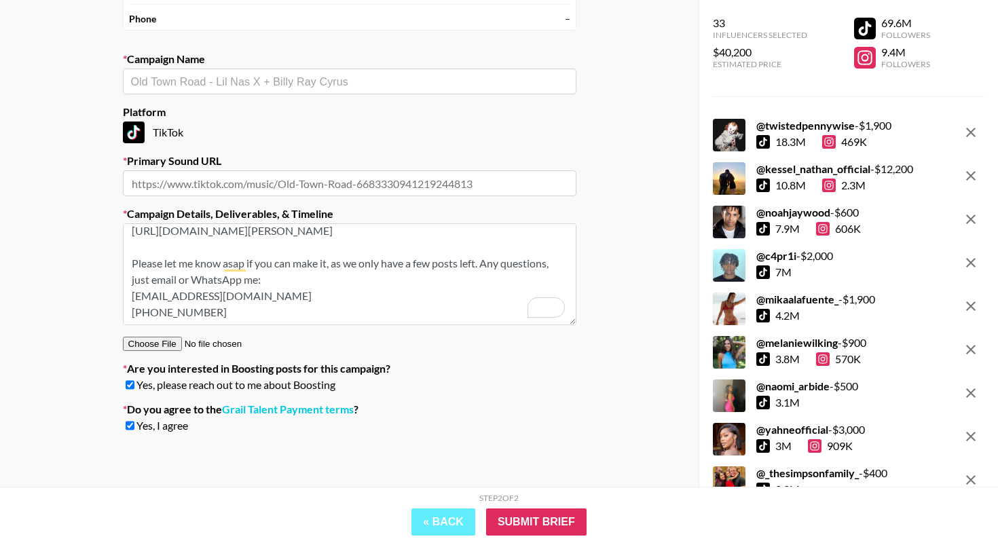
click at [413, 282] on textarea "We would like to invite you to join the Tomorrowland [PERSON_NAME] x MEDUZA sho…" at bounding box center [349, 274] width 453 height 102
click at [543, 525] on input "Submit Brief" at bounding box center [536, 521] width 100 height 27
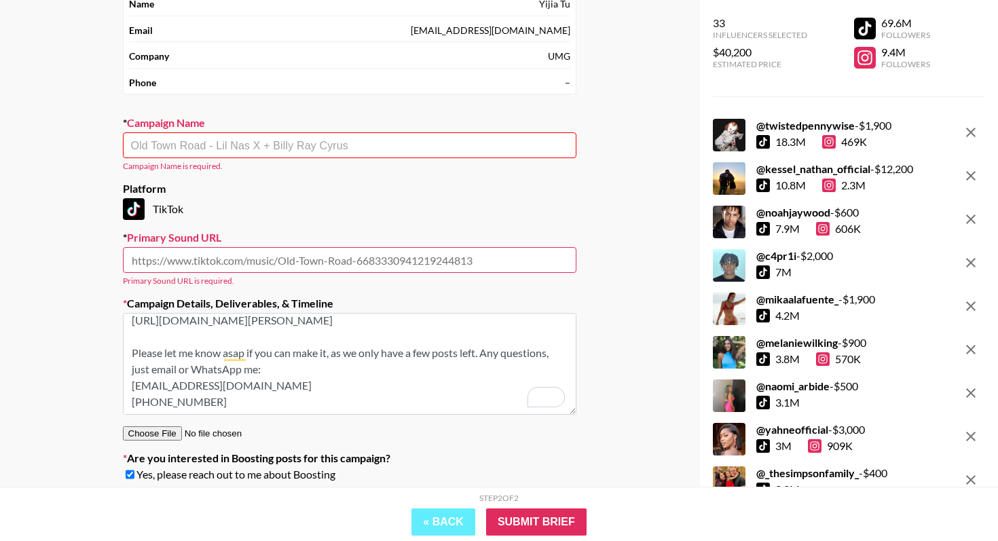
scroll to position [95, 0]
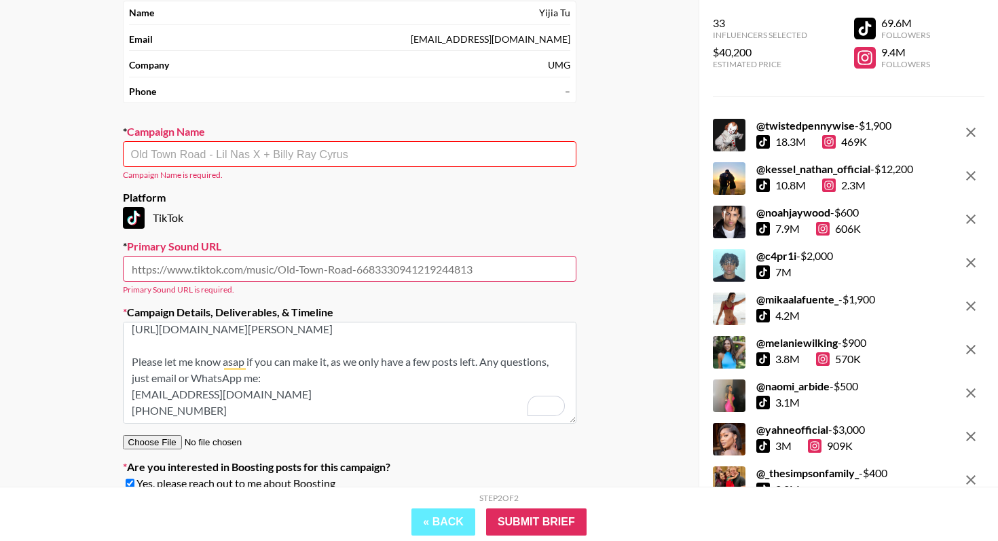
click at [364, 149] on input "text" at bounding box center [349, 155] width 437 height 16
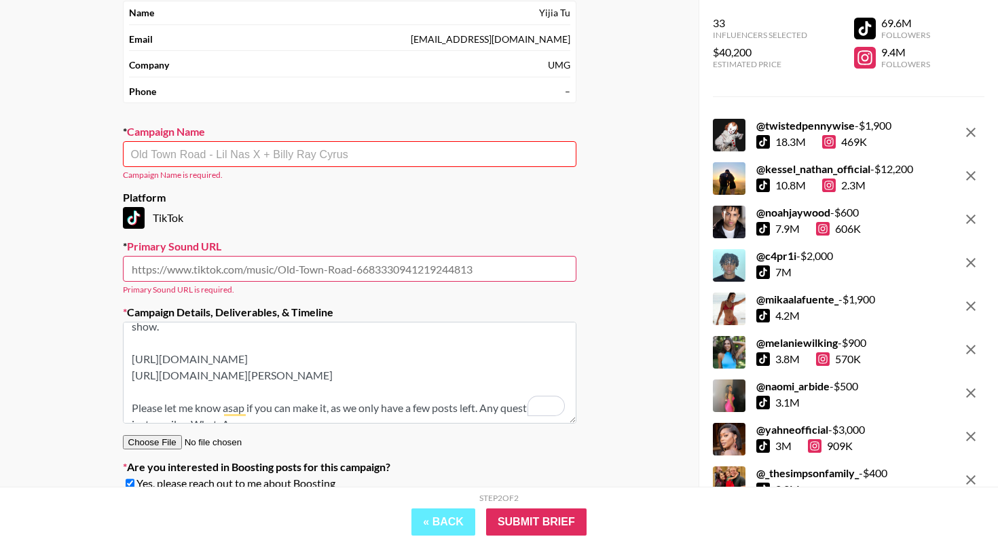
scroll to position [0, 0]
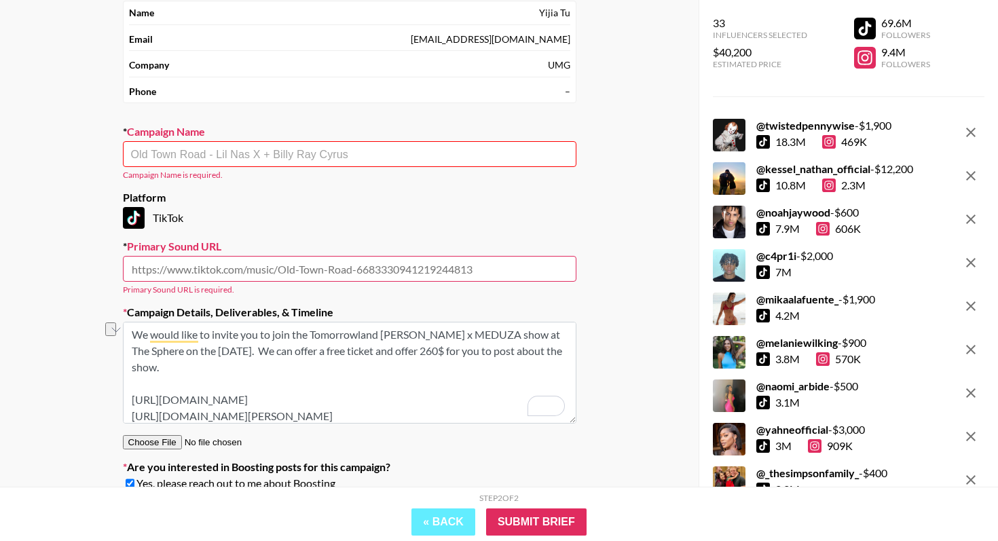
drag, startPoint x: 381, startPoint y: 338, endPoint x: 499, endPoint y: 339, distance: 118.1
click at [499, 339] on textarea "We would like to invite you to join the Tomorrowland [PERSON_NAME] x MEDUZA sho…" at bounding box center [349, 373] width 453 height 102
click at [248, 151] on input "text" at bounding box center [349, 155] width 437 height 16
paste input "James Hype x MEDUZA"
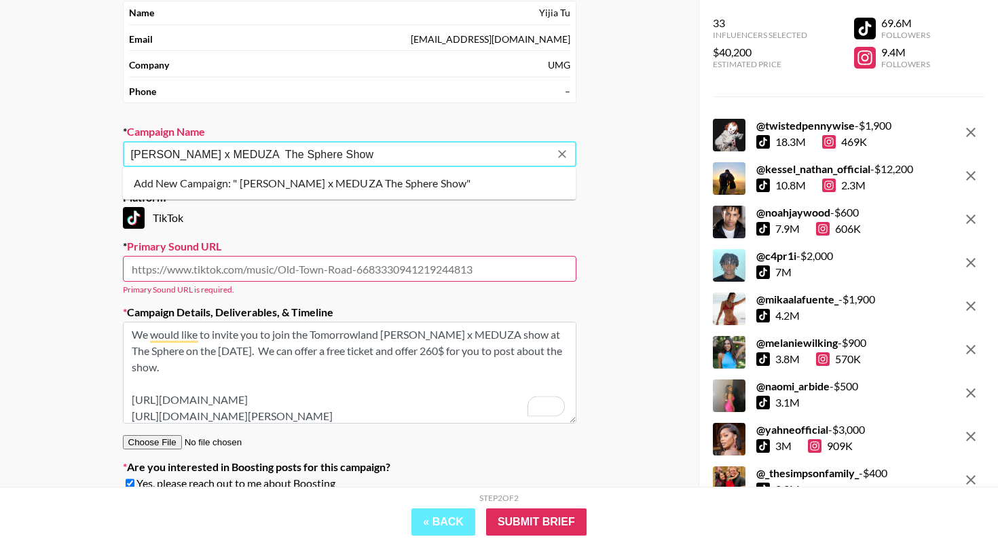
click at [260, 154] on input "James Hype x MEDUZA The Sphere Show" at bounding box center [340, 155] width 419 height 16
type input "James Hype x MEDUZA The Sphere Show"
drag, startPoint x: 314, startPoint y: 225, endPoint x: 332, endPoint y: 187, distance: 41.9
click at [314, 225] on div "TikTok" at bounding box center [349, 218] width 453 height 22
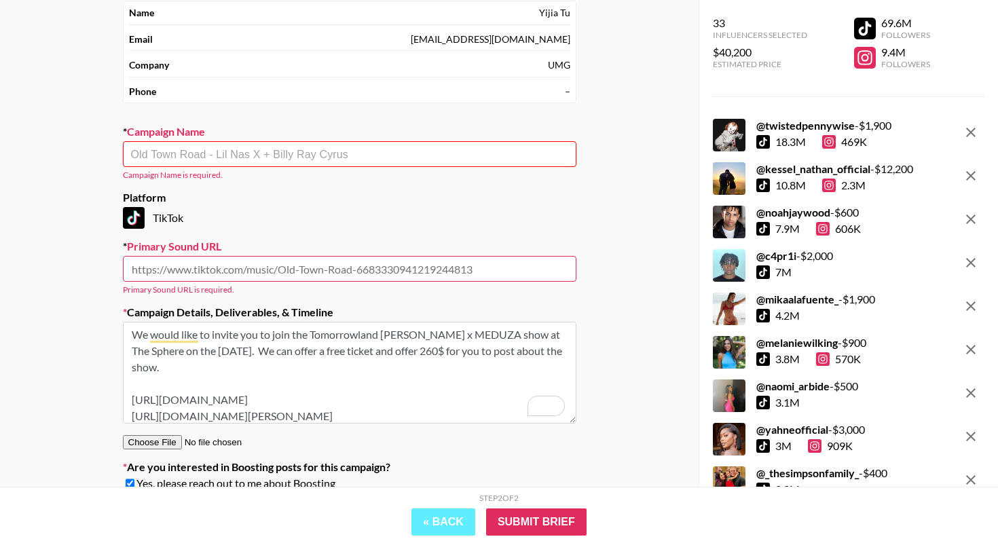
click at [329, 158] on input "text" at bounding box center [349, 155] width 437 height 16
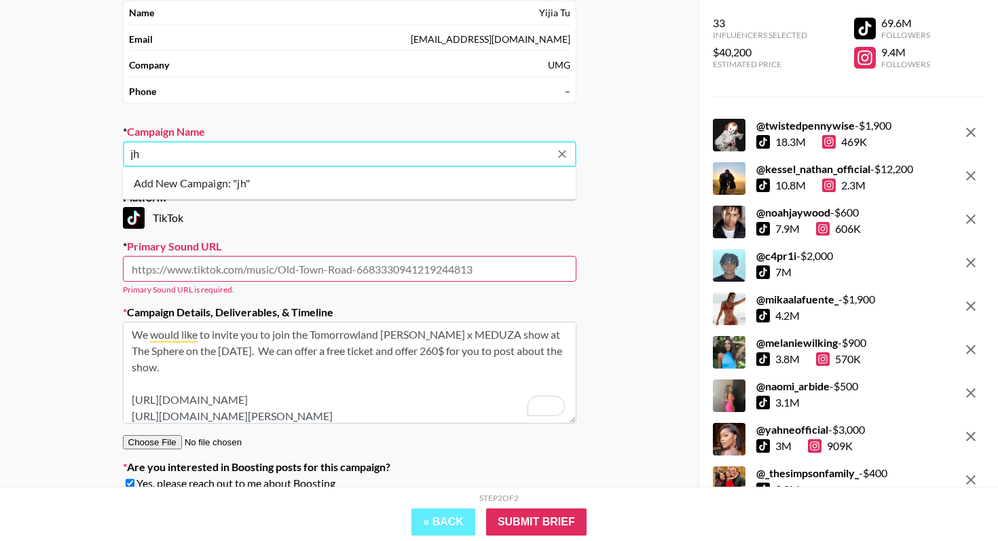
type input "j"
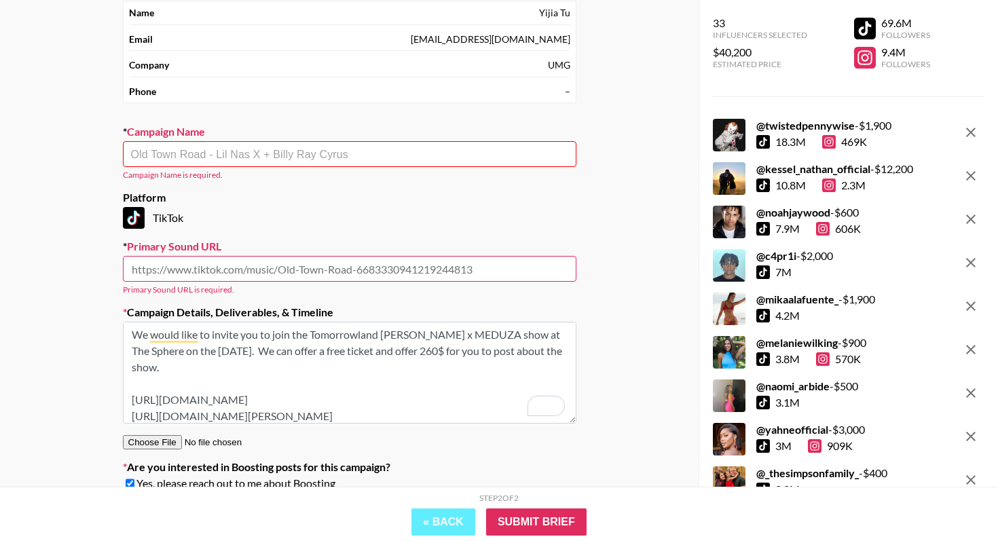
type input "H"
type input "h"
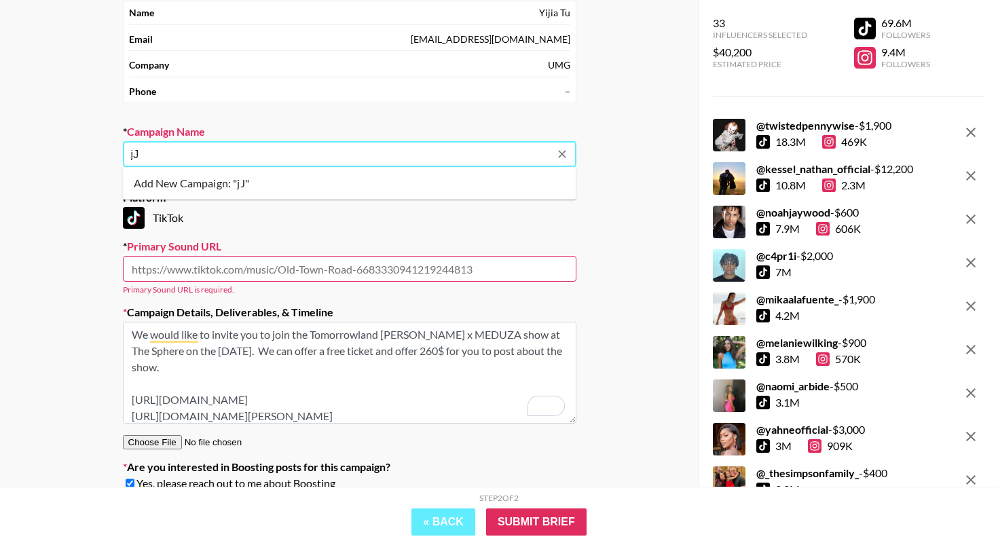
type input "j"
click at [409, 184] on li "Add New Campaign: "James Hype Show At The Sphere"" at bounding box center [349, 183] width 453 height 22
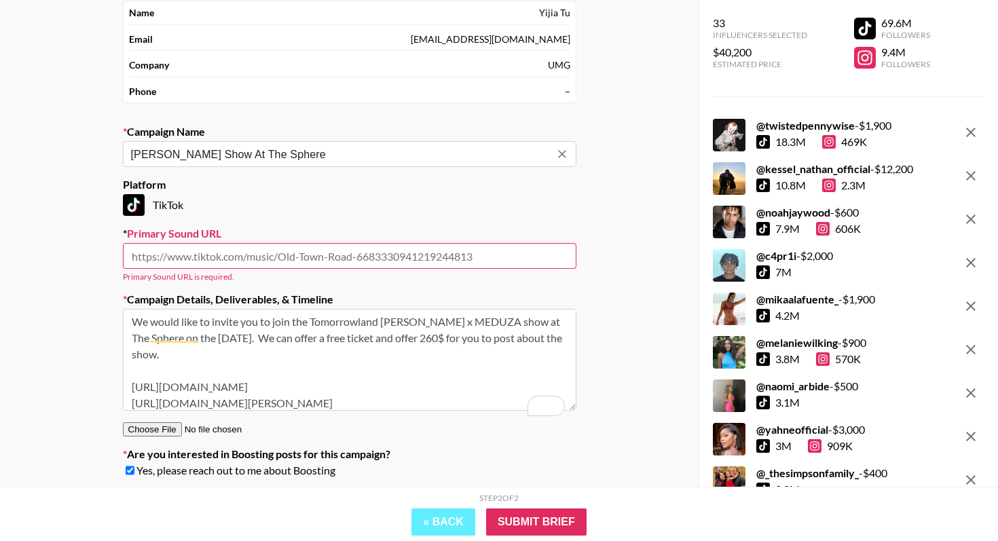
type input "James Hype Show At The Sphere"
click at [373, 204] on div "TikTok" at bounding box center [349, 205] width 453 height 22
click at [343, 262] on input "text" at bounding box center [349, 256] width 453 height 26
paste input "https://www.tiktok.com/music/Waterfalls-7526982160512108545"
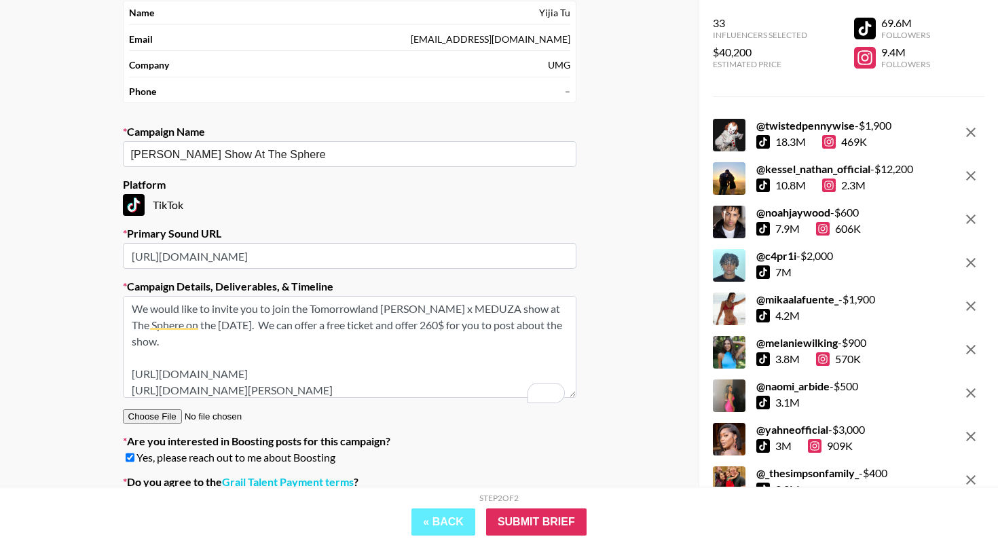
scroll to position [168, 0]
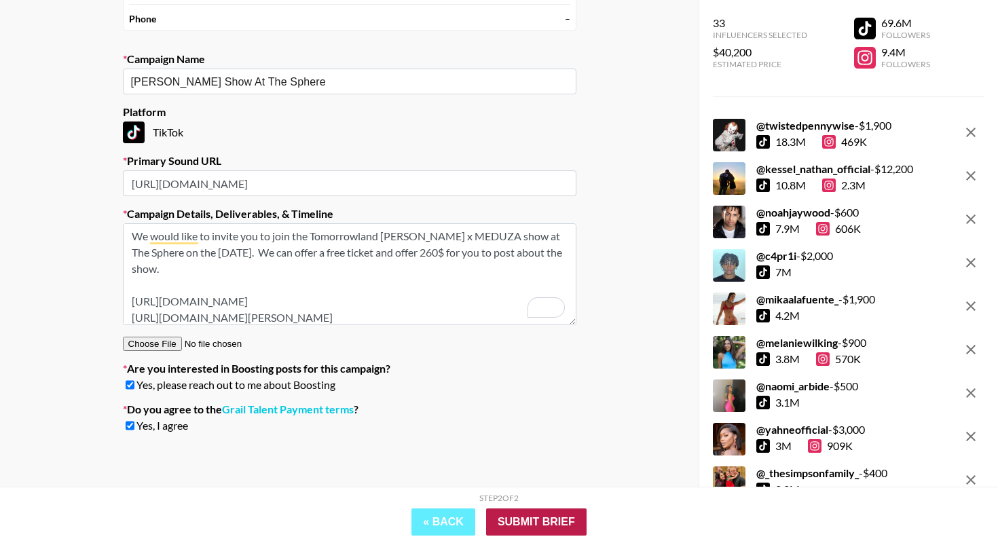
type input "https://www.tiktok.com/music/Waterfalls-7526982160512108545"
click at [540, 528] on input "Submit Brief" at bounding box center [536, 521] width 100 height 27
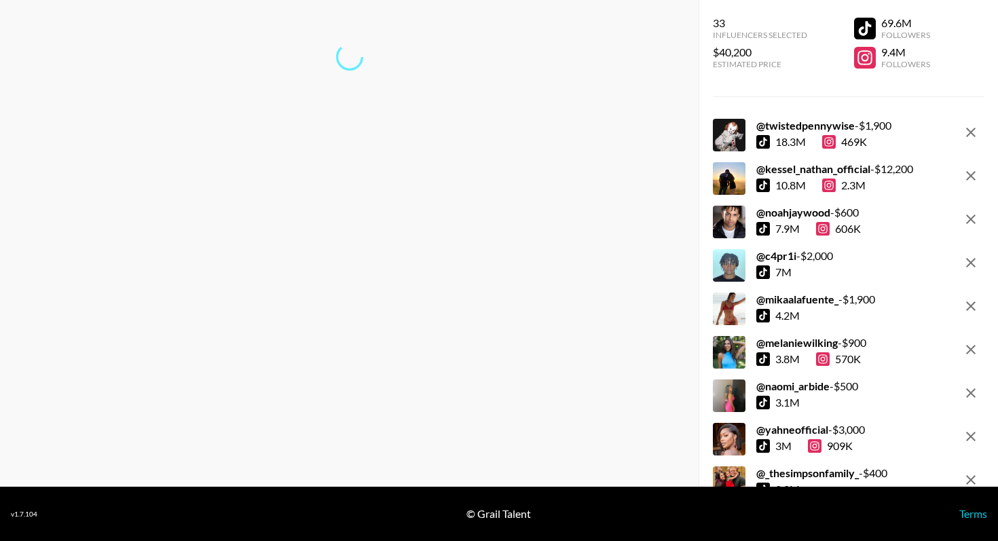
scroll to position [0, 0]
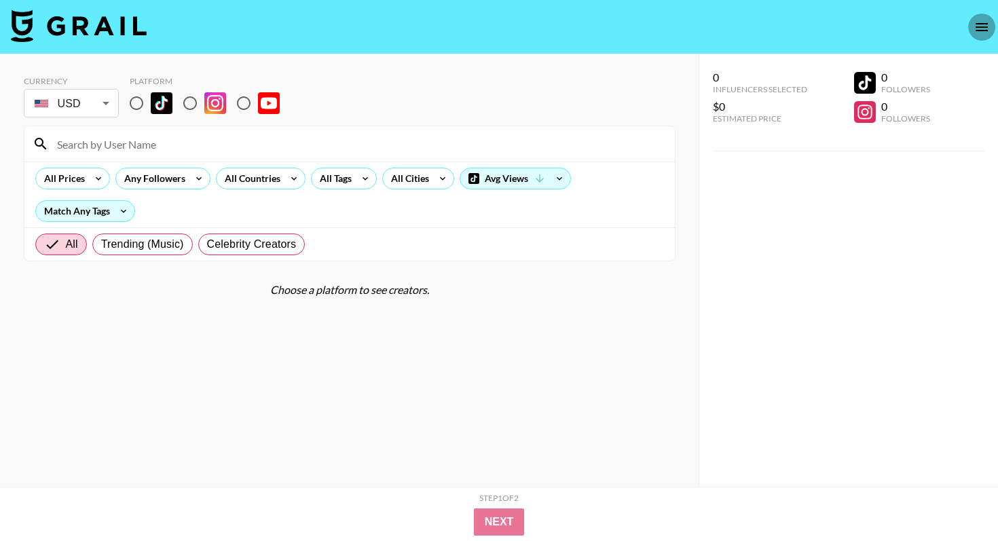
click at [971, 33] on button "open drawer" at bounding box center [981, 27] width 27 height 27
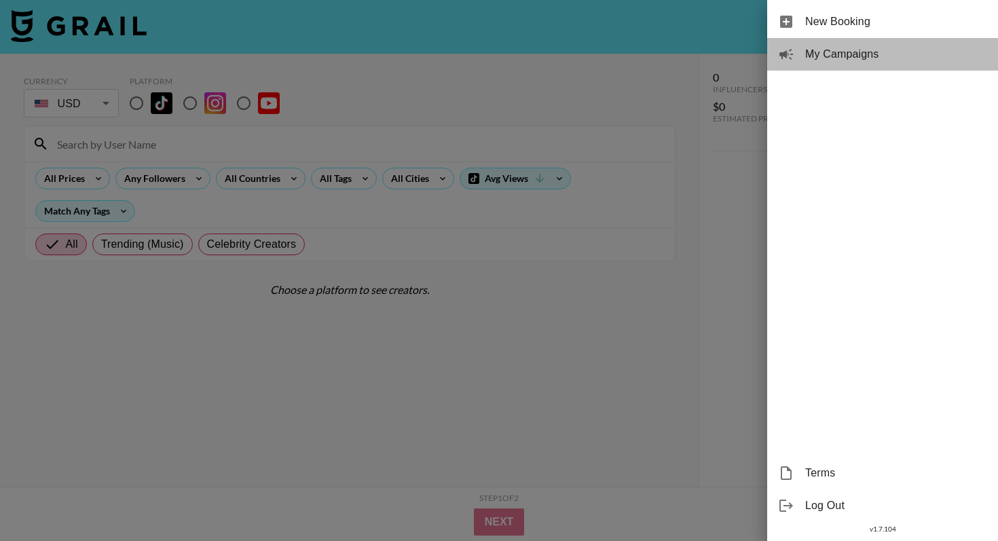
click at [882, 60] on span "My Campaigns" at bounding box center [896, 54] width 182 height 16
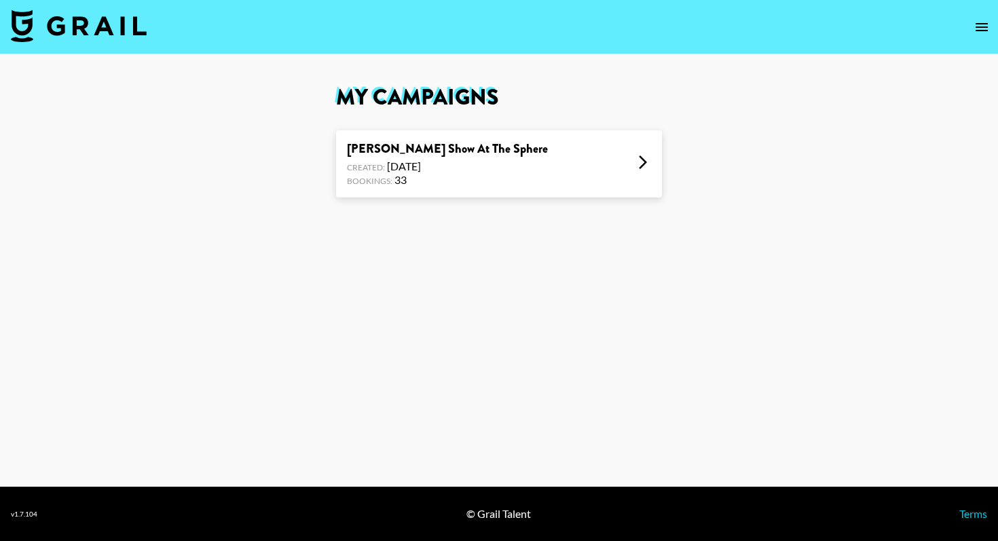
click at [624, 170] on div "James Hype Show At The Sphere Created: Sep 25, 2025 Bookings: 33" at bounding box center [499, 163] width 326 height 67
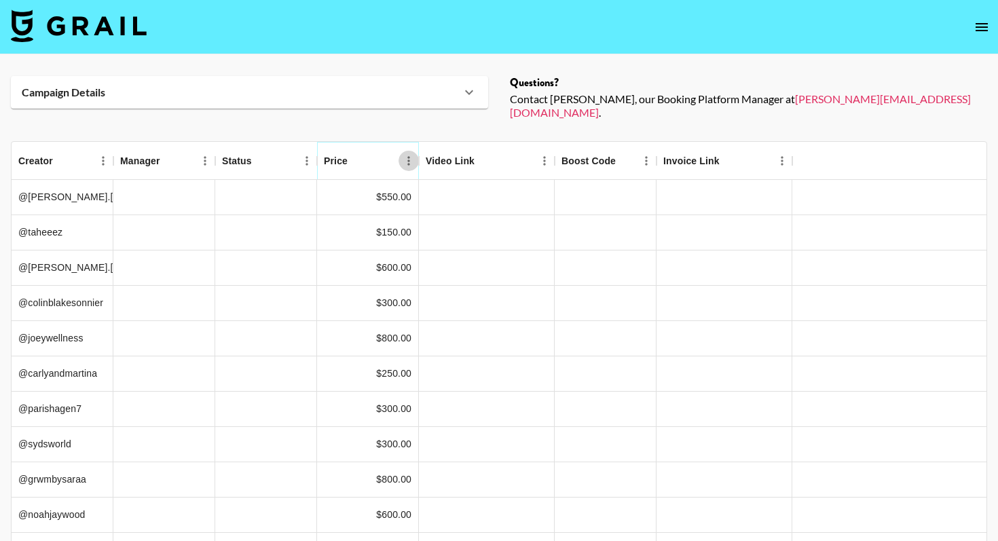
click at [410, 154] on icon "Menu" at bounding box center [409, 161] width 14 height 14
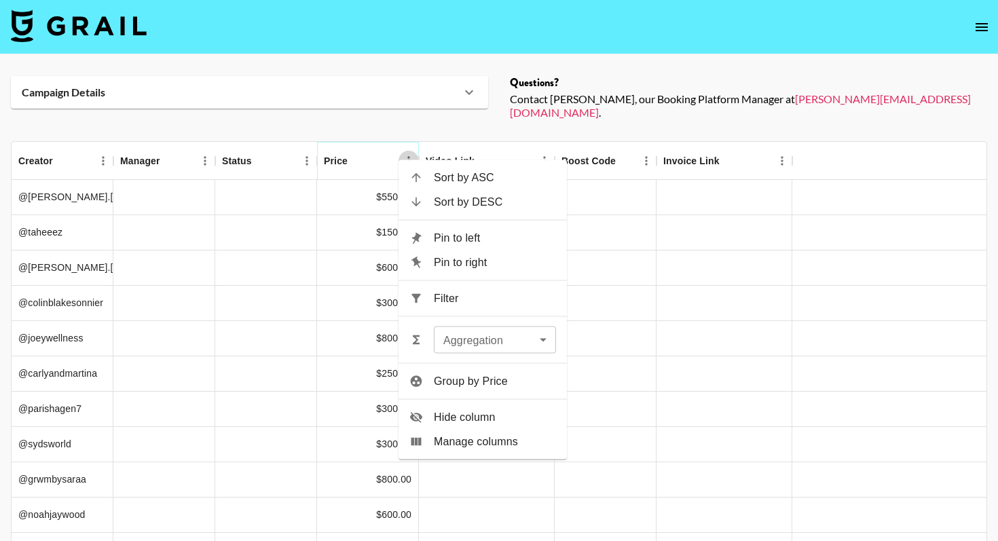
click at [410, 154] on icon "Menu" at bounding box center [409, 161] width 14 height 14
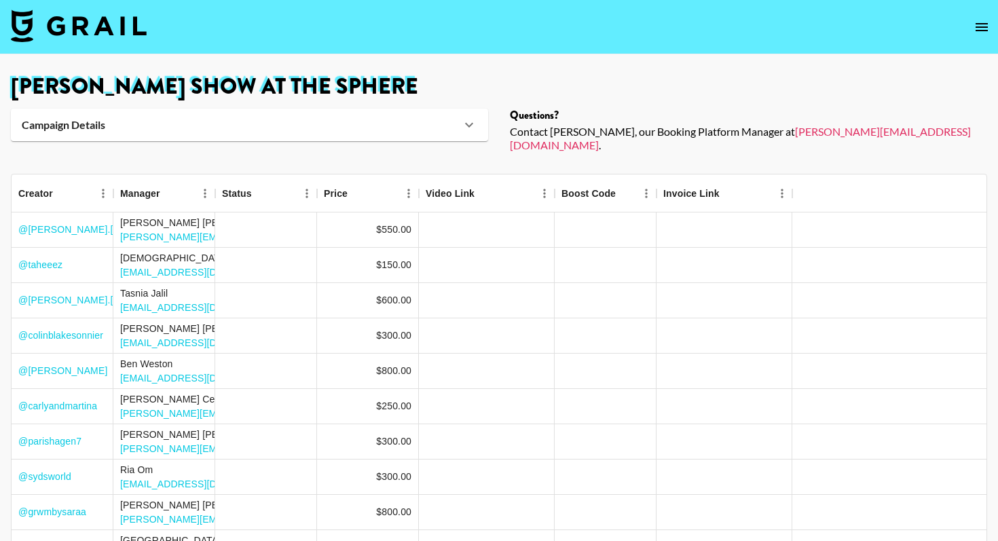
click at [981, 26] on icon "open drawer" at bounding box center [981, 27] width 12 height 8
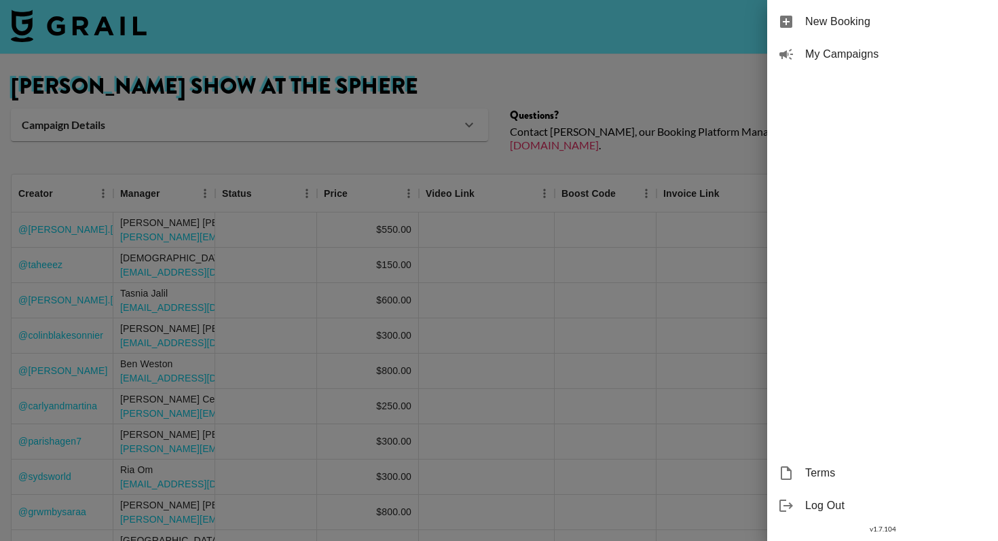
click at [608, 203] on div at bounding box center [499, 270] width 998 height 541
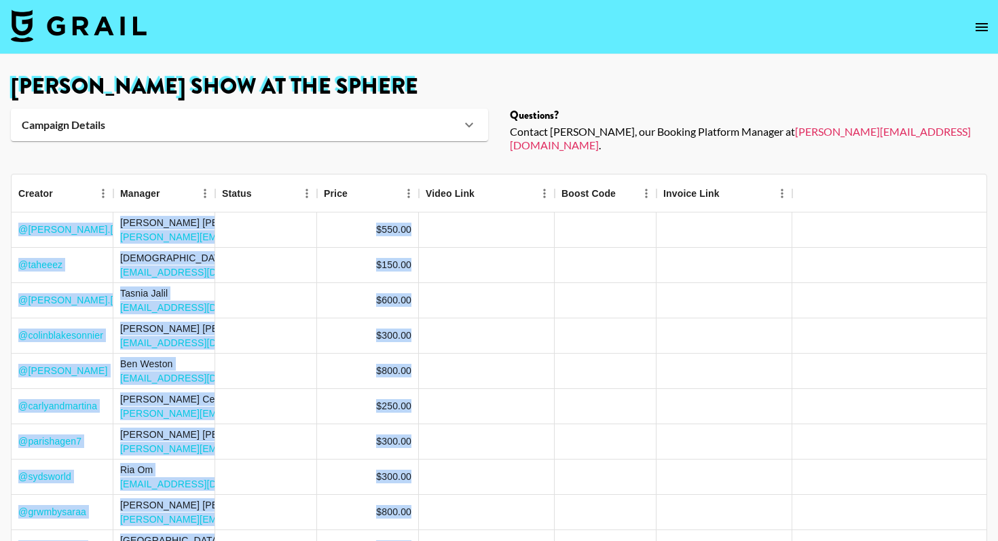
drag, startPoint x: 415, startPoint y: 443, endPoint x: 15, endPoint y: 215, distance: 460.0
click at [15, 215] on div "@ angela.holm" at bounding box center [63, 229] width 102 height 35
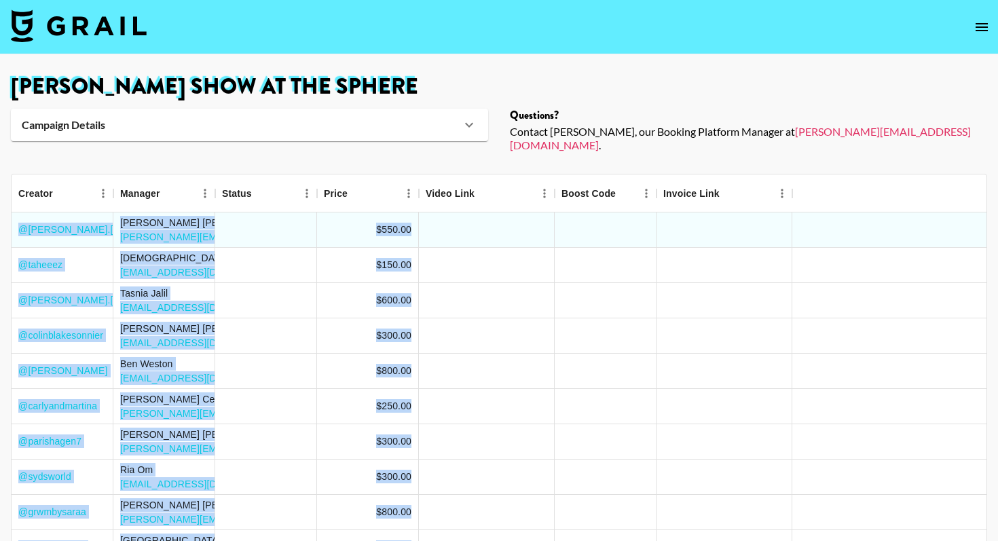
drag, startPoint x: 417, startPoint y: 443, endPoint x: 17, endPoint y: 204, distance: 466.1
copy div "@ angela.holm Ali Hogan ali@grail-talent.com $550.00 @ taheeez Thais Reis thais…"
